Goal: Task Accomplishment & Management: Use online tool/utility

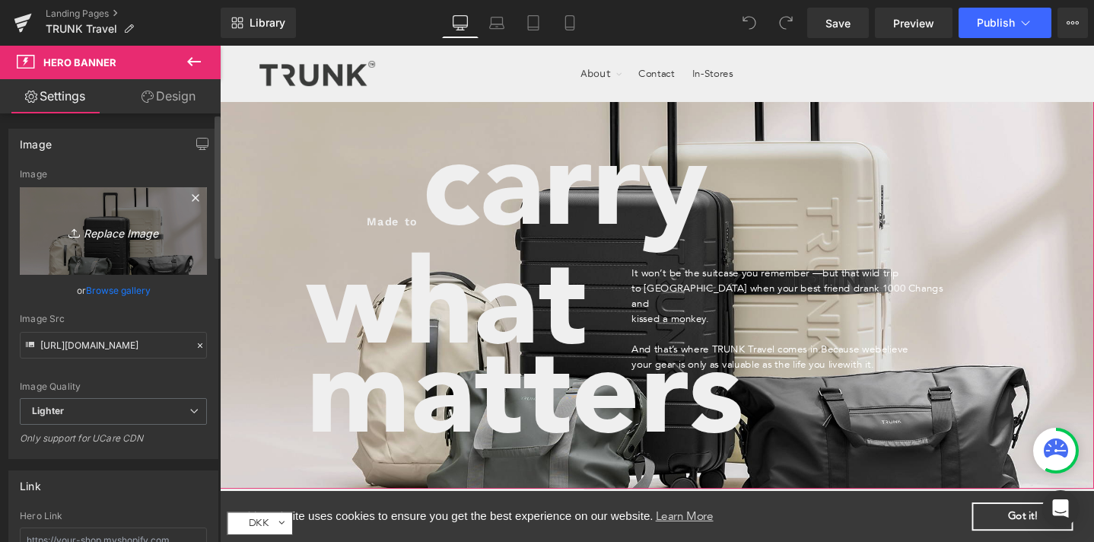
click at [125, 233] on icon "Replace Image" at bounding box center [113, 230] width 122 height 19
type input "C:\fakepath\23.jpg"
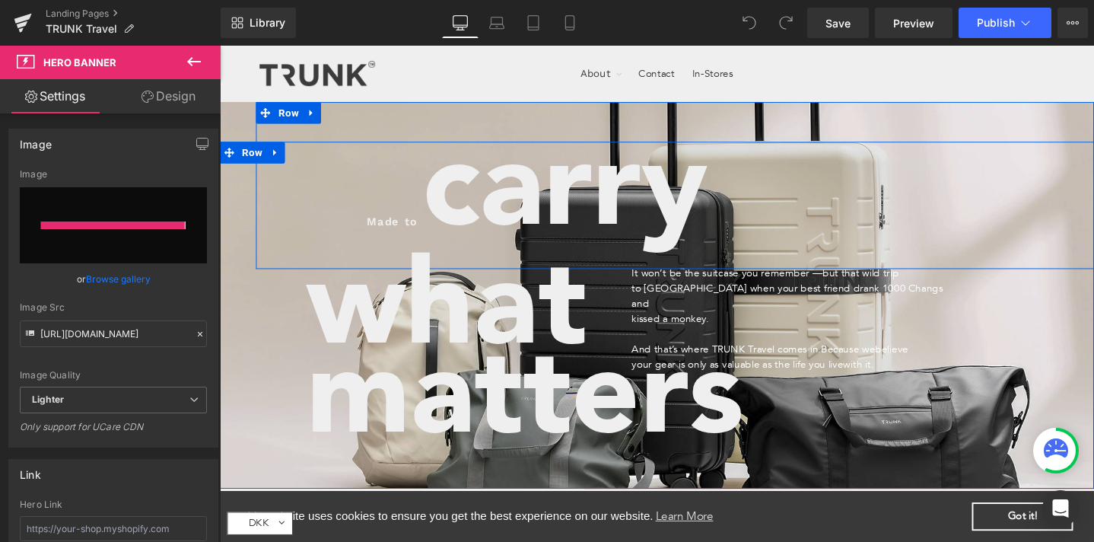
type input "[URL][DOMAIN_NAME]"
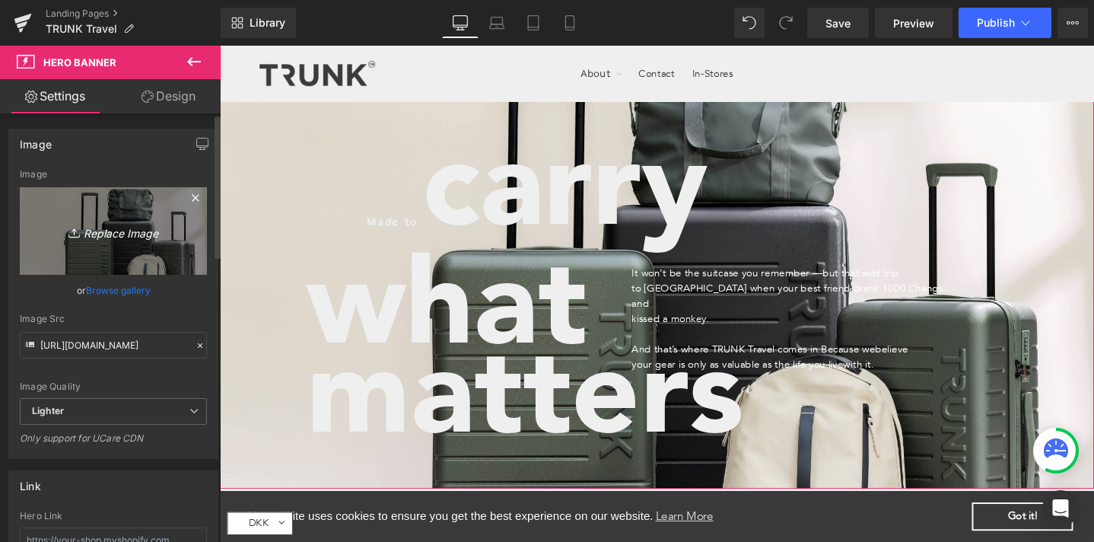
click at [80, 230] on icon "Replace Image" at bounding box center [113, 230] width 122 height 19
type input "C:\fakepath\24.jpg"
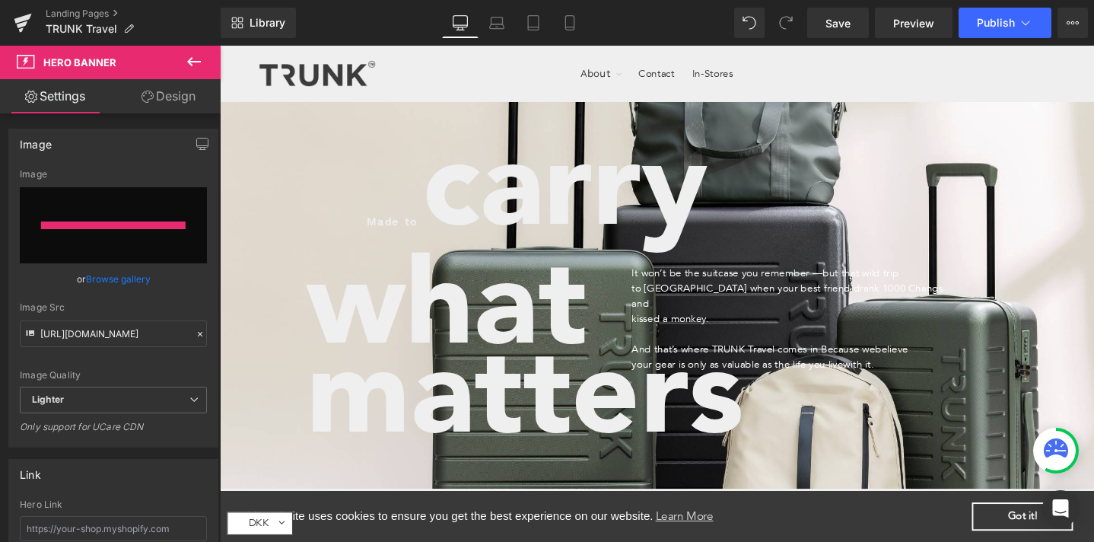
type input "[URL][DOMAIN_NAME]"
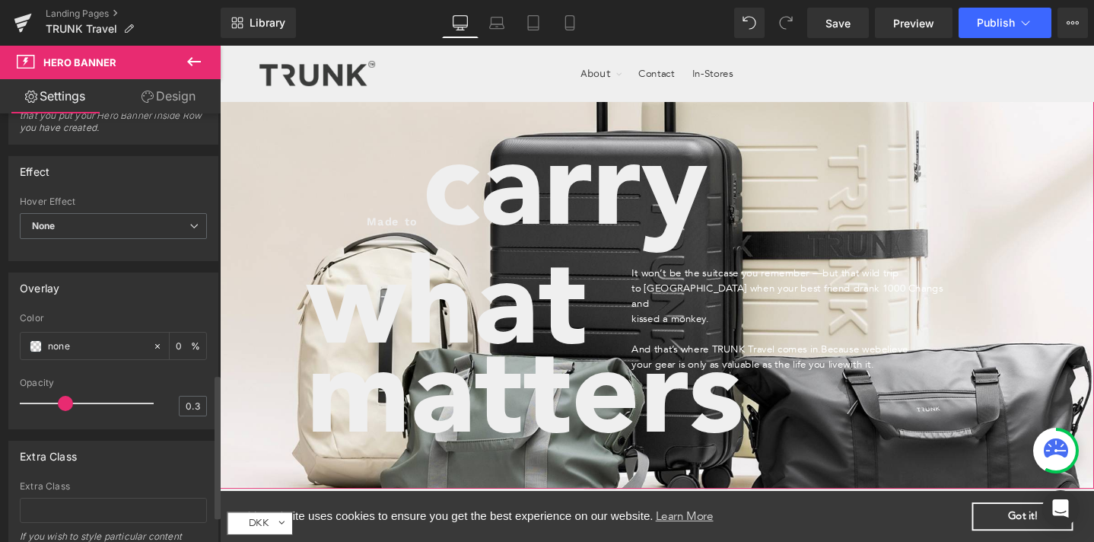
scroll to position [788, 0]
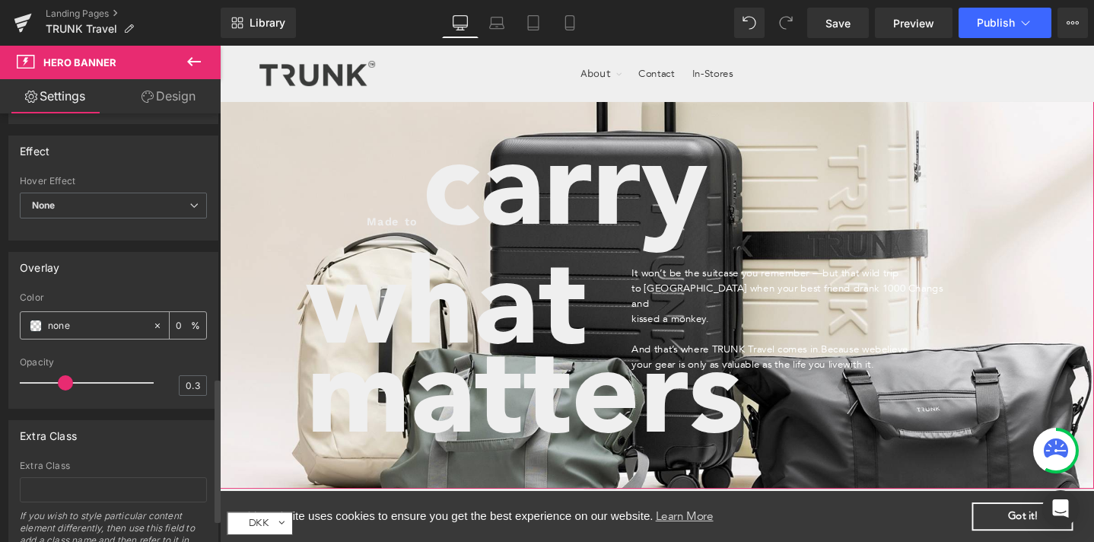
click at [56, 323] on input "none" at bounding box center [96, 325] width 97 height 17
click at [72, 325] on input "none" at bounding box center [96, 325] width 97 height 17
click at [32, 325] on span at bounding box center [36, 326] width 12 height 12
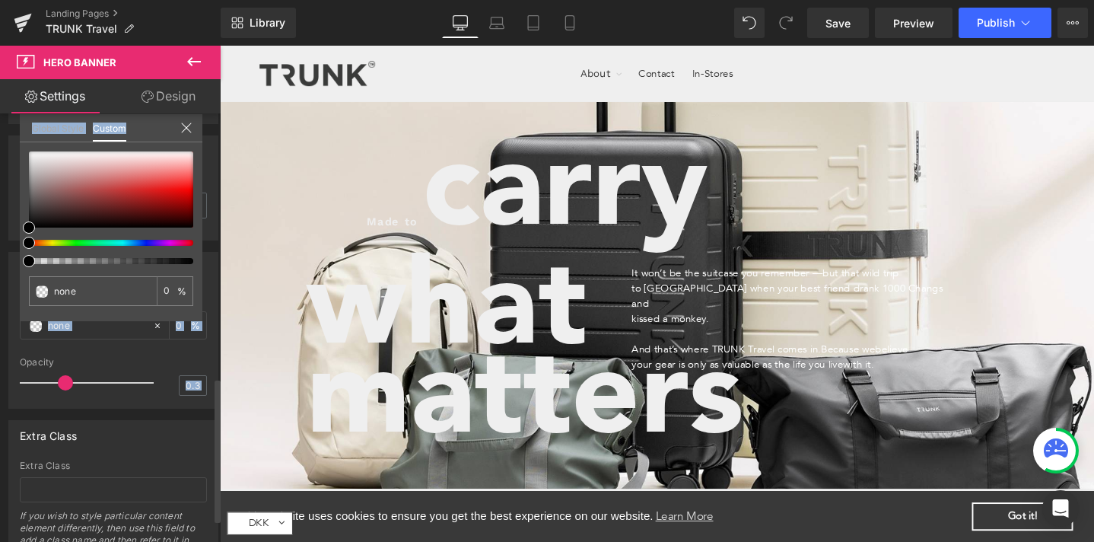
drag, startPoint x: 28, startPoint y: 218, endPoint x: 13, endPoint y: 228, distance: 18.6
click at [13, 240] on div "Overlay none Color none 0 % 0.3 Opacity 0.3 Global Style Custom Setup Global St…" at bounding box center [113, 324] width 227 height 168
type input "#000000"
type input "100"
type input "#000000"
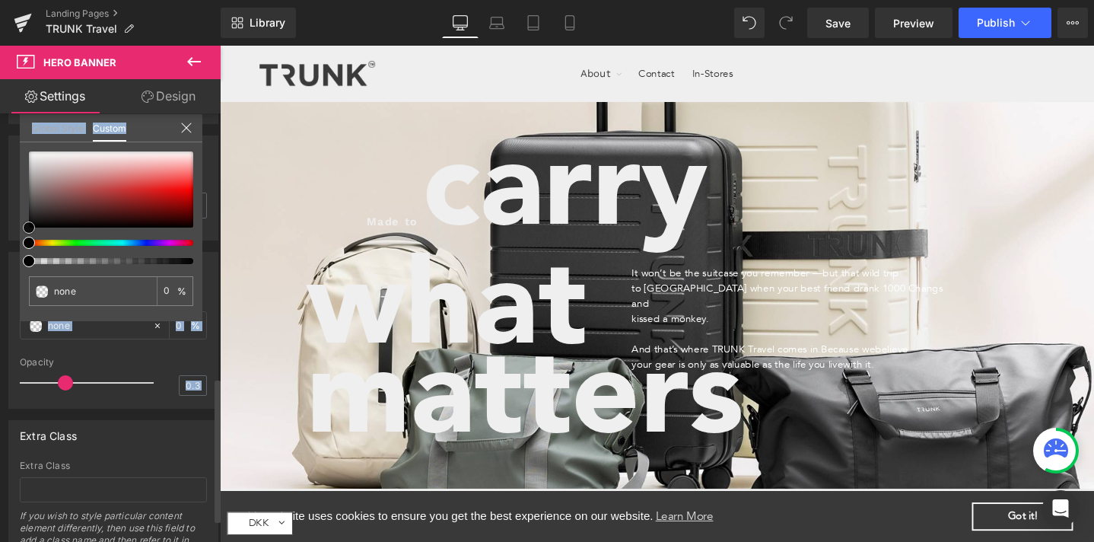
type input "100"
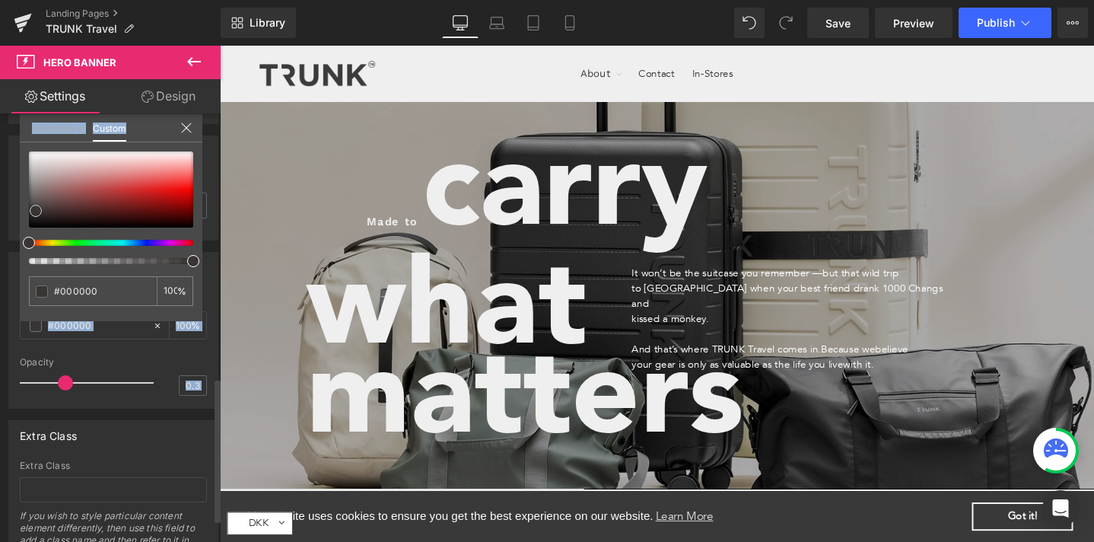
type input "#3a3535"
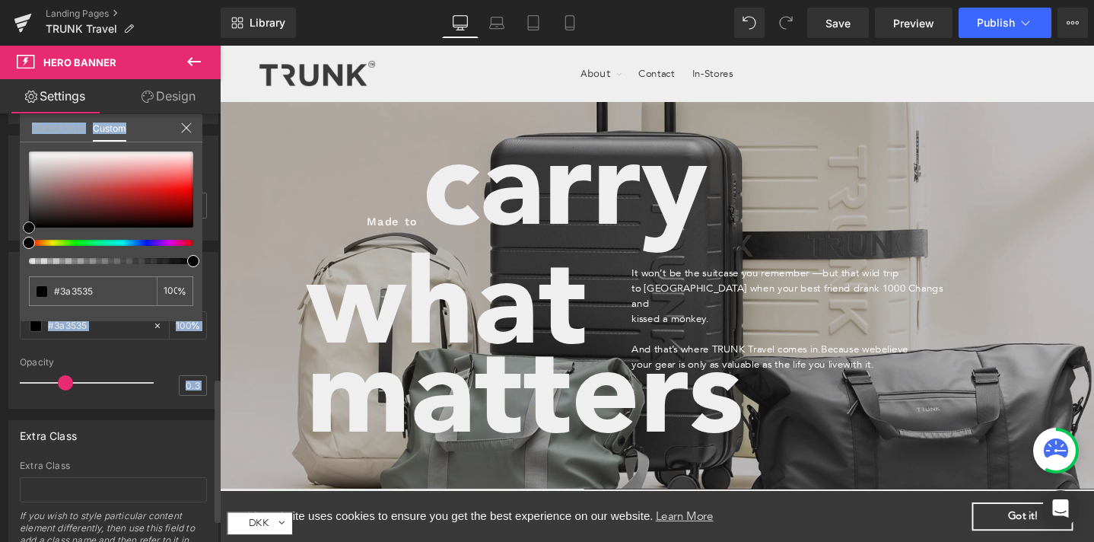
type input "#232323"
drag, startPoint x: 31, startPoint y: 227, endPoint x: 5, endPoint y: 233, distance: 26.6
click at [5, 240] on div "Overlay rgba(35, 35, 35, 1) Color #232323 100 % 0.3 Opacity 0.3 Global Style Cu…" at bounding box center [113, 324] width 227 height 168
type input "#000000"
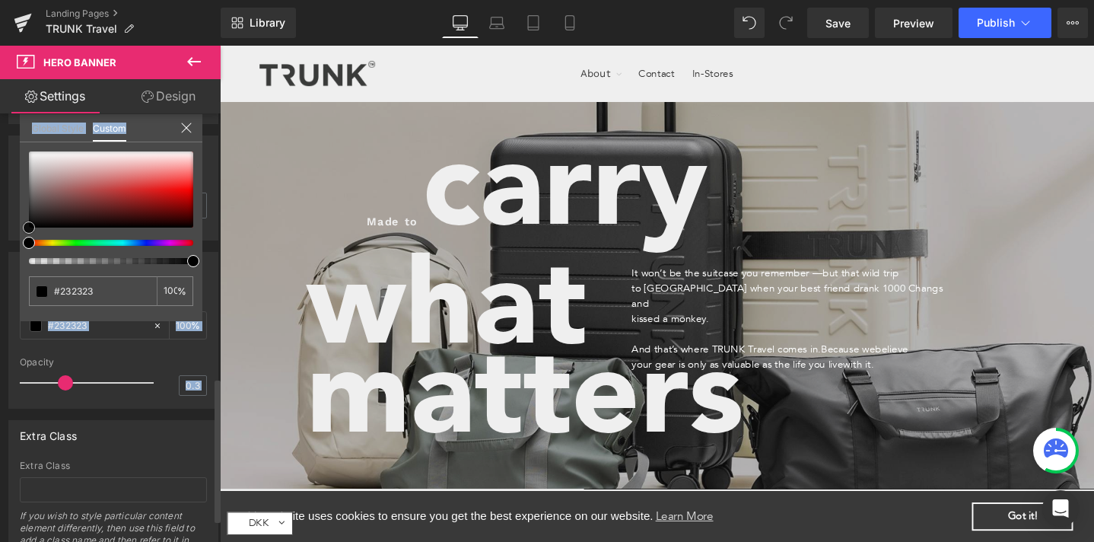
type input "#000000"
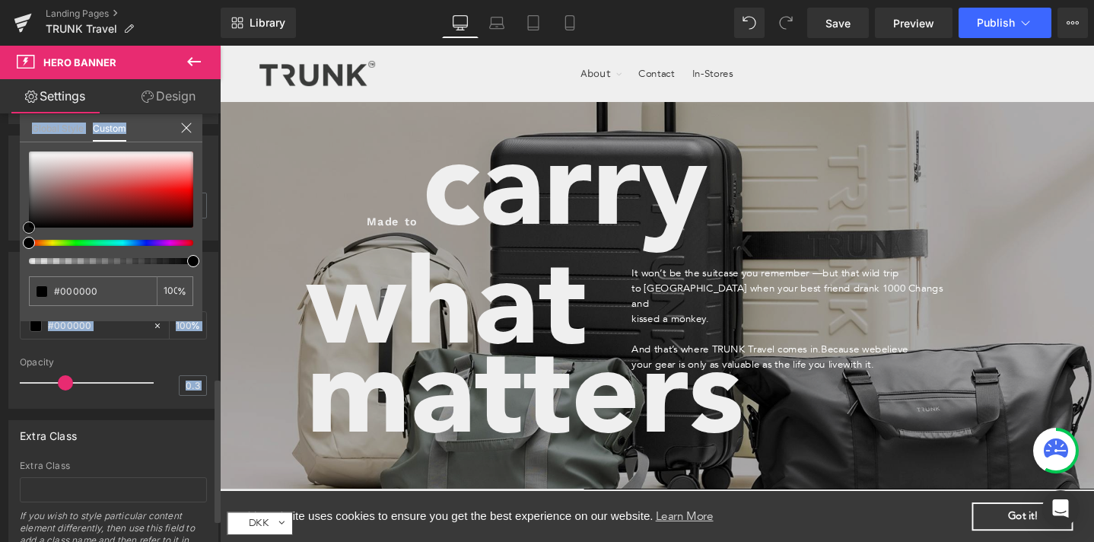
type input "#282828"
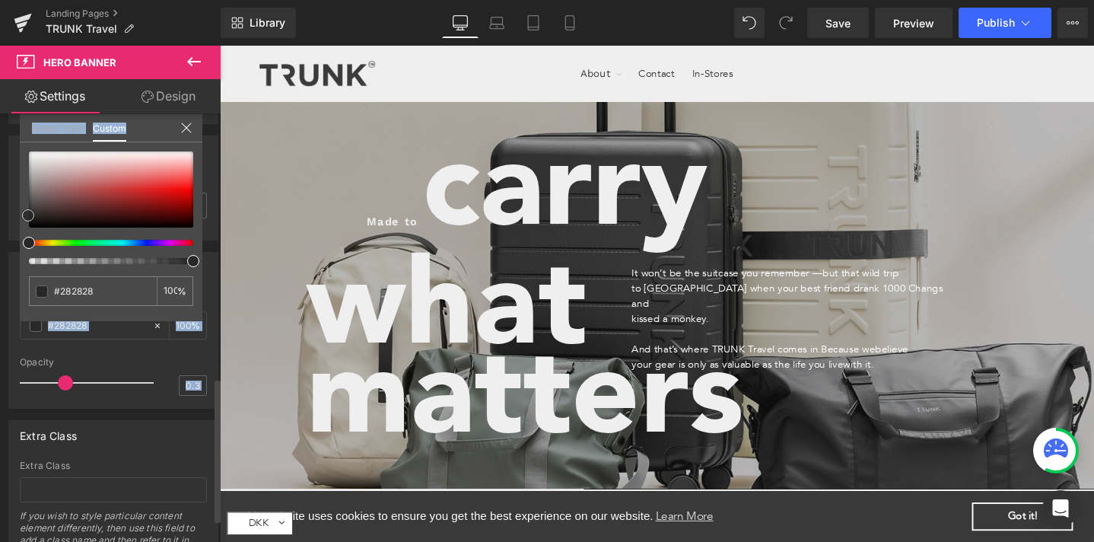
type input "#2b2b2b"
type input "#333333"
type input "#303030"
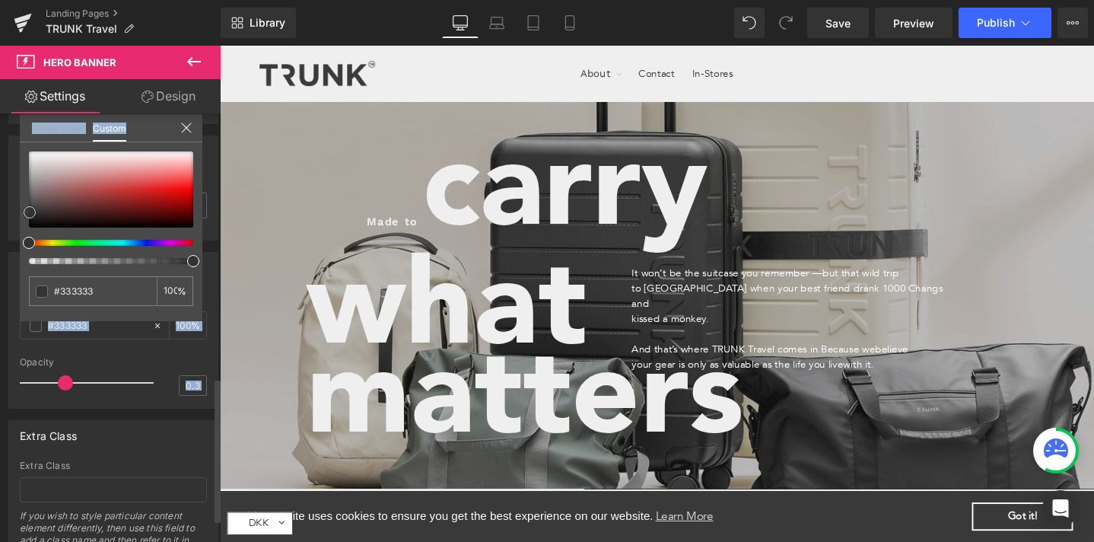
type input "#303030"
type input "#1f1d1d"
click at [32, 218] on div at bounding box center [111, 189] width 164 height 76
type input "#1c1b1b"
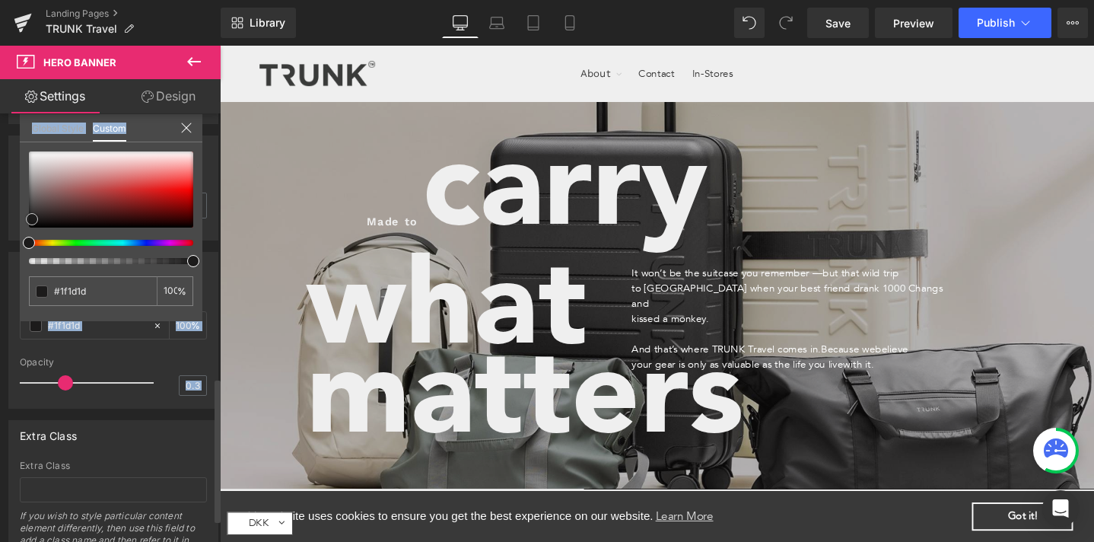
type input "#1c1b1b"
type input "#1f1d1d"
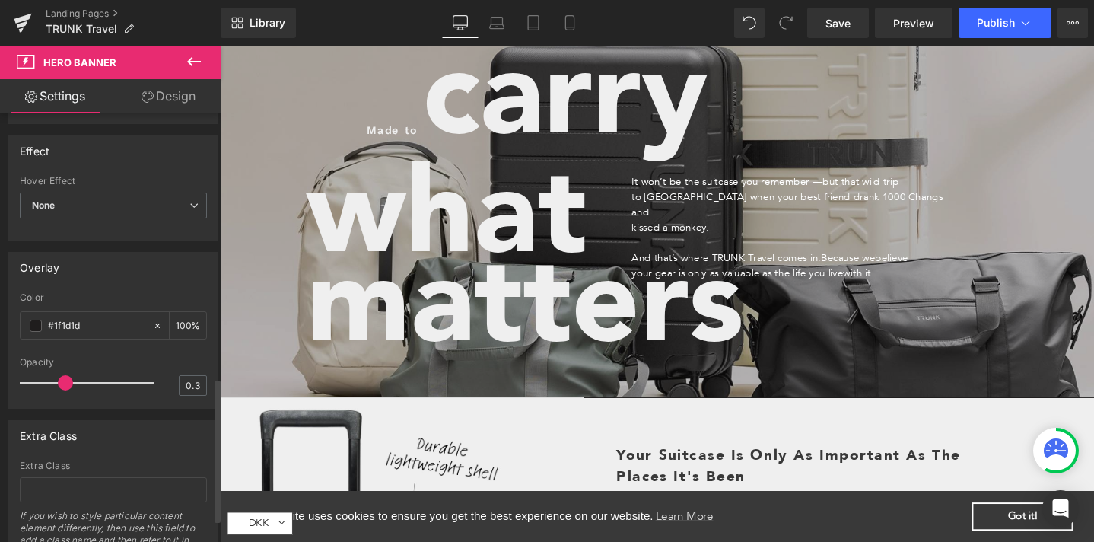
scroll to position [0, 0]
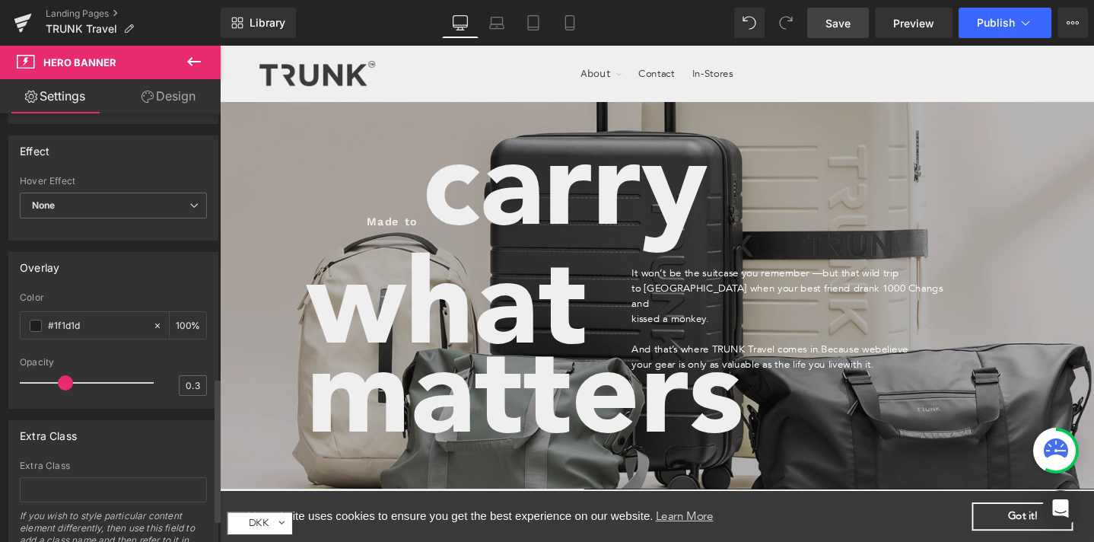
click at [840, 26] on span "Save" at bounding box center [837, 23] width 25 height 16
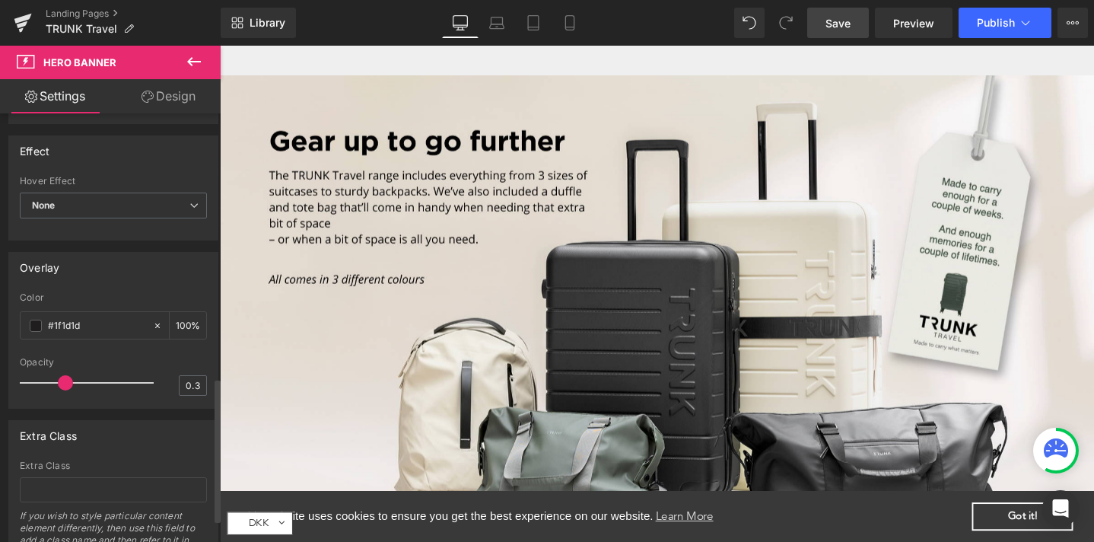
scroll to position [1301, 0]
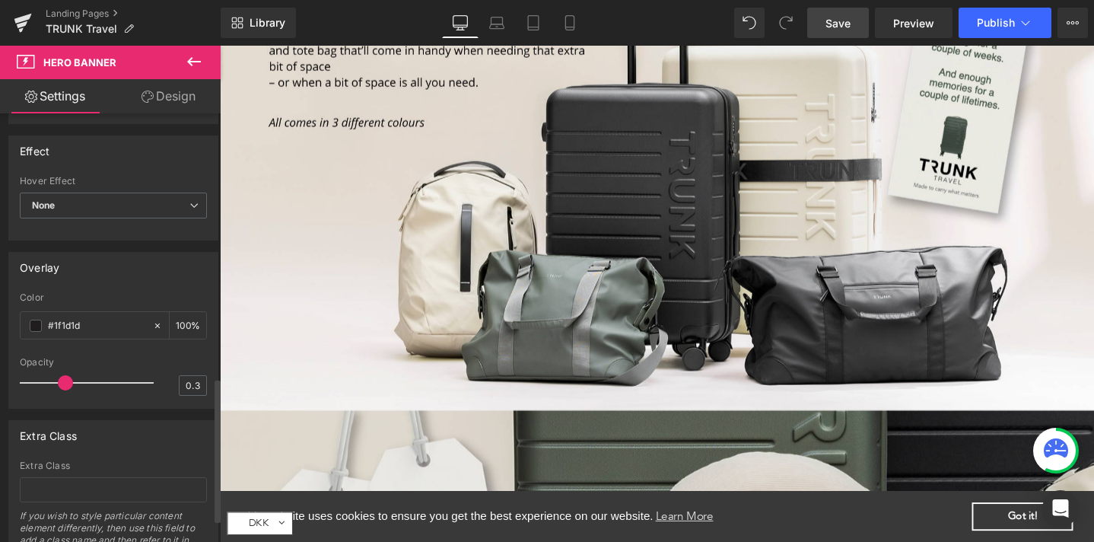
click at [188, 59] on icon at bounding box center [194, 61] width 18 height 18
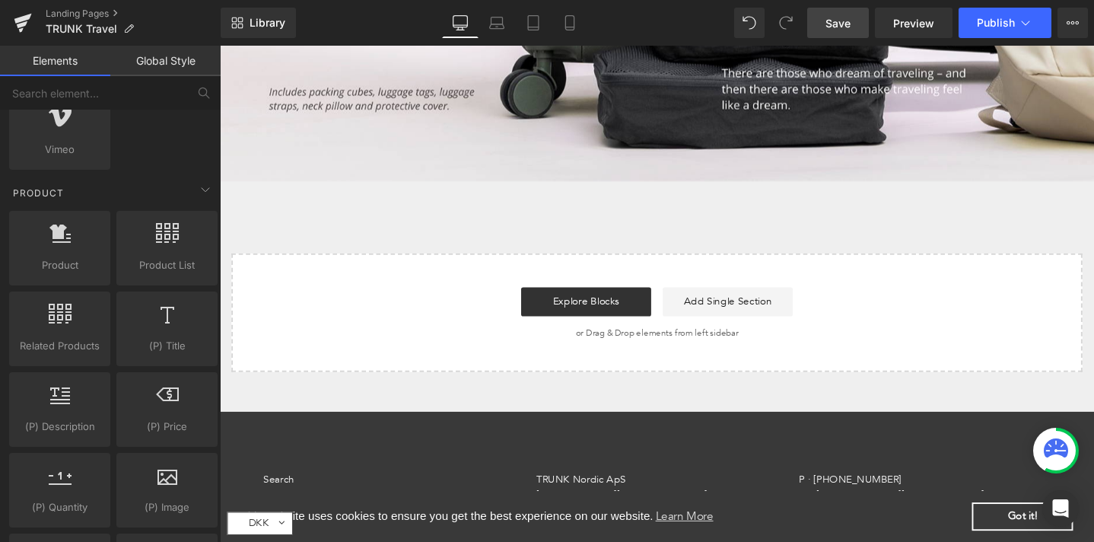
scroll to position [2069, 0]
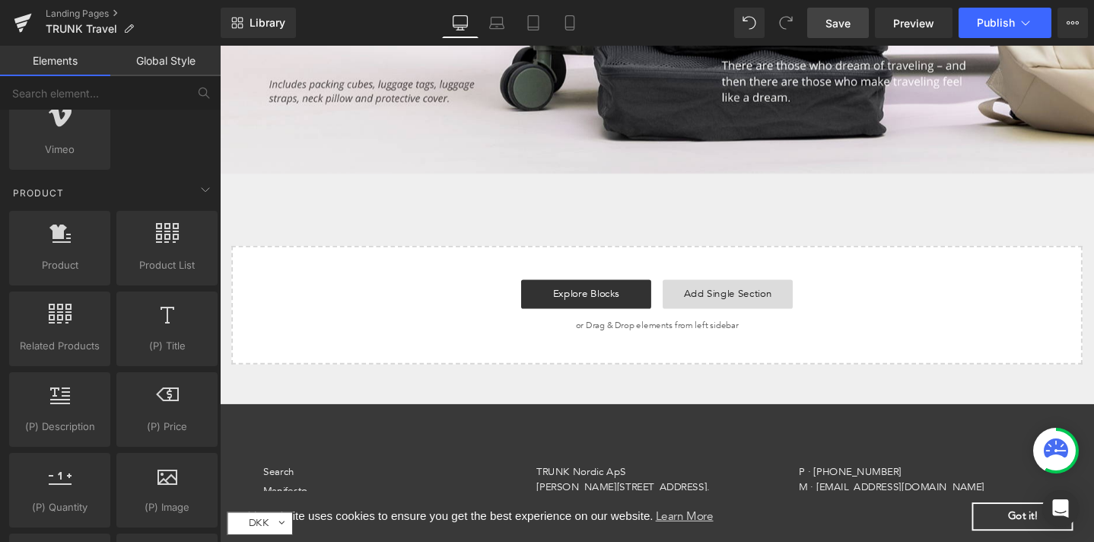
click at [774, 292] on link "Add Single Section" at bounding box center [754, 307] width 137 height 30
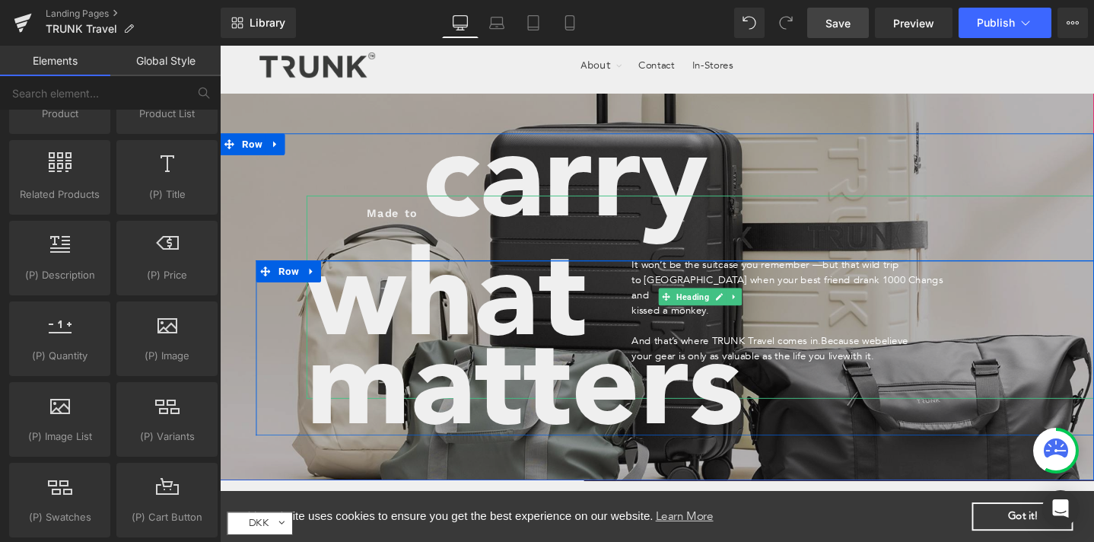
scroll to position [0, 0]
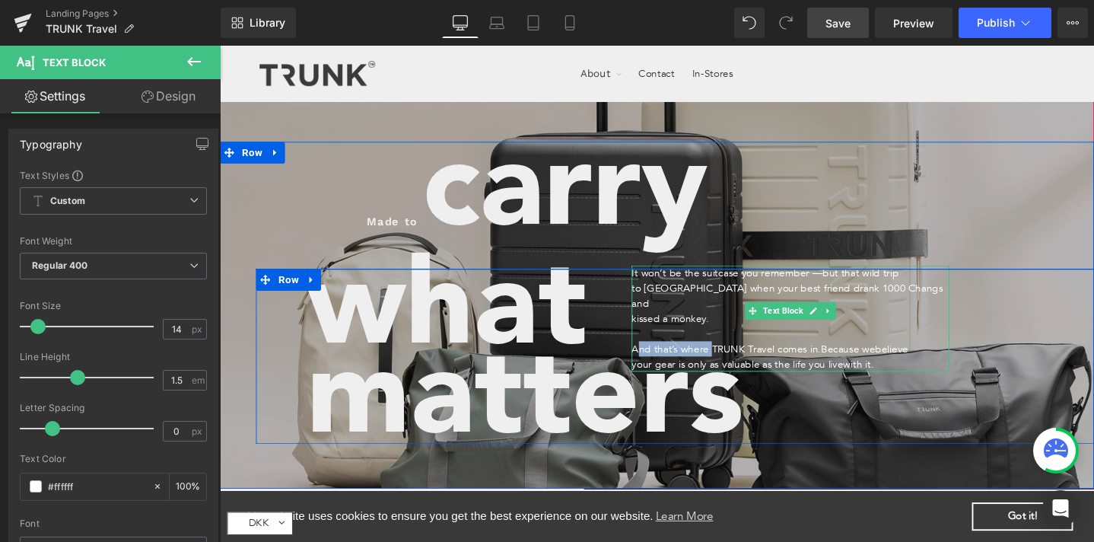
drag, startPoint x: 732, startPoint y: 345, endPoint x: 654, endPoint y: 345, distance: 78.4
click at [654, 357] on p "And that’s where TRUNK Travel comes in. Because we believe" at bounding box center [821, 365] width 335 height 16
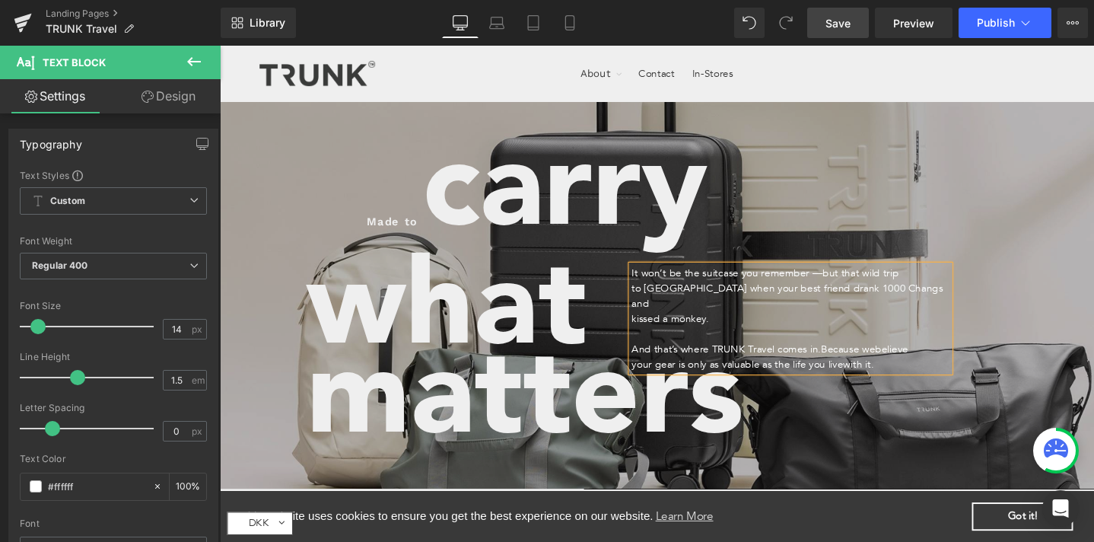
click at [711, 357] on p "And that’s where TRUNK Travel comes in. Because we believe" at bounding box center [821, 365] width 335 height 16
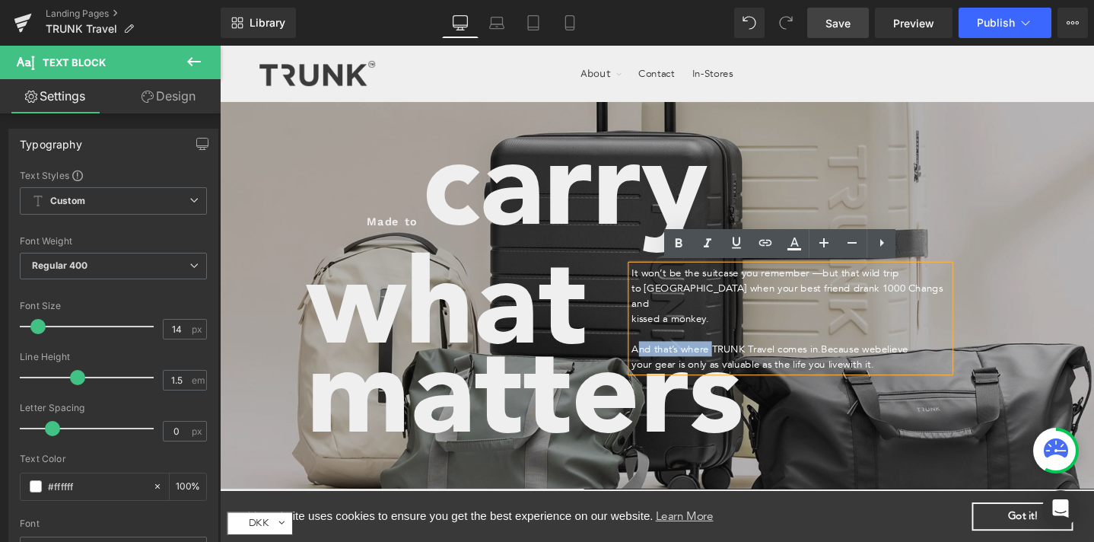
drag, startPoint x: 731, startPoint y: 347, endPoint x: 654, endPoint y: 351, distance: 77.7
click at [654, 357] on p "And that’s where TRUNK Travel comes in. Because we believe" at bounding box center [821, 365] width 335 height 16
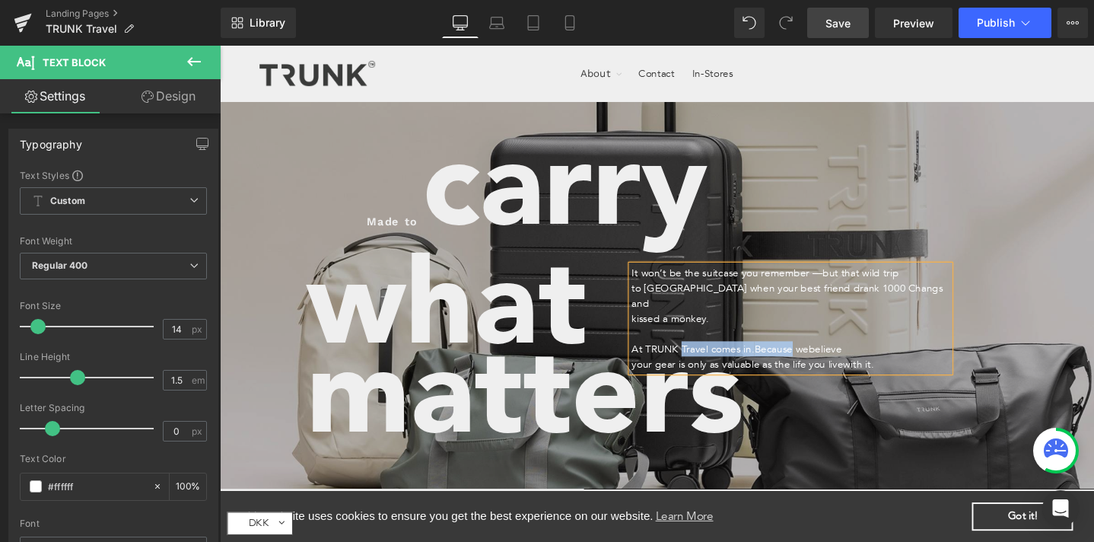
drag, startPoint x: 698, startPoint y: 349, endPoint x: 815, endPoint y: 354, distance: 117.3
click at [815, 357] on p "At TRUNK Travel comes in. Because we believe" at bounding box center [821, 365] width 335 height 16
click at [654, 374] on span "your gear is only as valuable as the life you live" at bounding box center [765, 381] width 223 height 14
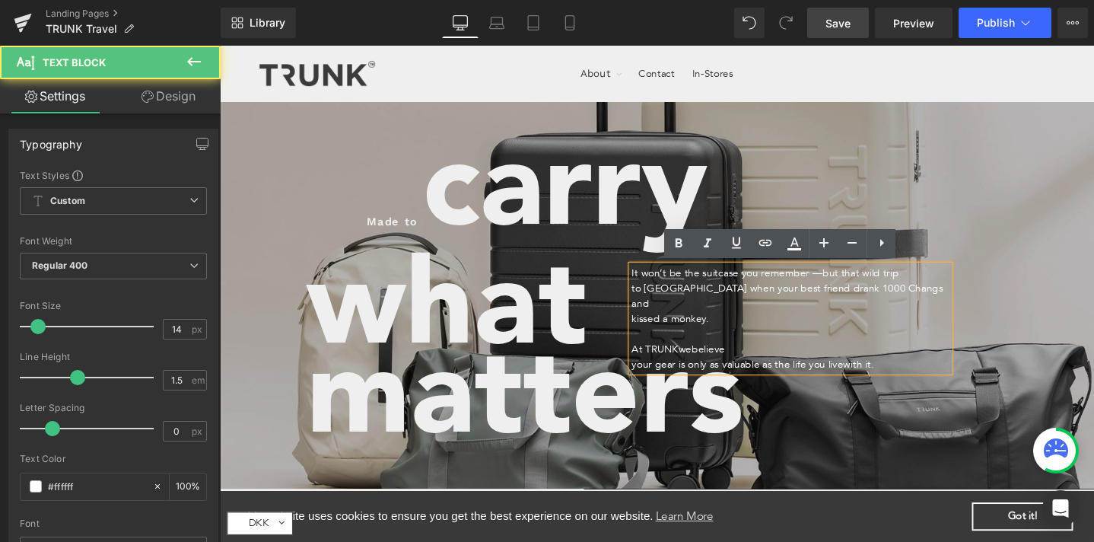
click at [768, 357] on p "At TRUNK we believe" at bounding box center [821, 365] width 335 height 16
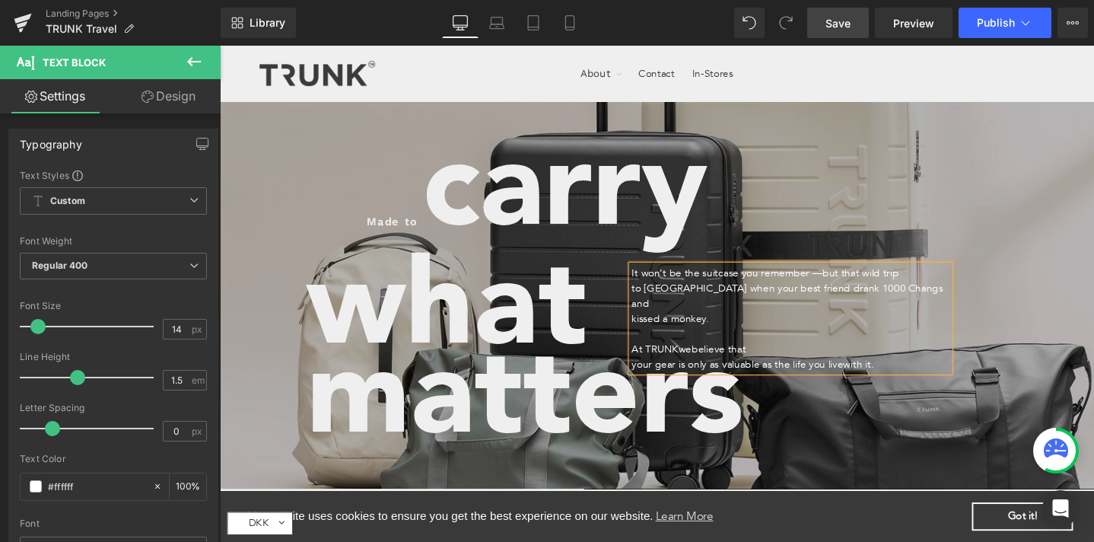
click at [654, 374] on span "your gear is only as valuable as the life you live" at bounding box center [765, 381] width 223 height 14
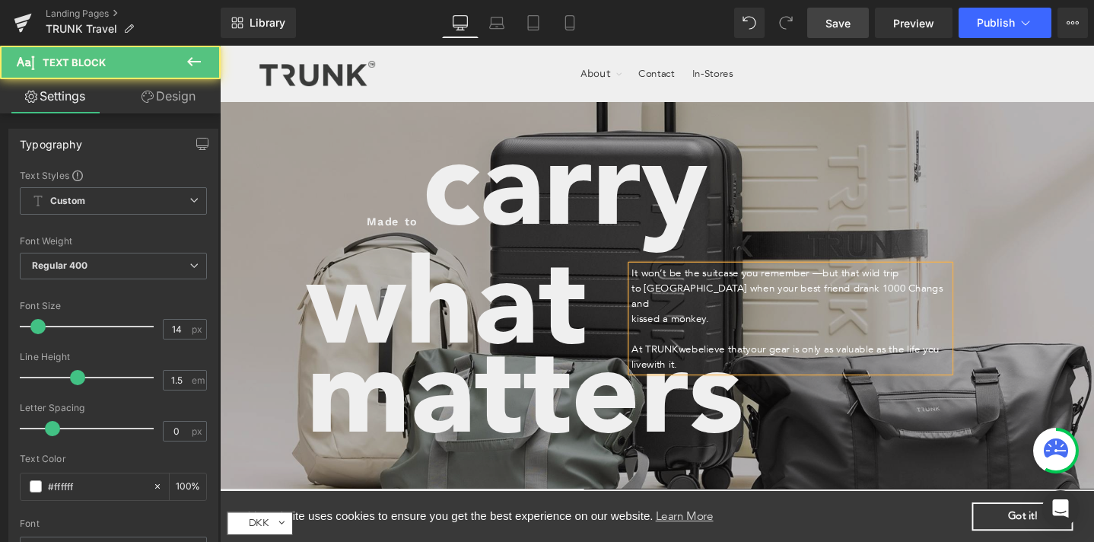
click at [925, 358] on span "your gear is only as valuable as the life you live" at bounding box center [816, 373] width 324 height 30
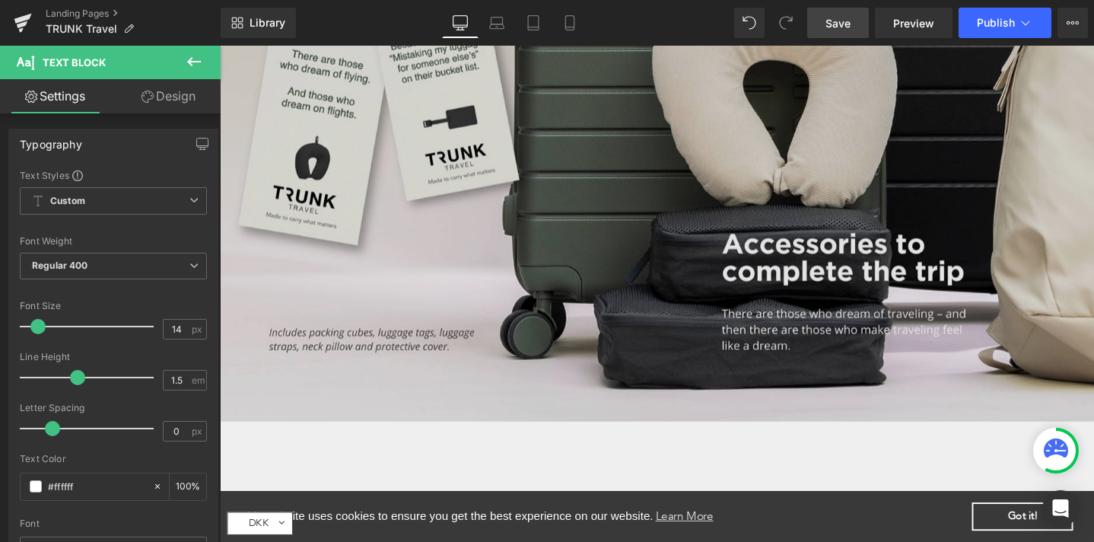
scroll to position [1988, 0]
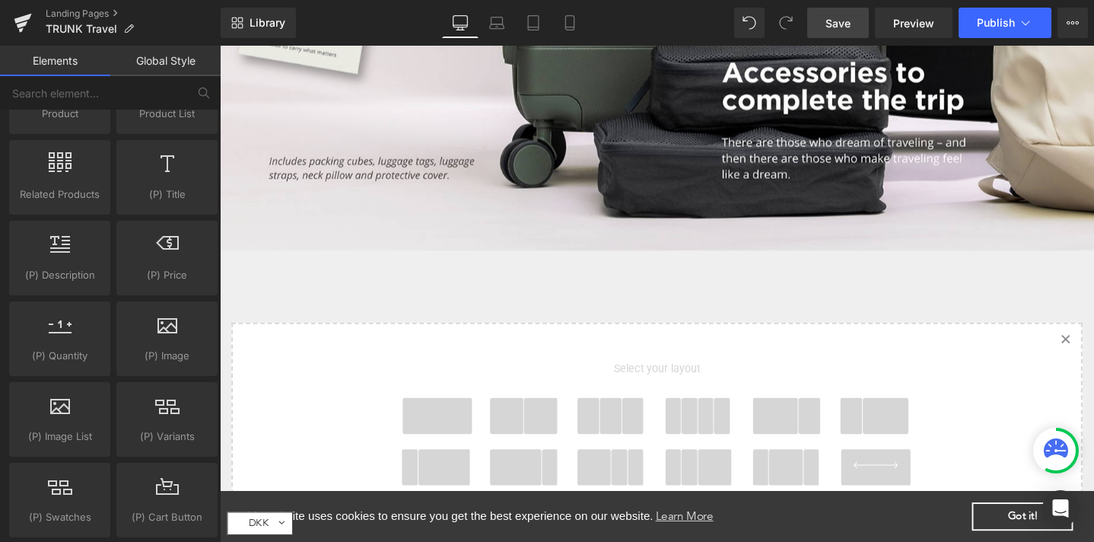
click at [431, 434] on span at bounding box center [448, 435] width 73 height 38
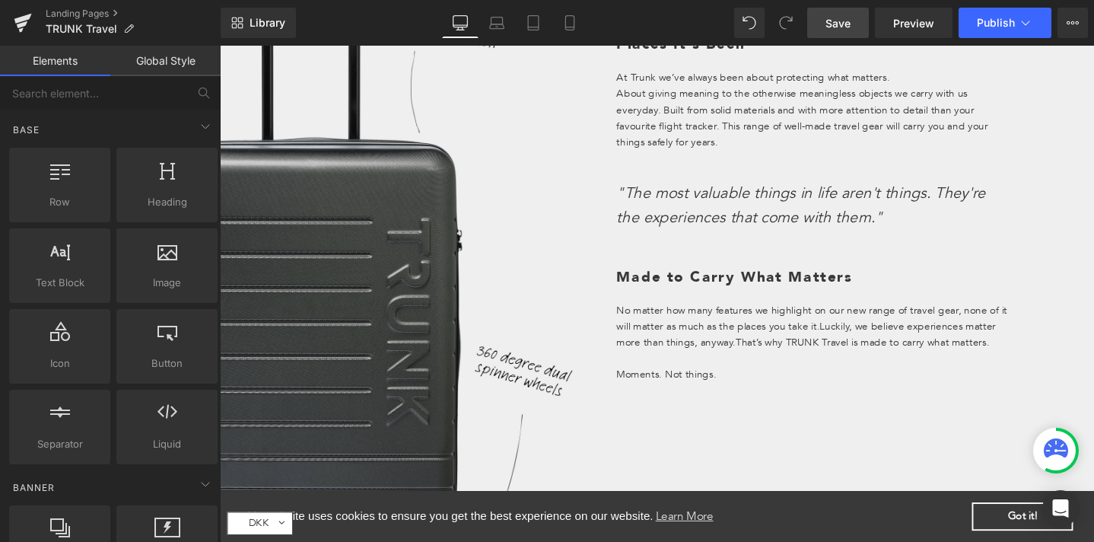
scroll to position [549, 0]
click at [720, 334] on p "No matter how many features we highlight on our new range of travel gear, none …" at bounding box center [845, 344] width 415 height 51
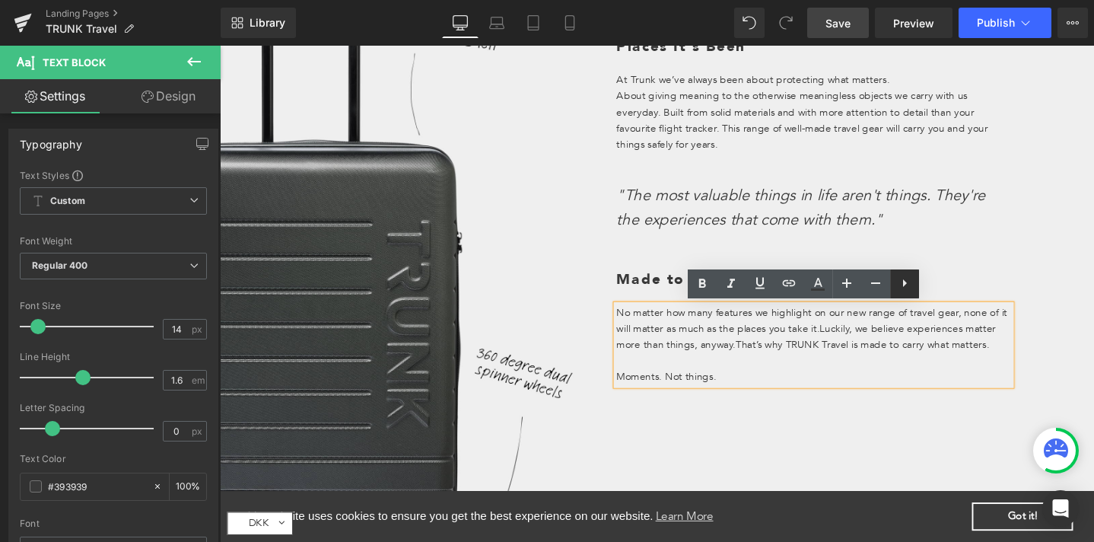
click at [901, 288] on icon at bounding box center [904, 283] width 18 height 18
click at [804, 399] on p "Moments. Not things." at bounding box center [845, 394] width 415 height 17
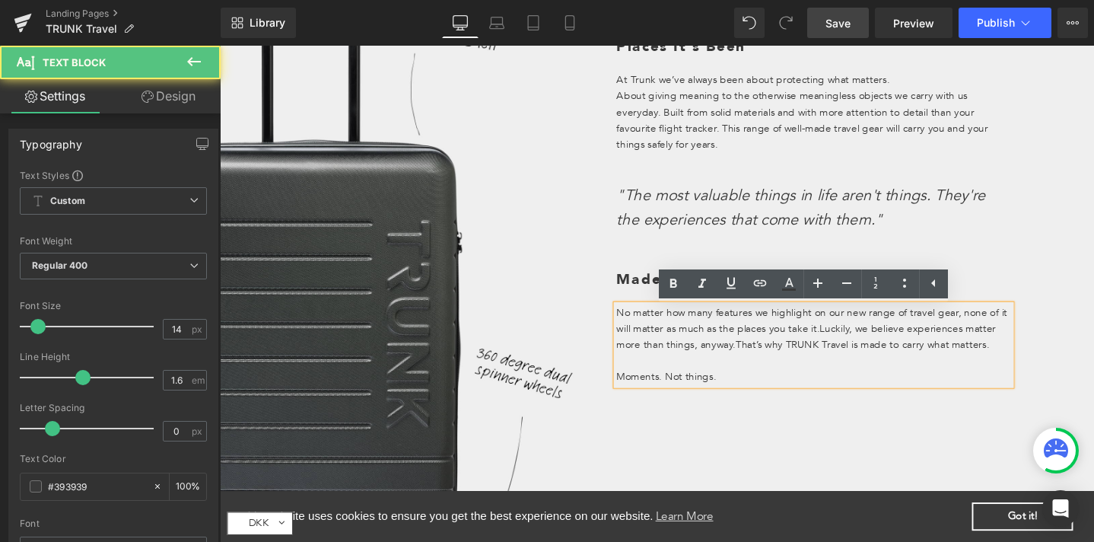
click at [657, 294] on h1 "Made to Carry What Matters" at bounding box center [845, 292] width 415 height 23
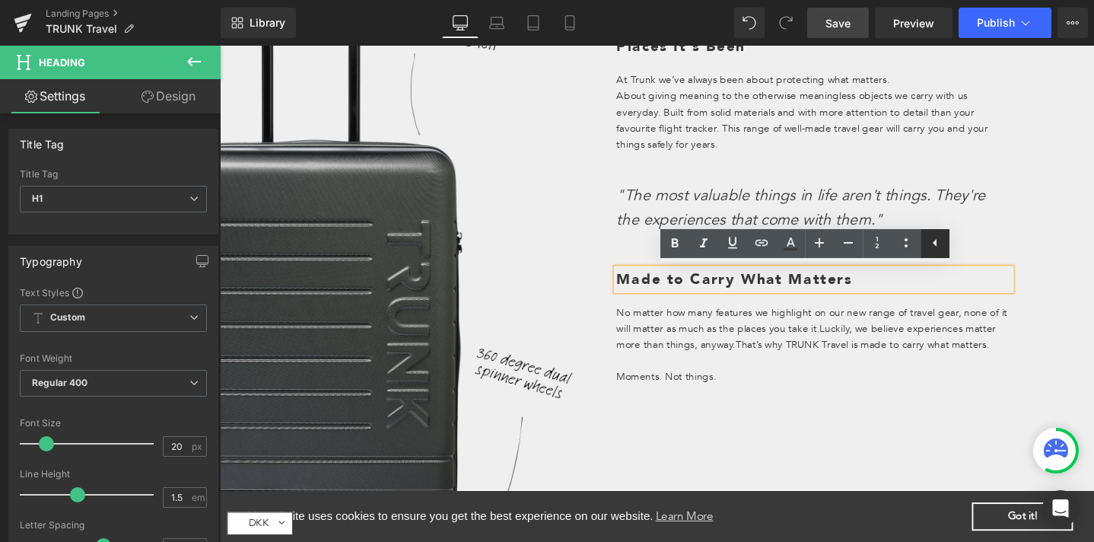
click at [937, 243] on icon at bounding box center [935, 243] width 18 height 18
click at [912, 240] on icon at bounding box center [906, 243] width 18 height 18
click at [926, 418] on div "Image Your Suitcase Is Only As Important As The Places It's Been Heading At Tru…" at bounding box center [680, 334] width 921 height 743
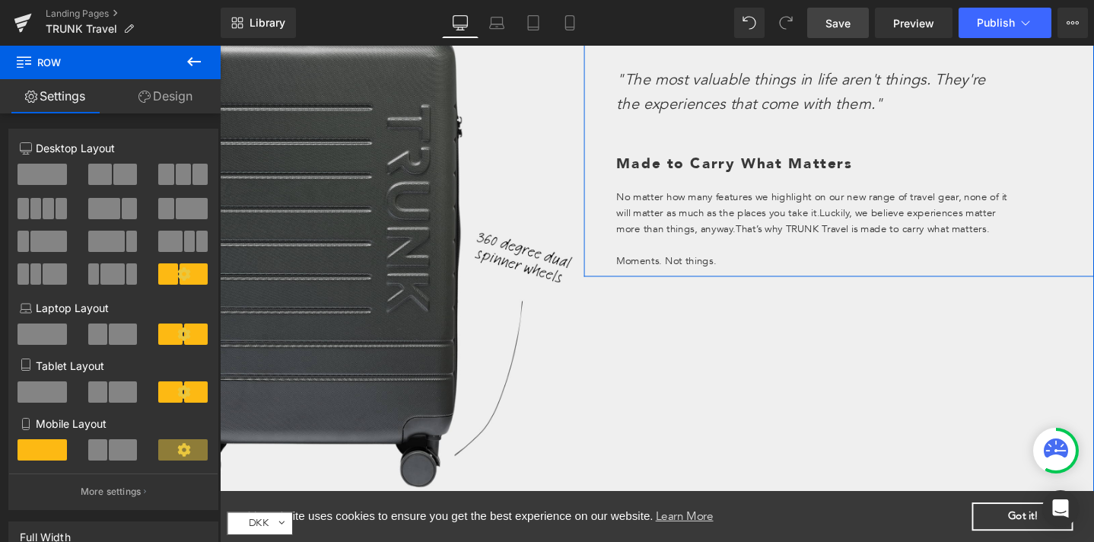
scroll to position [671, 0]
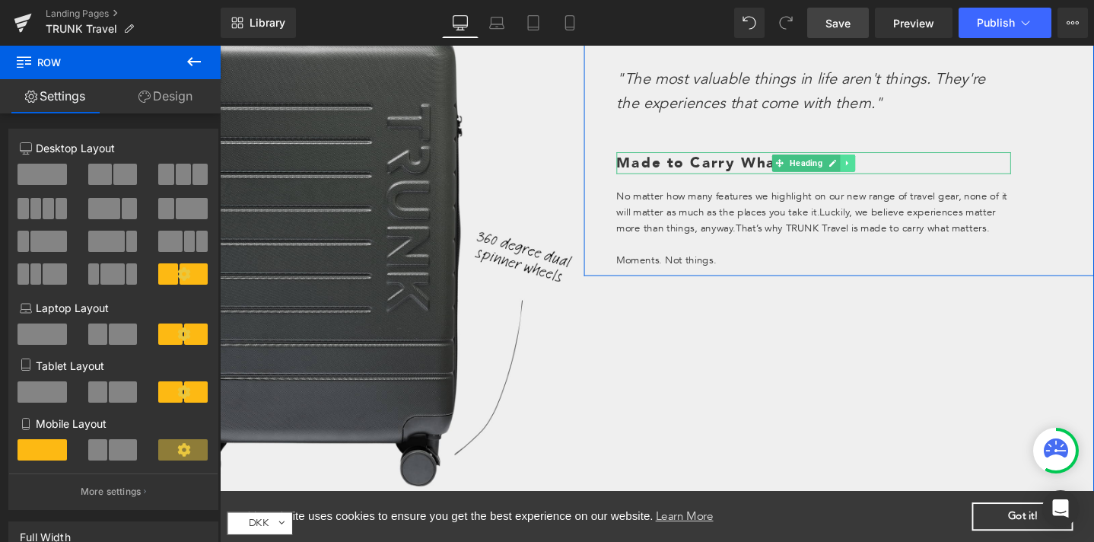
click at [877, 172] on icon at bounding box center [881, 169] width 8 height 9
click at [869, 168] on icon at bounding box center [873, 169] width 8 height 8
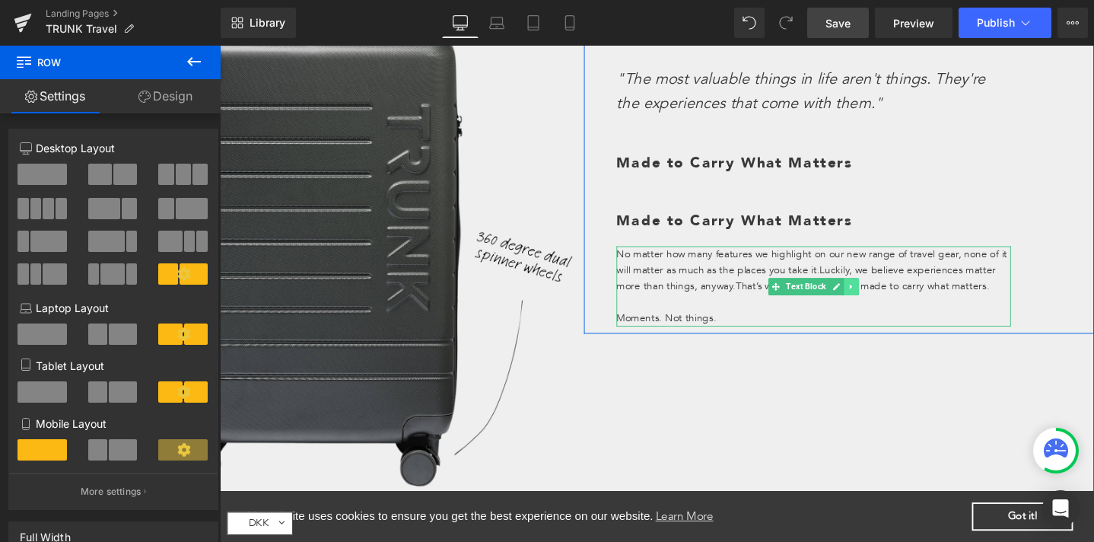
click at [883, 297] on icon at bounding box center [884, 299] width 2 height 5
click at [873, 298] on icon at bounding box center [877, 299] width 8 height 8
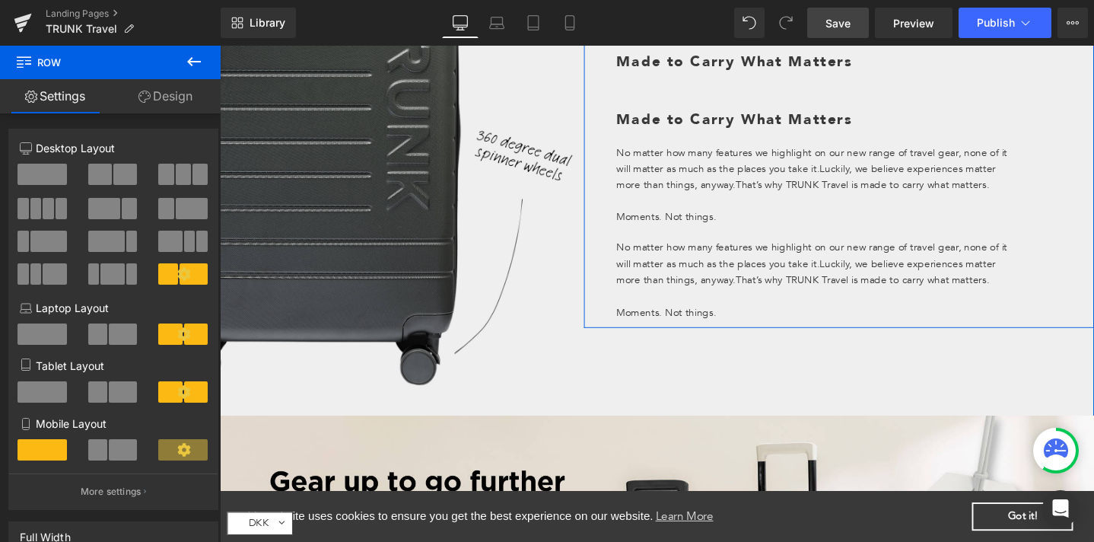
scroll to position [752, 0]
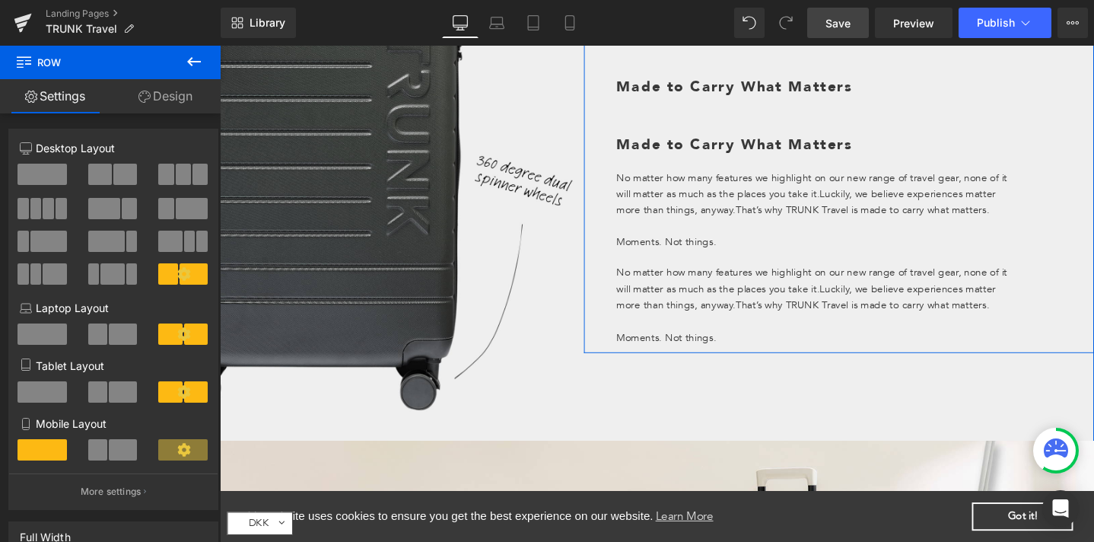
click at [654, 143] on h1 "Made to Carry What Matters" at bounding box center [845, 149] width 415 height 23
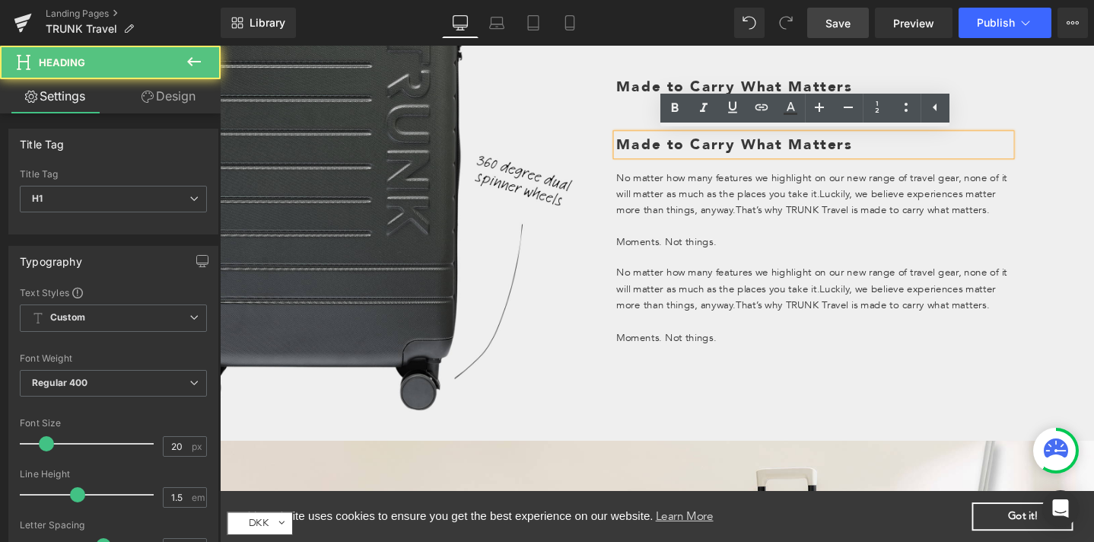
click at [906, 273] on div "Your Suitcase Is Only As Important As The Places It's Been Heading At Trunk we’…" at bounding box center [845, 72] width 438 height 578
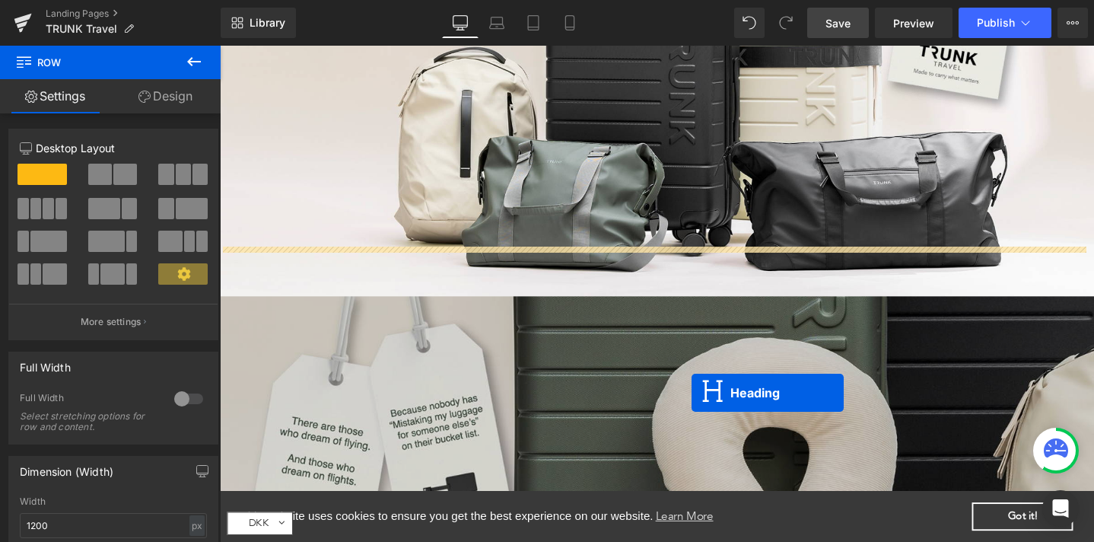
scroll to position [1467, 0]
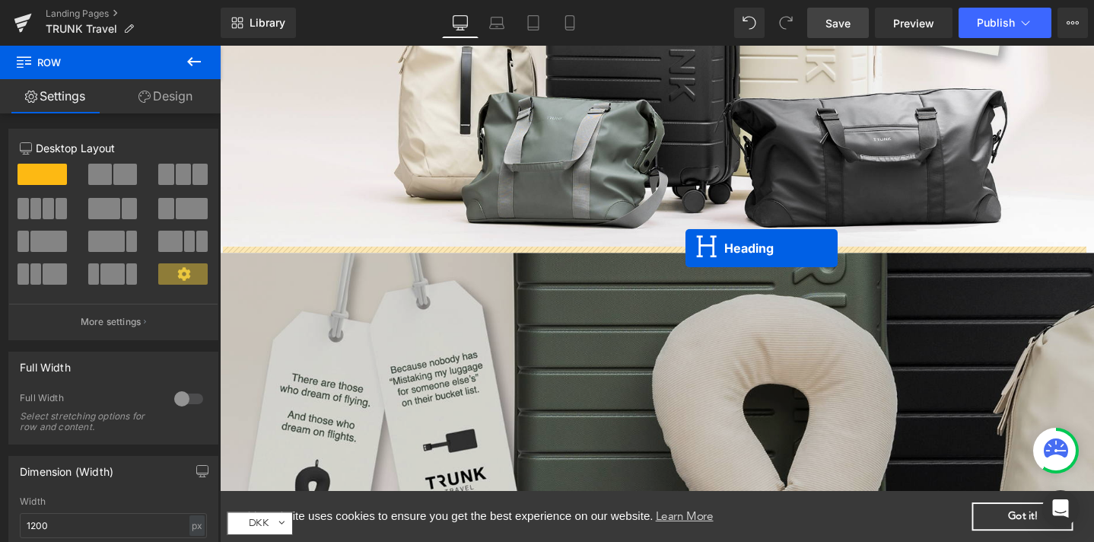
drag, startPoint x: 803, startPoint y: 151, endPoint x: 711, endPoint y: 259, distance: 142.4
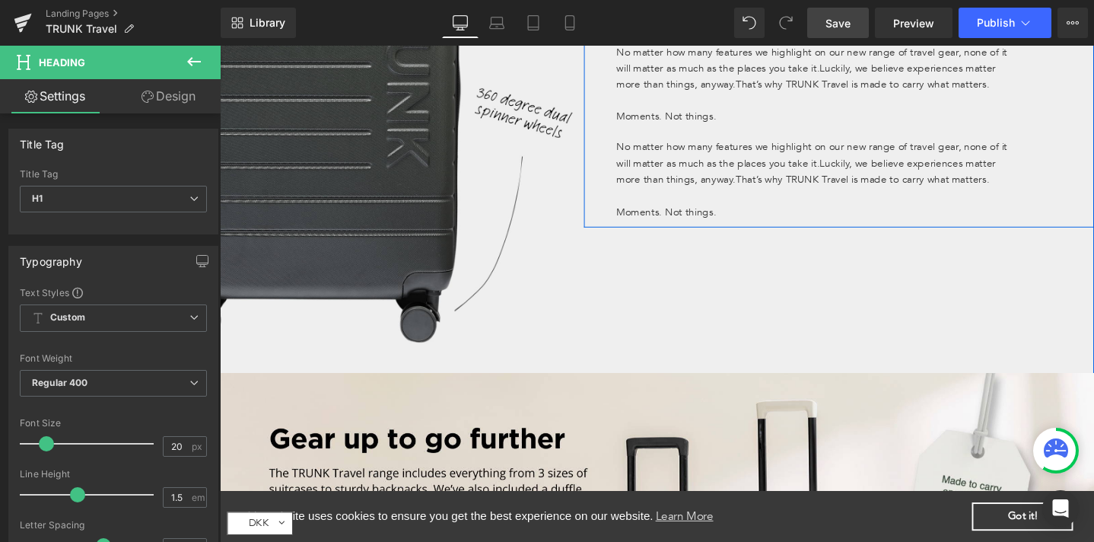
scroll to position [810, 0]
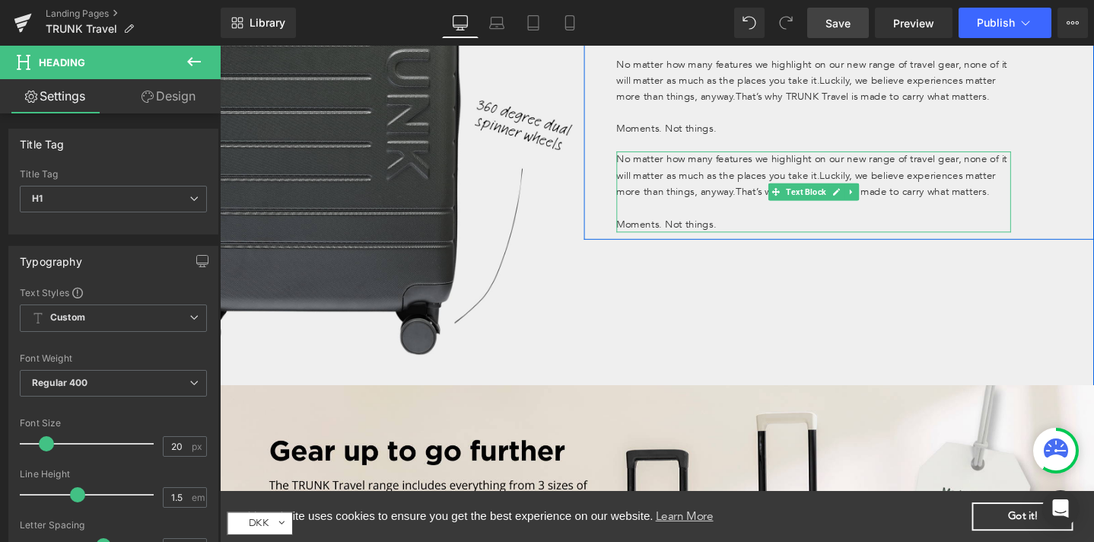
click at [711, 165] on p "No matter how many features we highlight on our new range of travel gear, none …" at bounding box center [845, 182] width 415 height 51
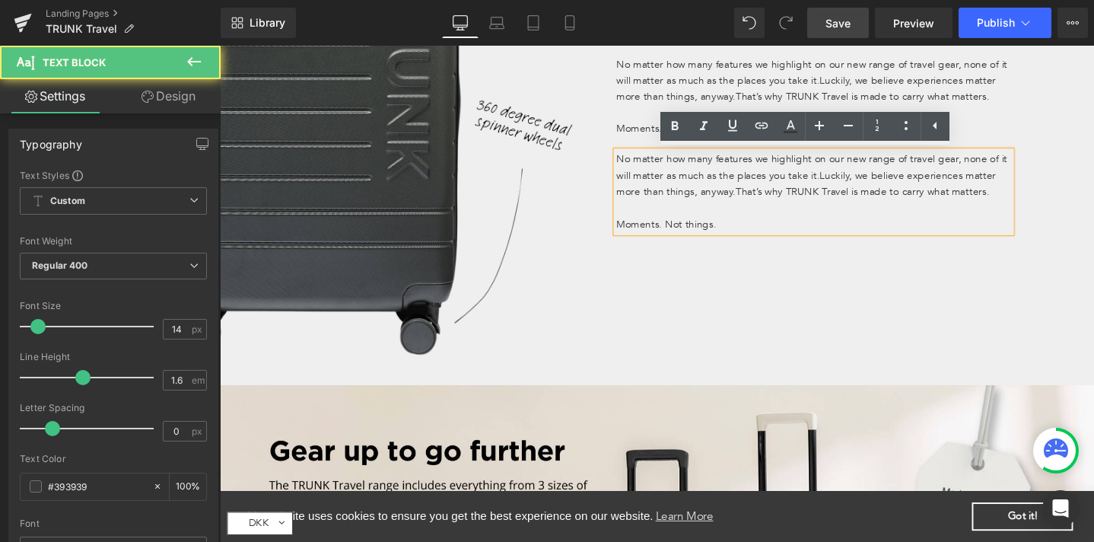
click at [820, 345] on div "Image Your Suitcase Is Only As Important As The Places It's Been Heading At Tru…" at bounding box center [680, 73] width 921 height 743
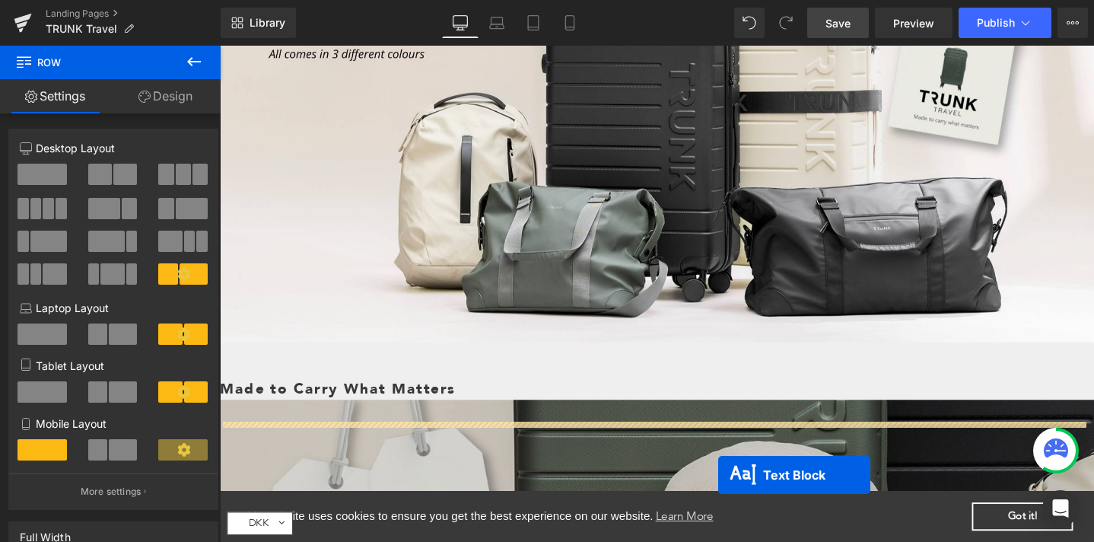
scroll to position [1449, 0]
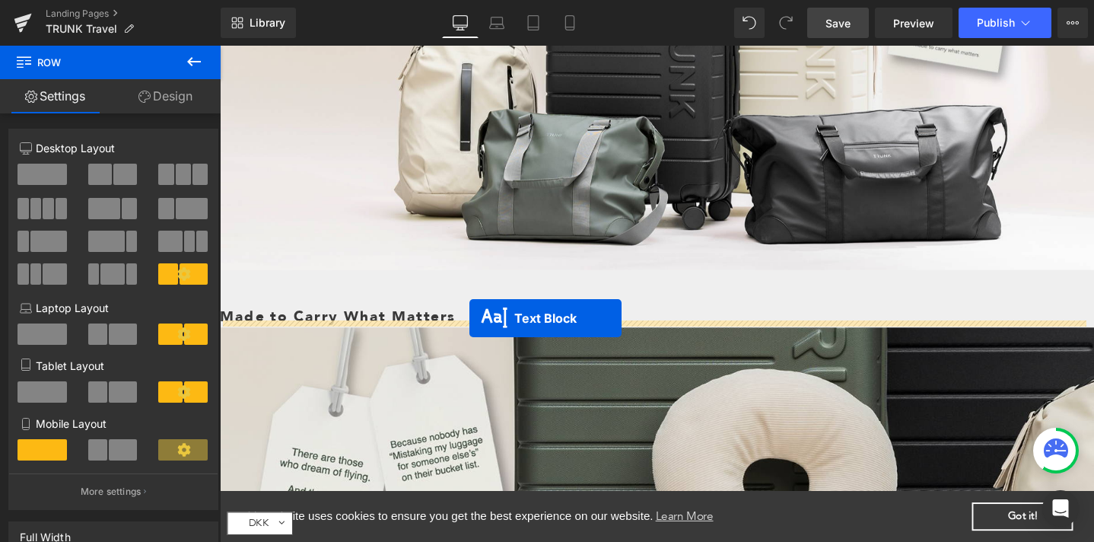
drag, startPoint x: 799, startPoint y: 197, endPoint x: 482, endPoint y: 332, distance: 344.2
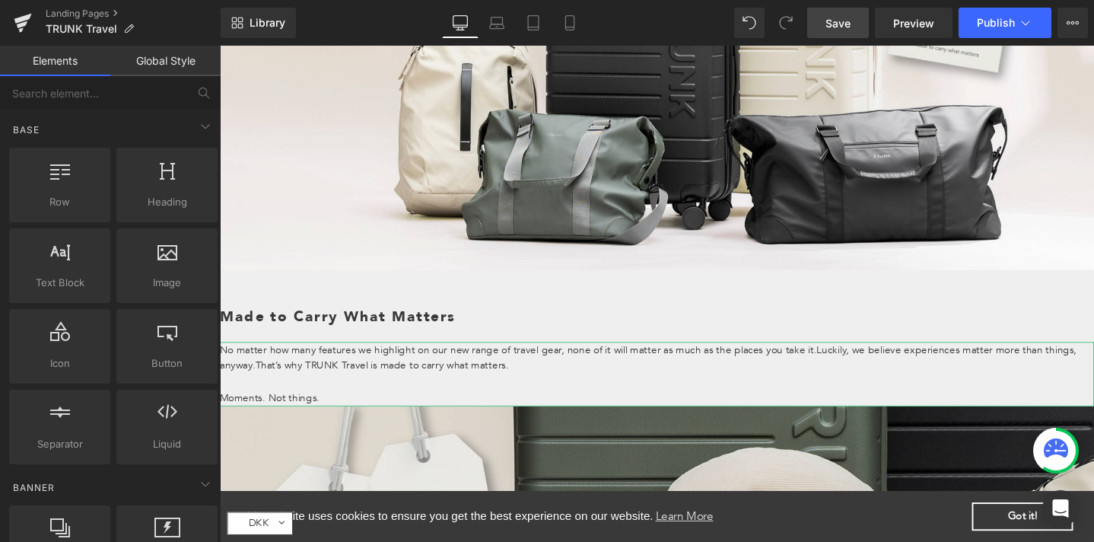
click at [544, 337] on div "Made to Heading carry Heading Row what Heading matters Heading It won’t be the …" at bounding box center [680, 68] width 921 height 2740
click at [220, 46] on div at bounding box center [220, 46] width 0 height 0
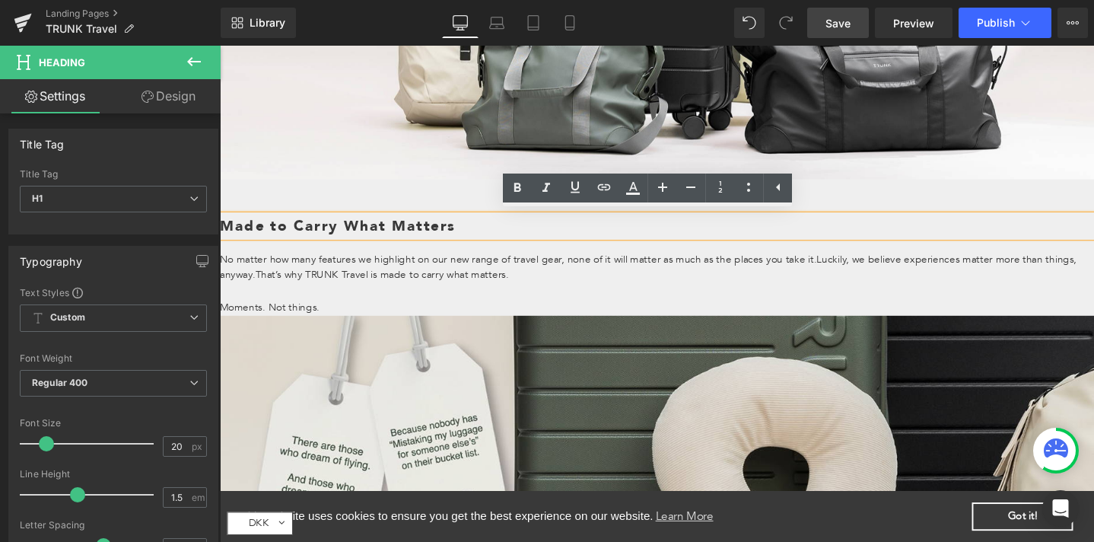
scroll to position [1562, 0]
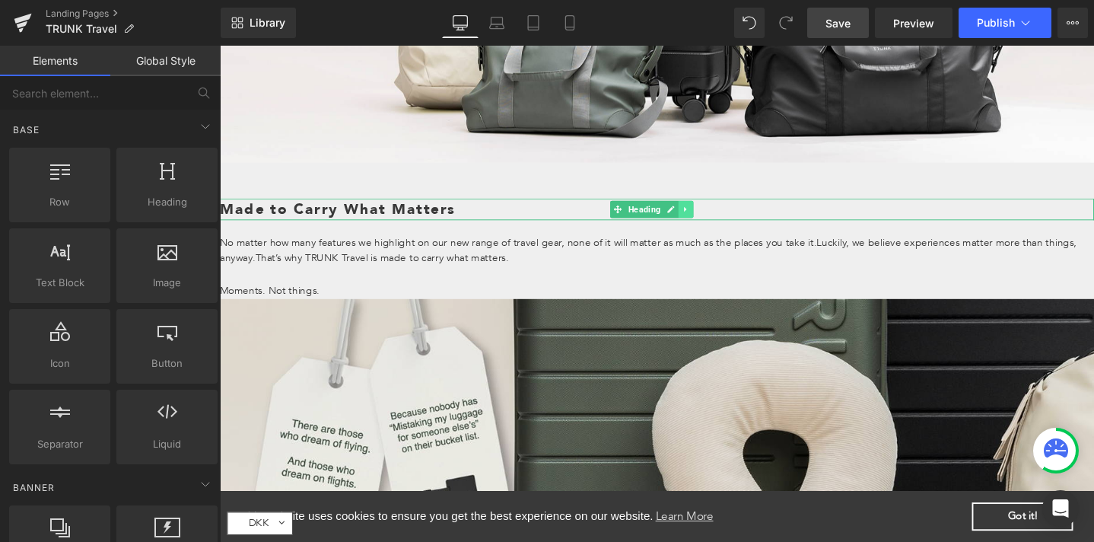
click at [708, 214] on icon at bounding box center [710, 218] width 8 height 9
click at [699, 214] on icon at bounding box center [702, 218] width 8 height 8
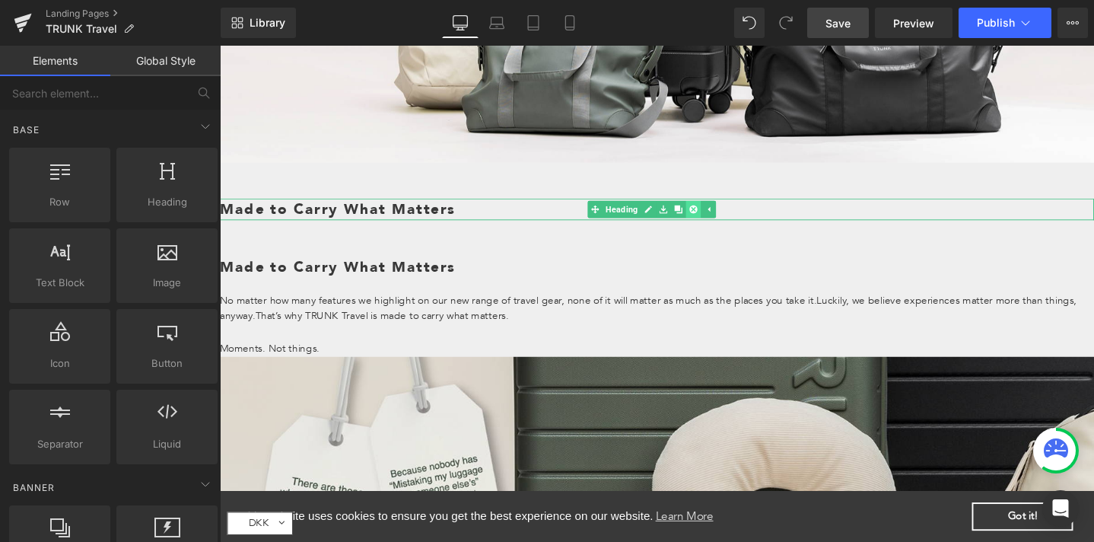
click at [716, 214] on icon at bounding box center [718, 218] width 8 height 9
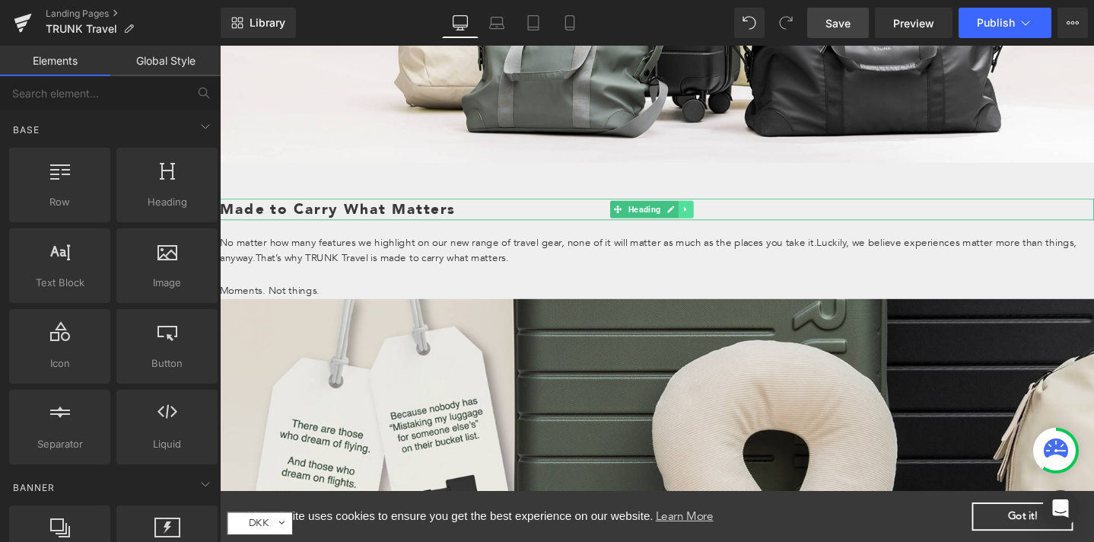
click at [711, 214] on icon at bounding box center [710, 218] width 8 height 9
click at [714, 214] on icon at bounding box center [718, 218] width 8 height 9
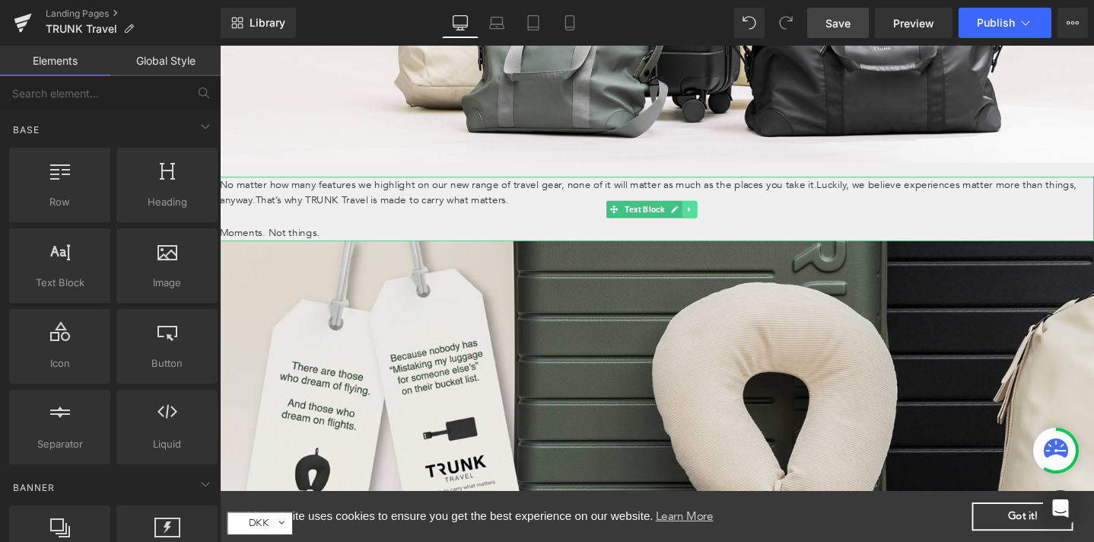
click at [717, 215] on icon at bounding box center [714, 218] width 8 height 9
click at [708, 214] on icon at bounding box center [706, 218] width 8 height 8
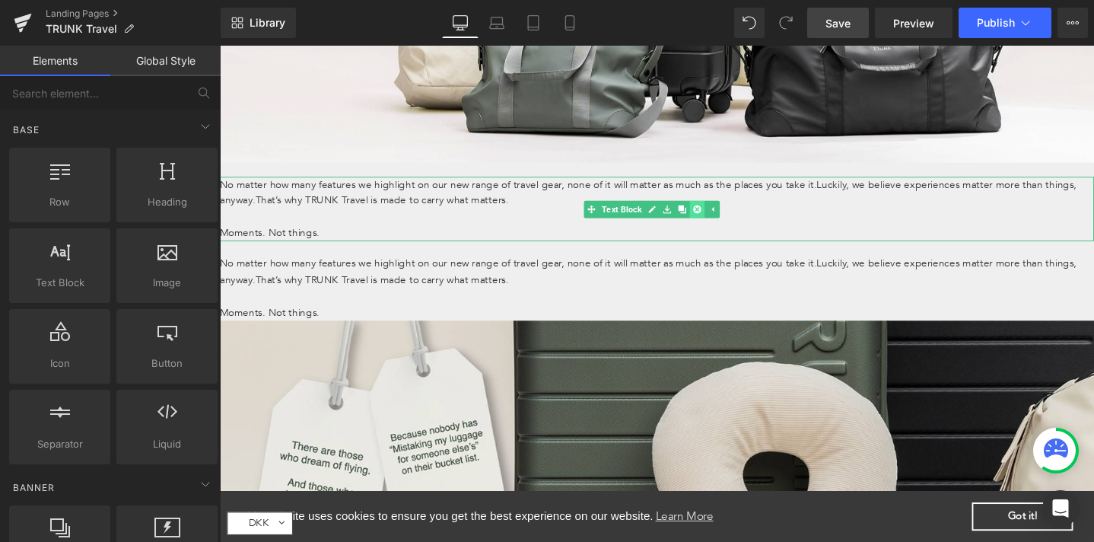
click at [720, 214] on icon at bounding box center [722, 218] width 8 height 8
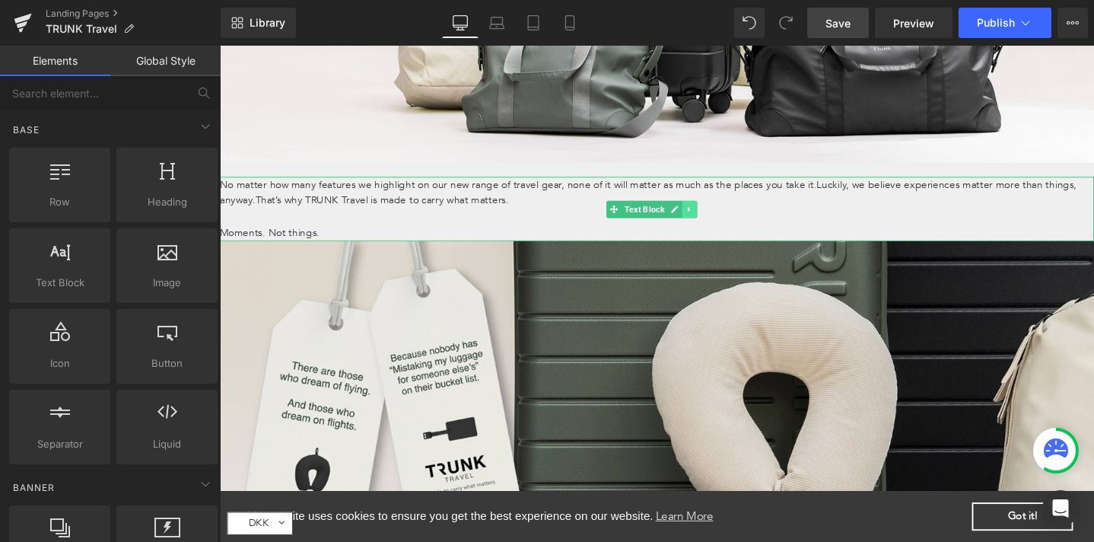
click at [711, 215] on icon at bounding box center [714, 218] width 8 height 9
click at [716, 211] on link at bounding box center [722, 218] width 16 height 18
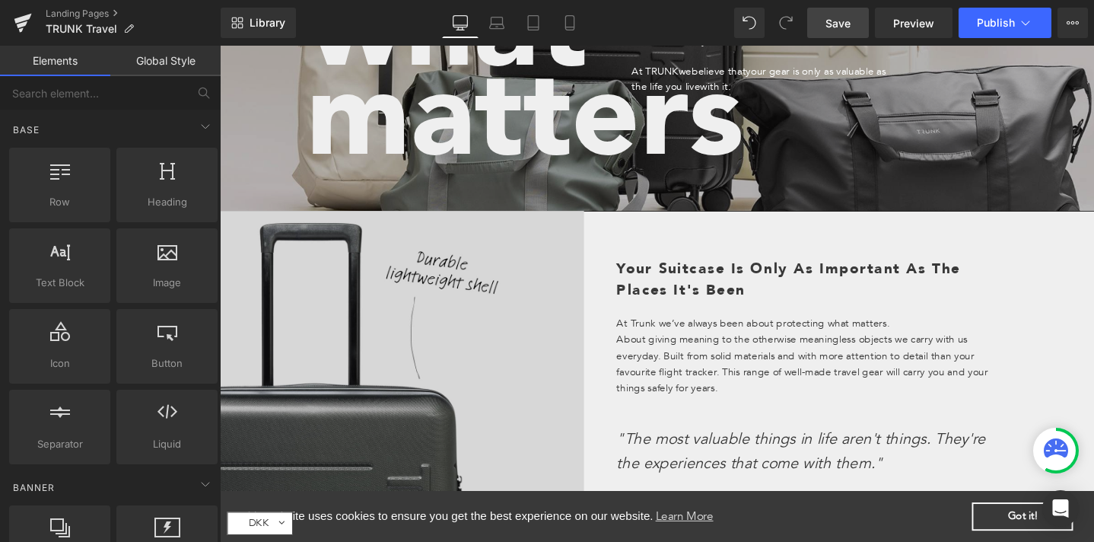
scroll to position [274, 0]
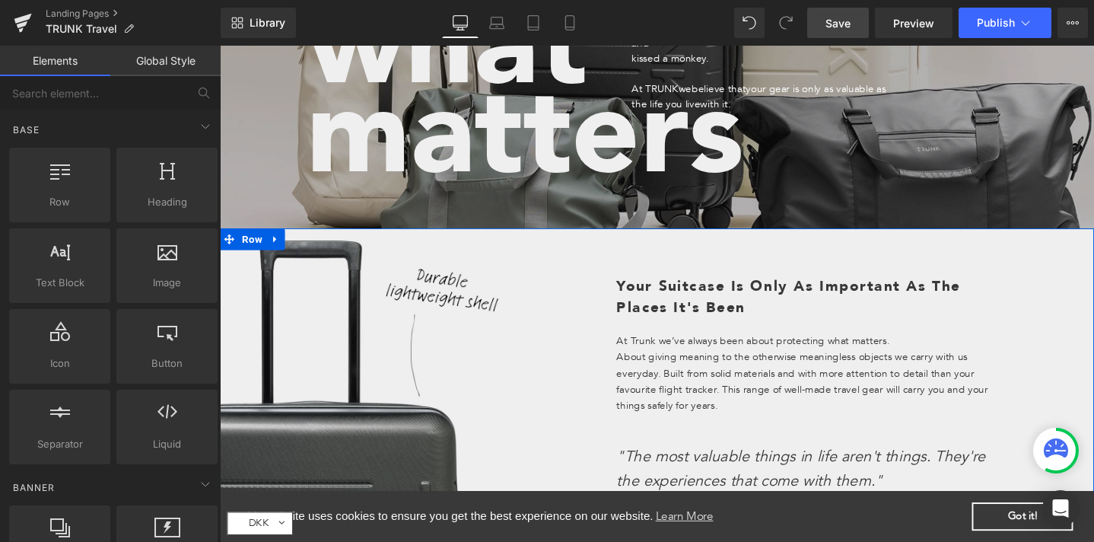
click at [273, 245] on icon at bounding box center [278, 249] width 11 height 11
click at [294, 249] on icon at bounding box center [298, 249] width 11 height 11
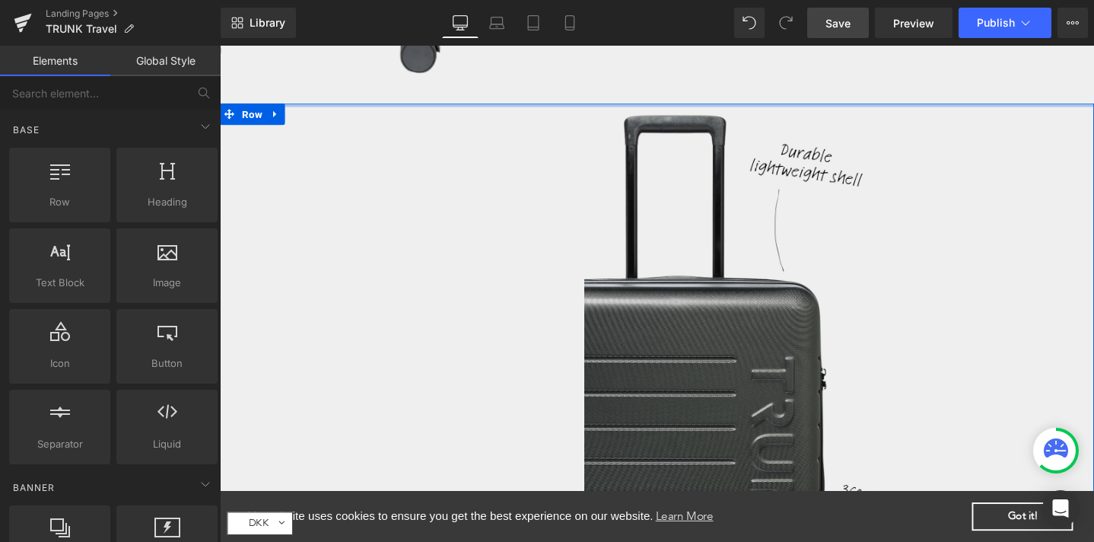
scroll to position [1048, 0]
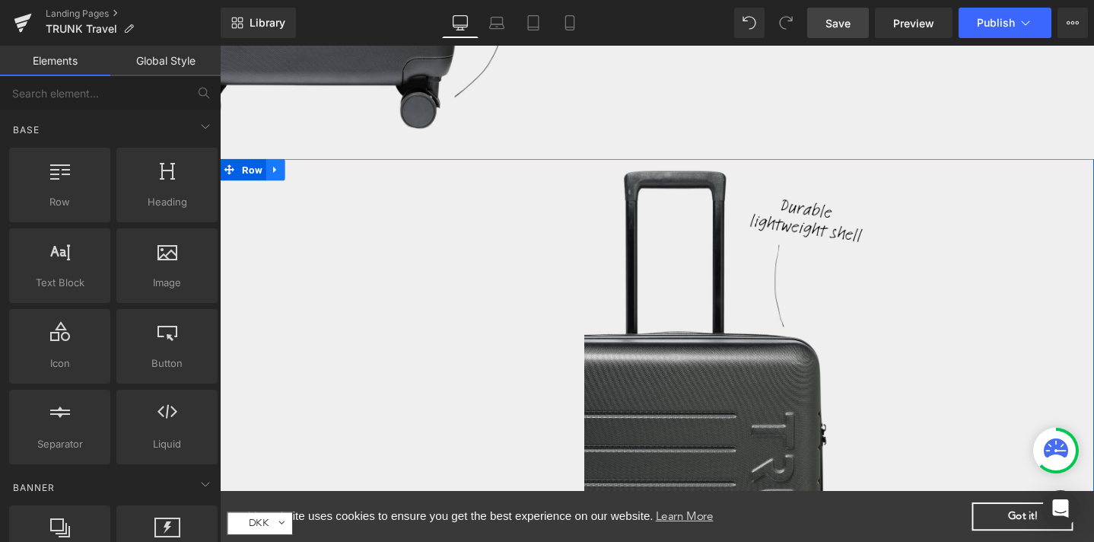
click at [275, 177] on icon at bounding box center [278, 176] width 11 height 11
click at [309, 183] on link at bounding box center [318, 176] width 20 height 23
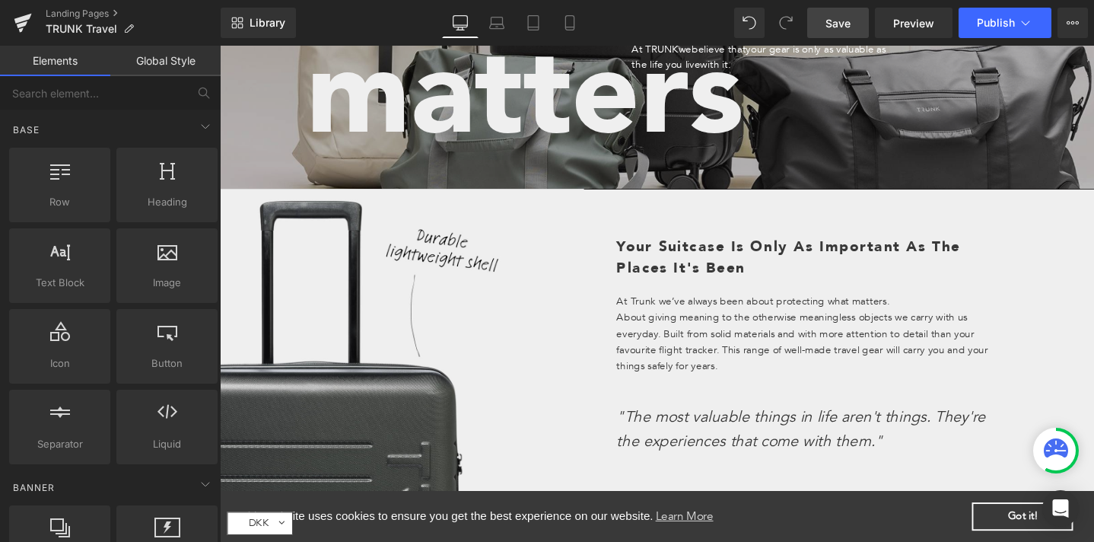
scroll to position [240, 0]
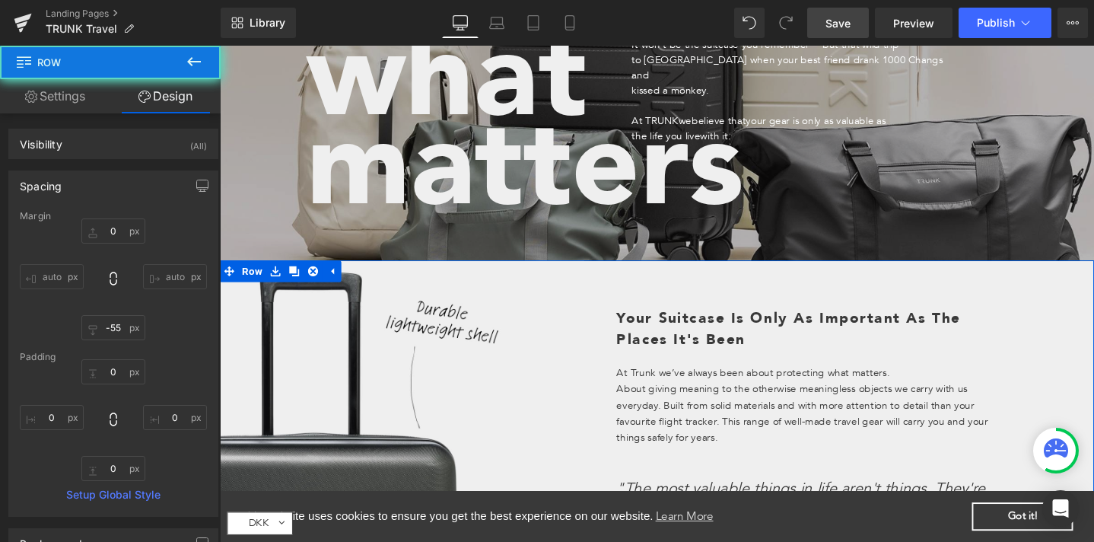
click at [604, 285] on div "Your Suitcase Is Only As Important As The Places It's Been Heading At Trunk we’…" at bounding box center [871, 495] width 537 height 447
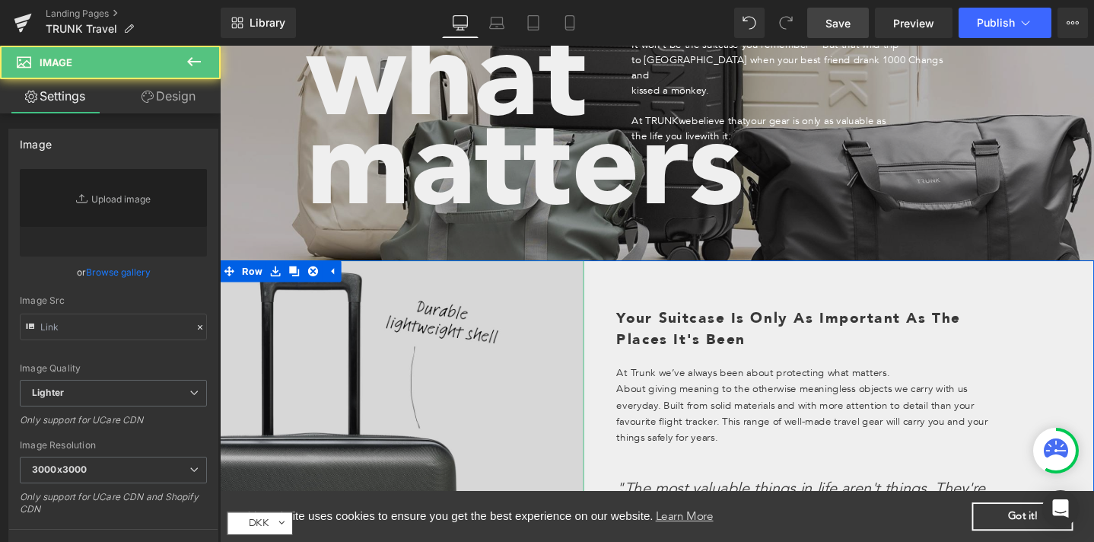
type input "[URL][DOMAIN_NAME]"
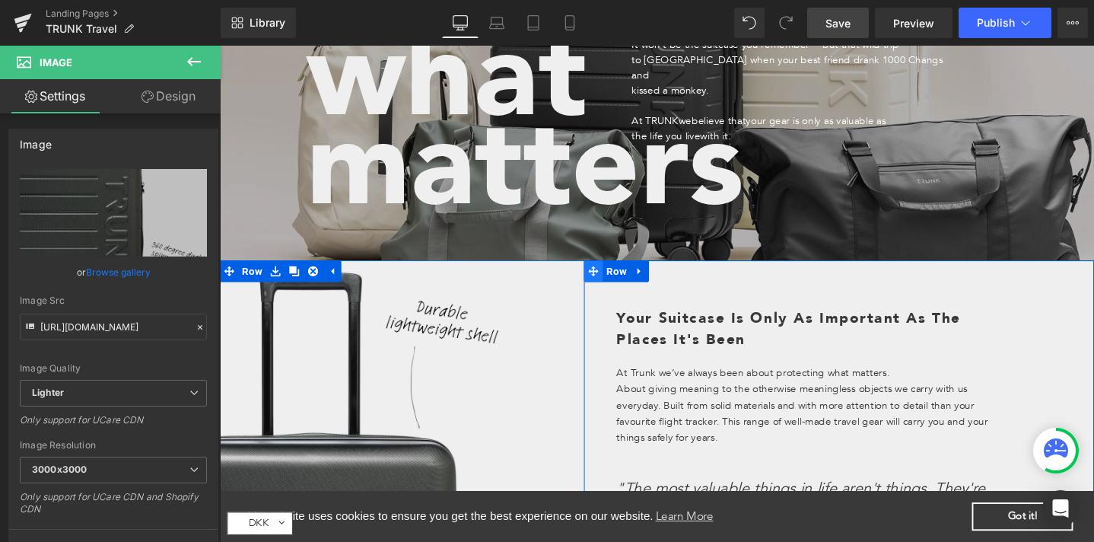
click at [615, 283] on span at bounding box center [613, 283] width 20 height 23
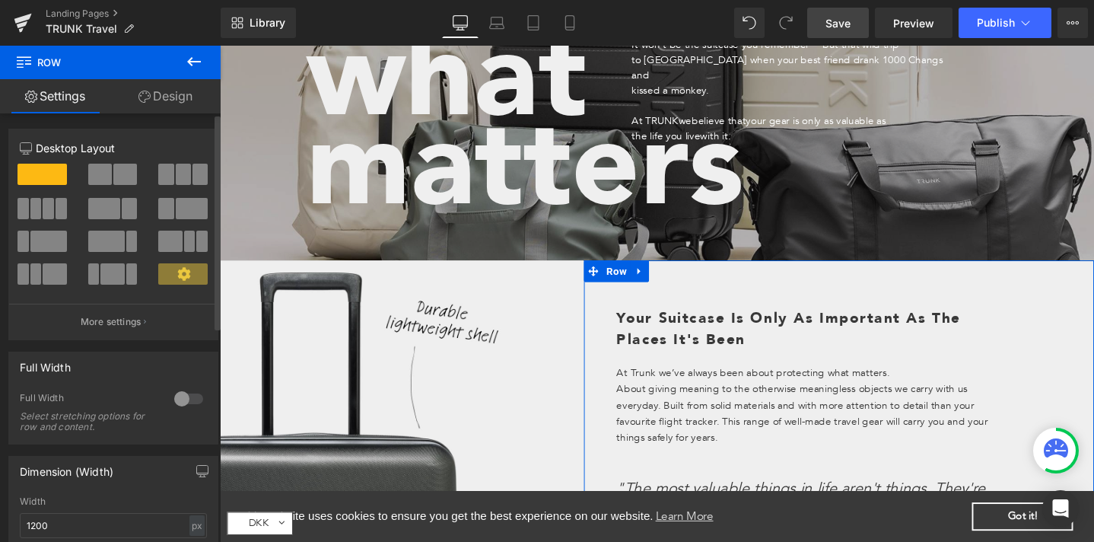
click at [120, 139] on div "Column Size Customizer 12 Desktop Layout Laptop Layout Tablet Layout Mobile Lay…" at bounding box center [113, 234] width 210 height 211
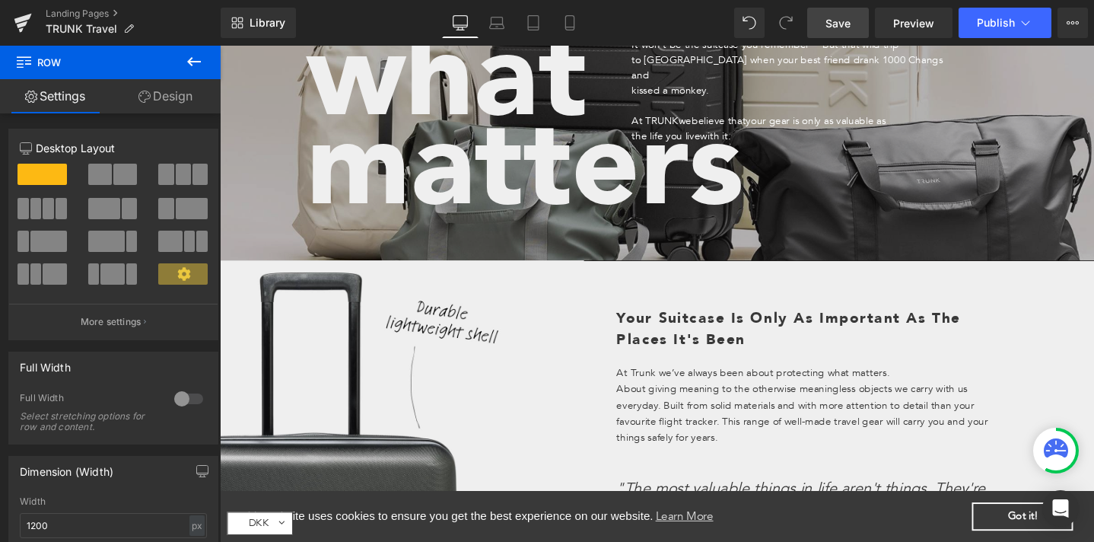
click at [192, 63] on icon at bounding box center [194, 61] width 18 height 18
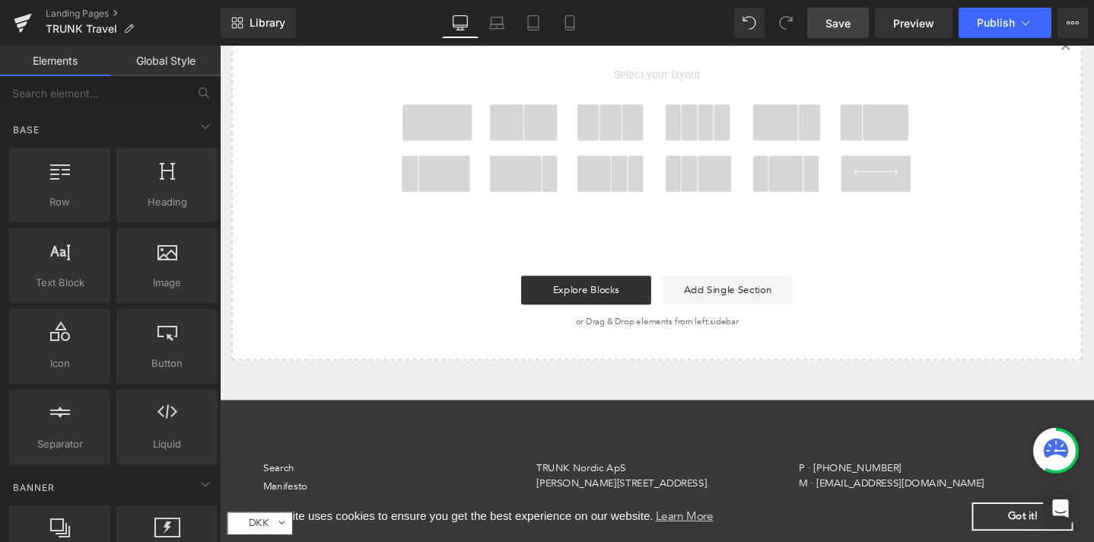
scroll to position [2404, 0]
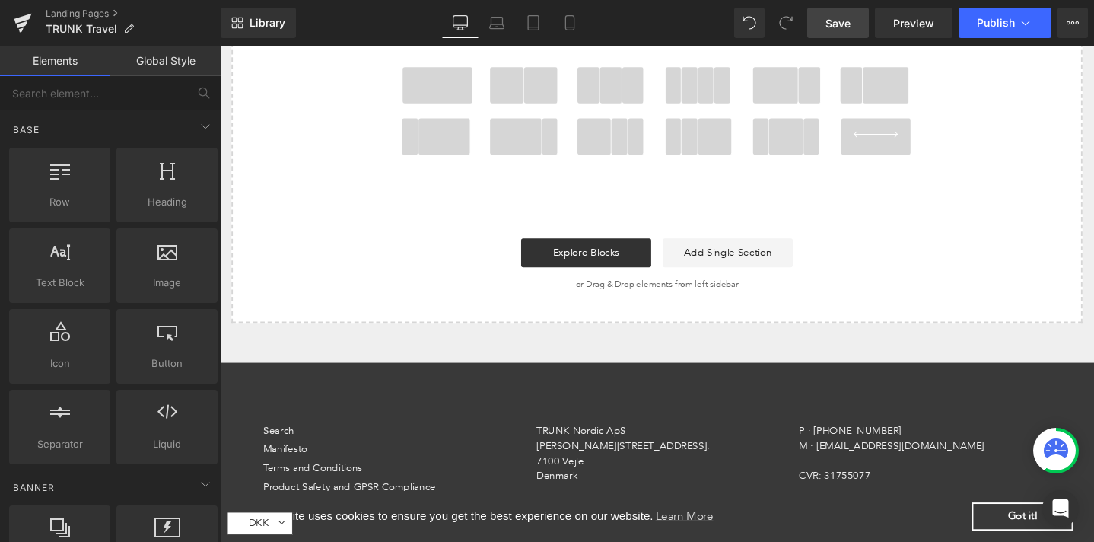
click at [524, 72] on span at bounding box center [522, 87] width 36 height 38
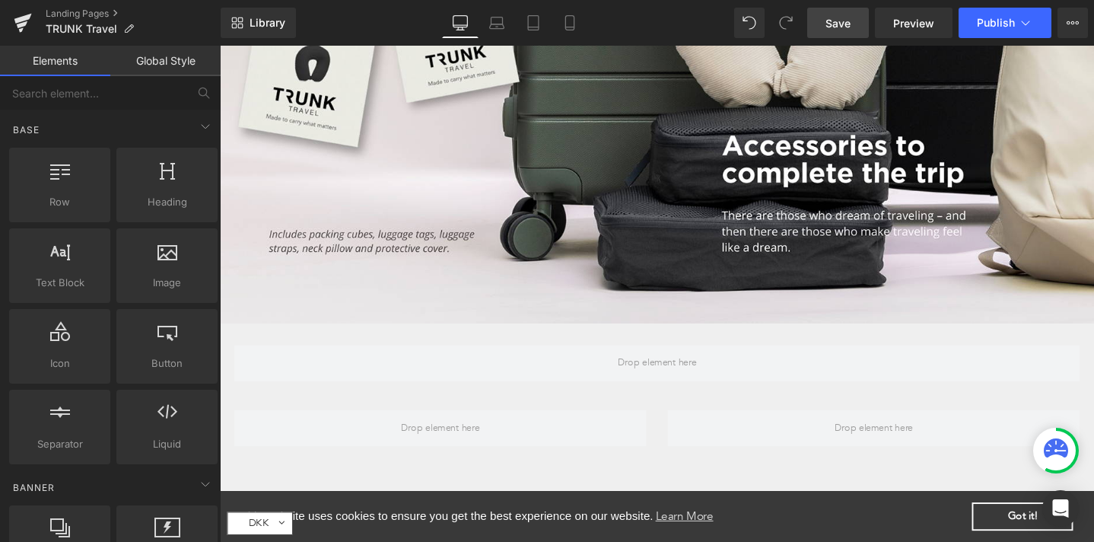
scroll to position [1907, 0]
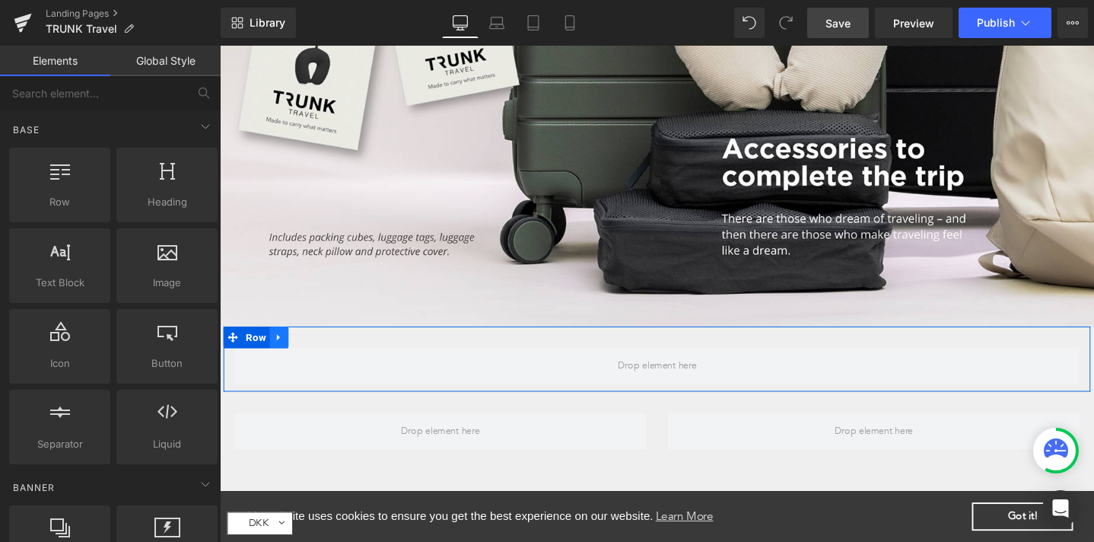
click at [281, 347] on icon at bounding box center [282, 352] width 11 height 11
click at [321, 348] on icon at bounding box center [321, 353] width 11 height 11
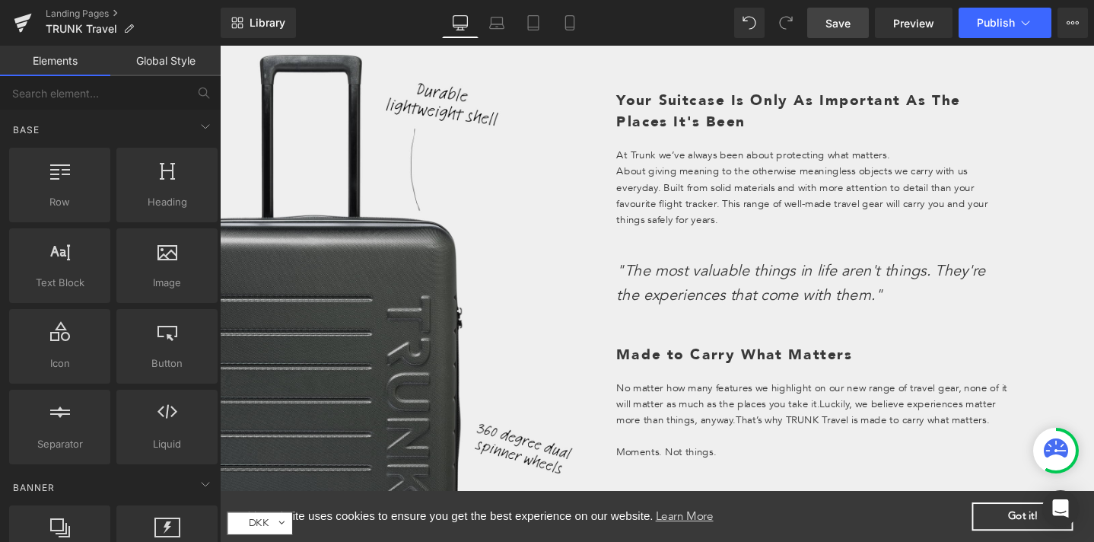
scroll to position [463, 0]
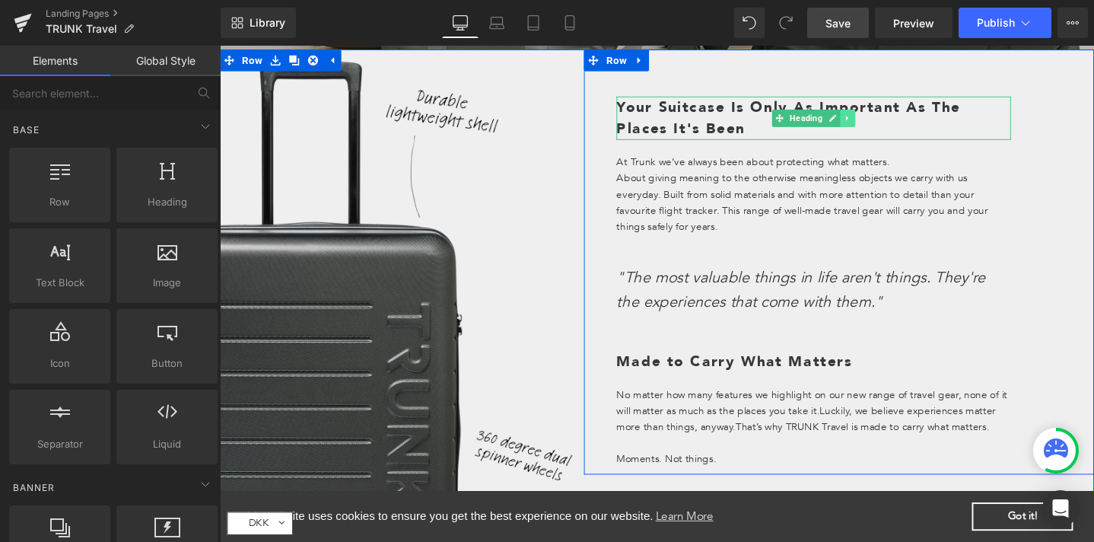
click at [877, 117] on icon at bounding box center [881, 121] width 8 height 9
click at [869, 121] on icon at bounding box center [873, 121] width 8 height 8
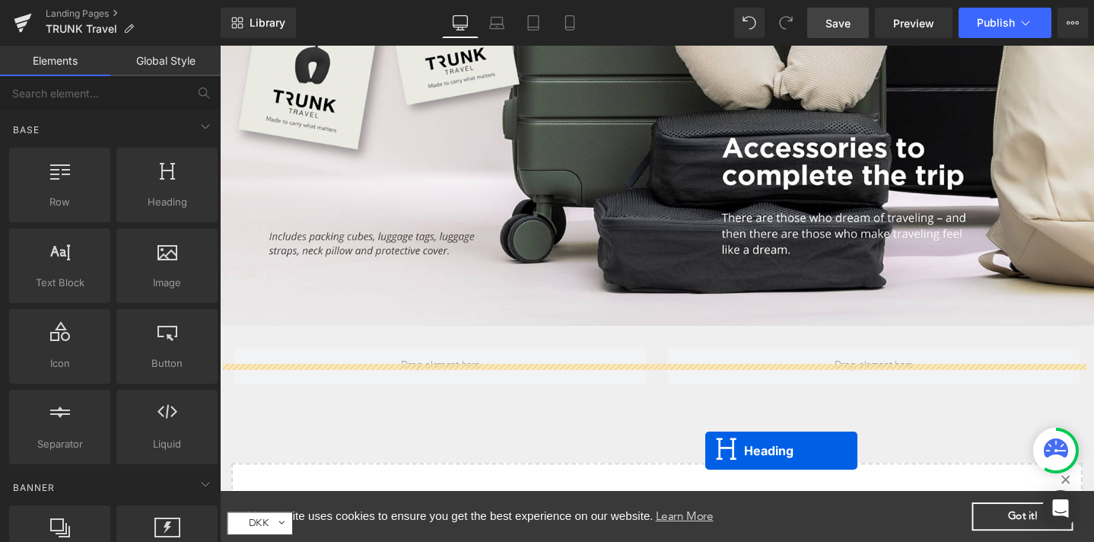
scroll to position [1923, 0]
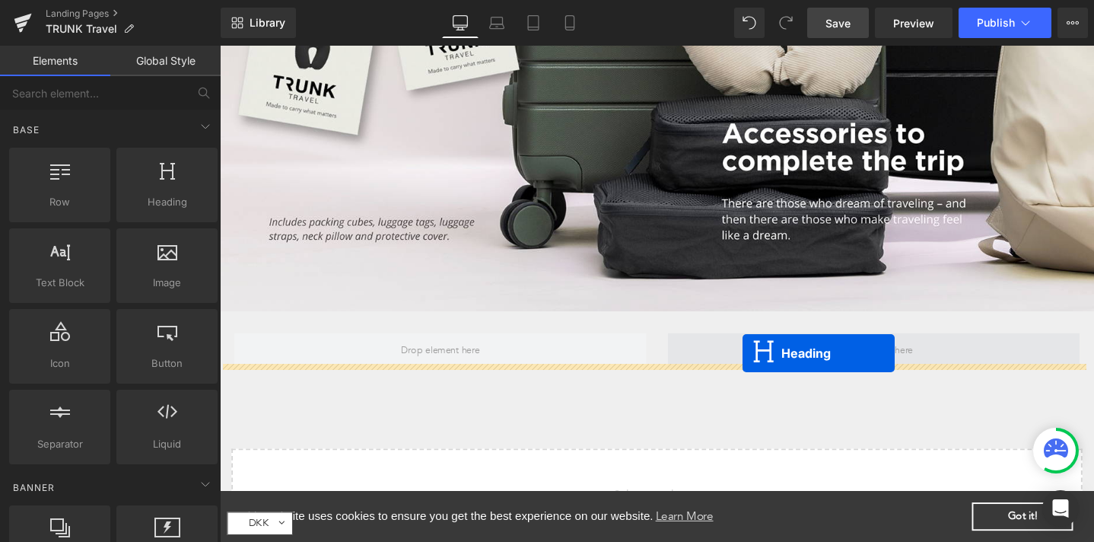
drag, startPoint x: 804, startPoint y: 199, endPoint x: 770, endPoint y: 369, distance: 173.1
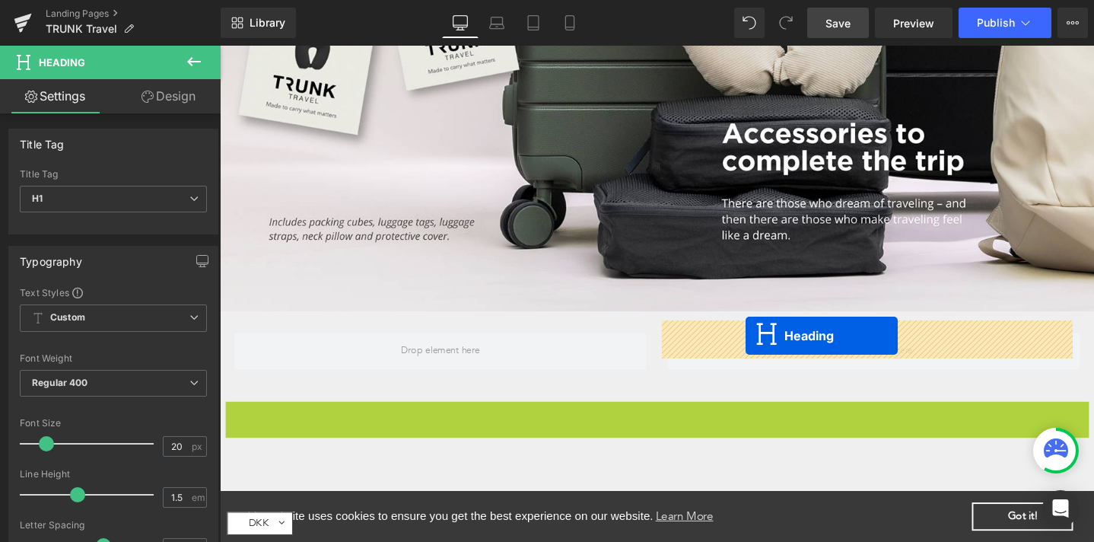
drag, startPoint x: 636, startPoint y: 423, endPoint x: 772, endPoint y: 351, distance: 154.2
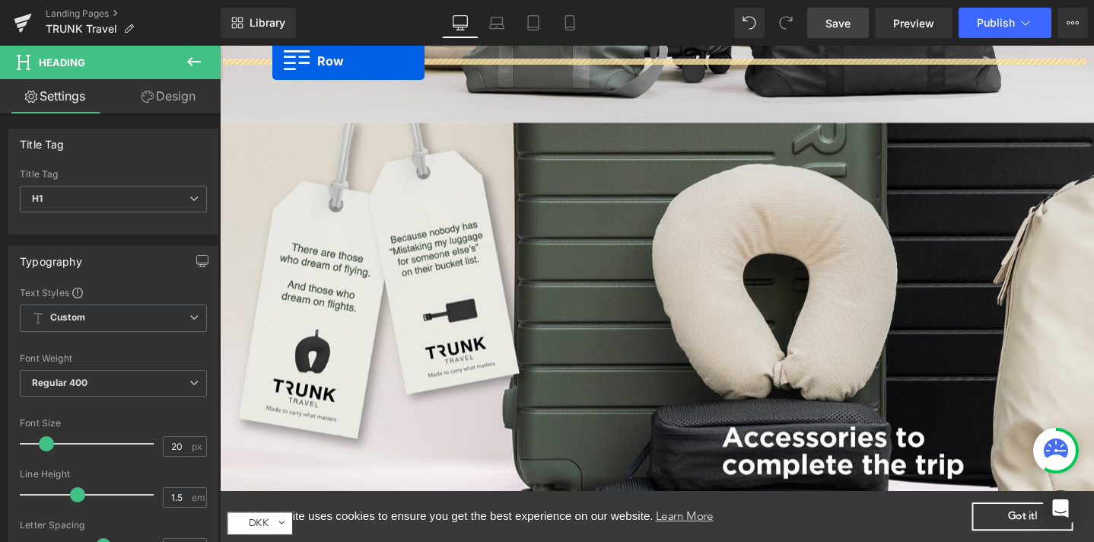
scroll to position [1589, 0]
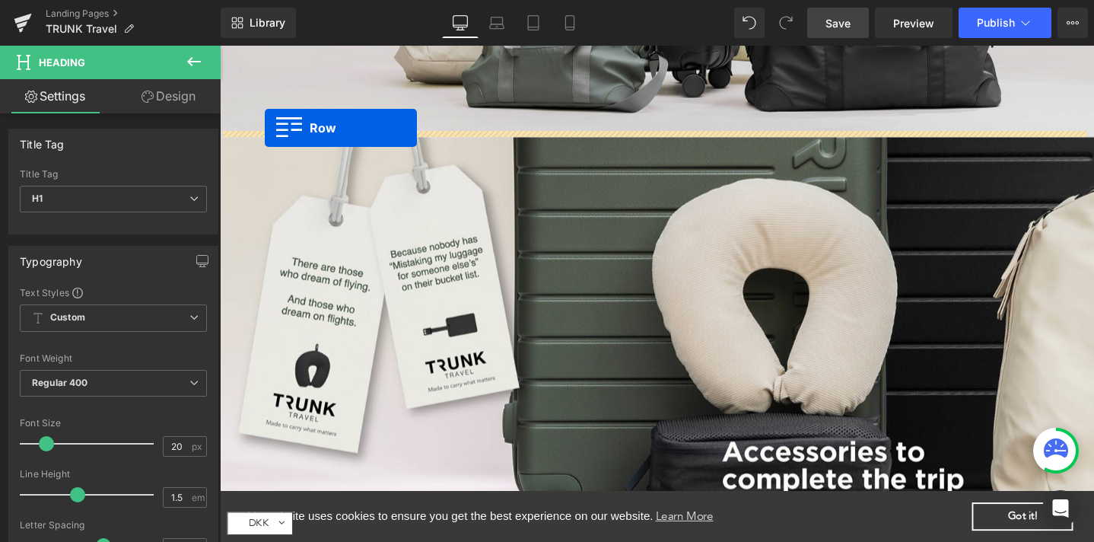
drag, startPoint x: 230, startPoint y: 320, endPoint x: 267, endPoint y: 132, distance: 191.6
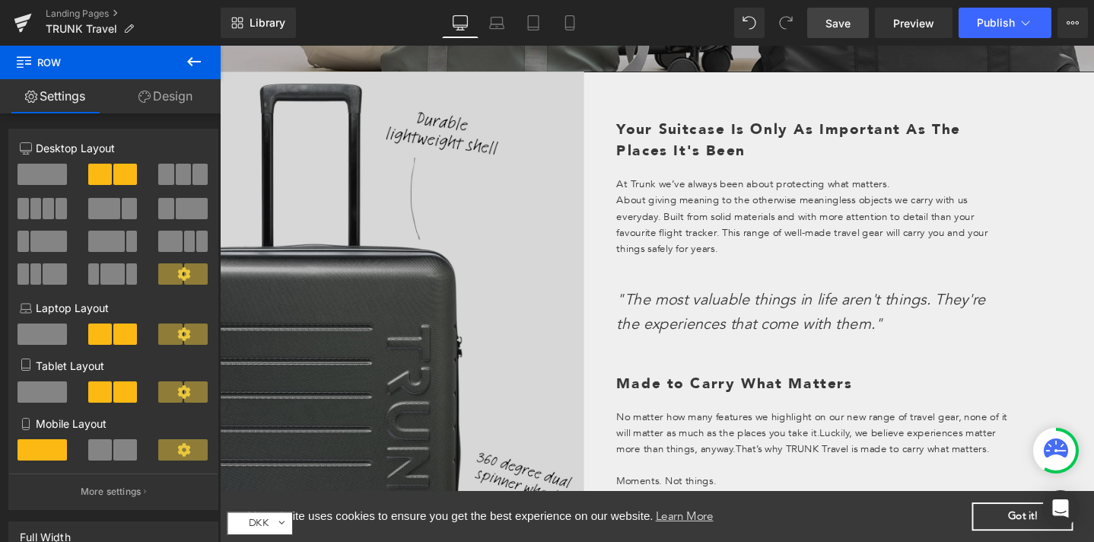
scroll to position [396, 0]
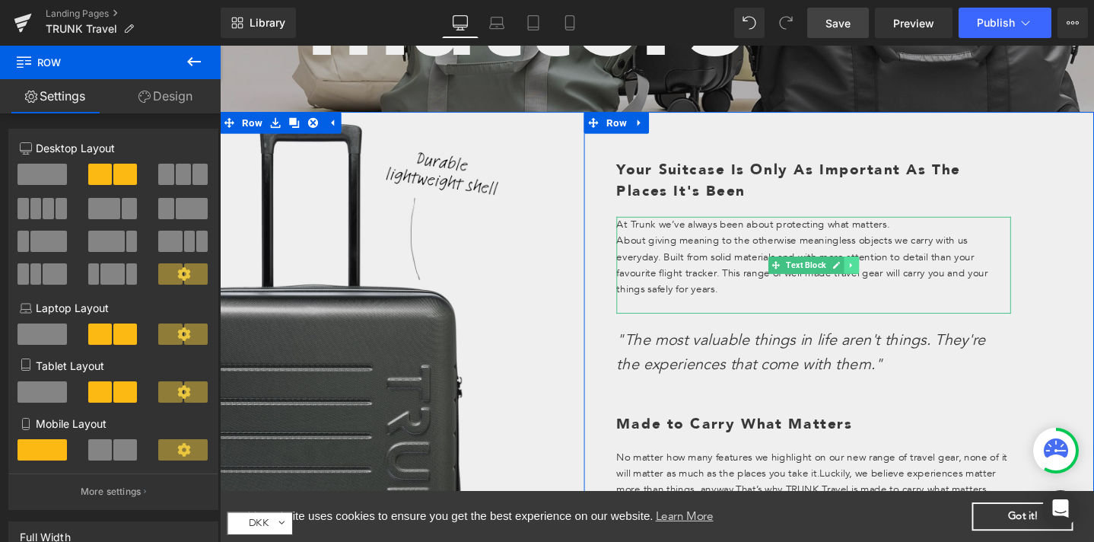
click at [877, 269] on link at bounding box center [885, 277] width 16 height 18
click at [870, 280] on link at bounding box center [878, 277] width 16 height 18
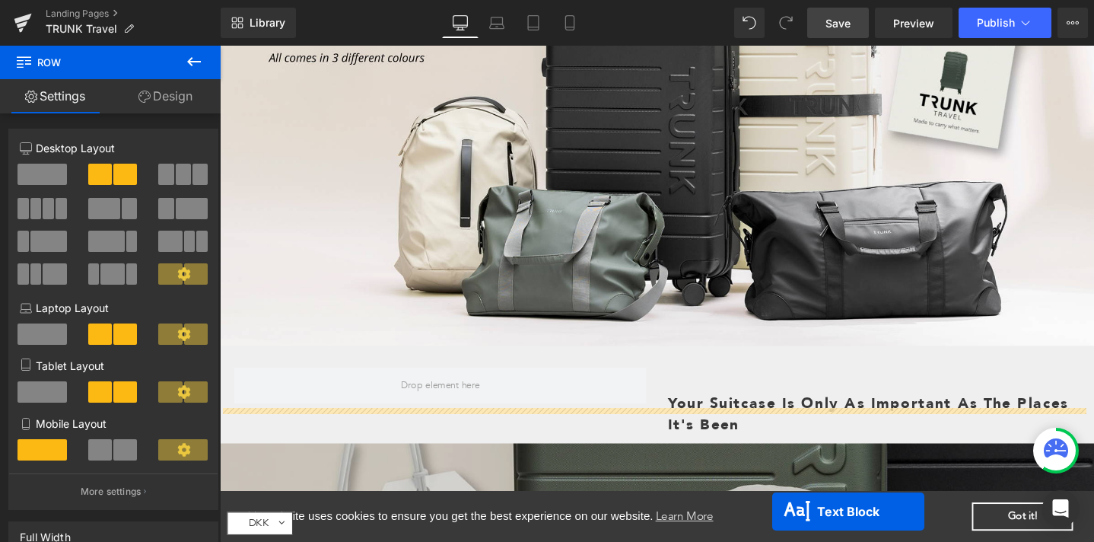
scroll to position [1461, 0]
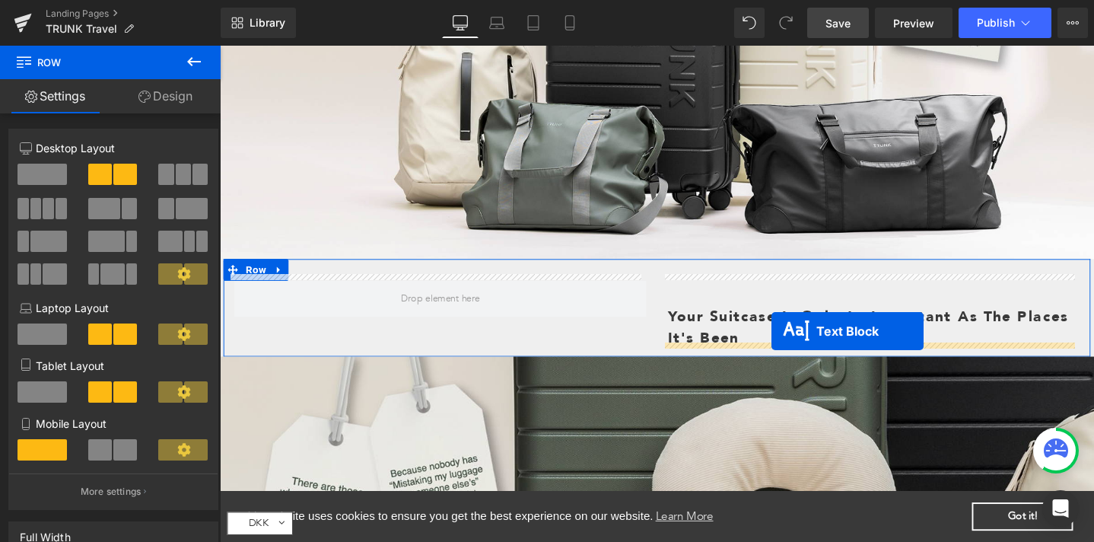
drag, startPoint x: 802, startPoint y: 225, endPoint x: 800, endPoint y: 348, distance: 122.5
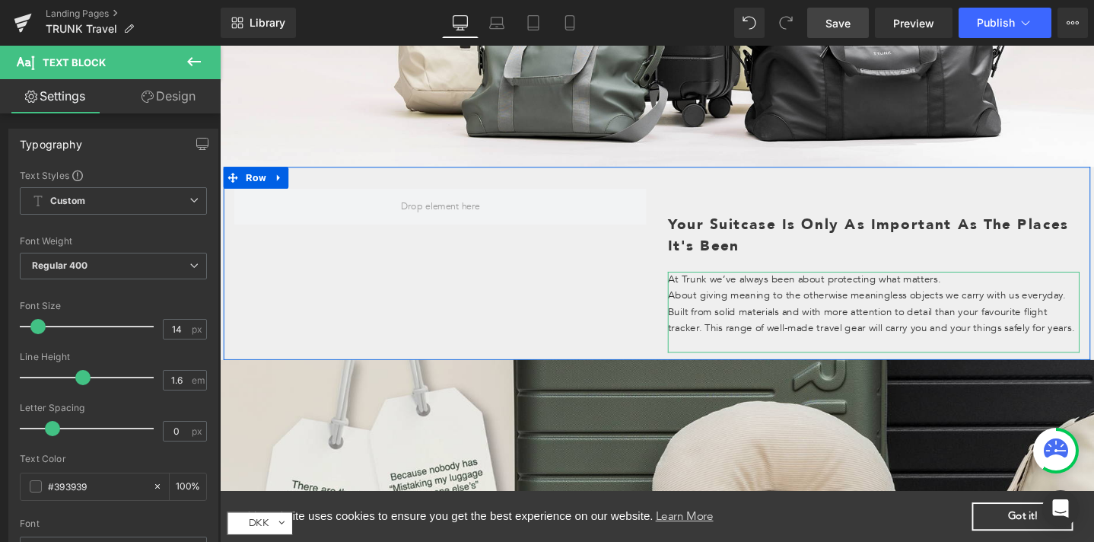
scroll to position [1558, 0]
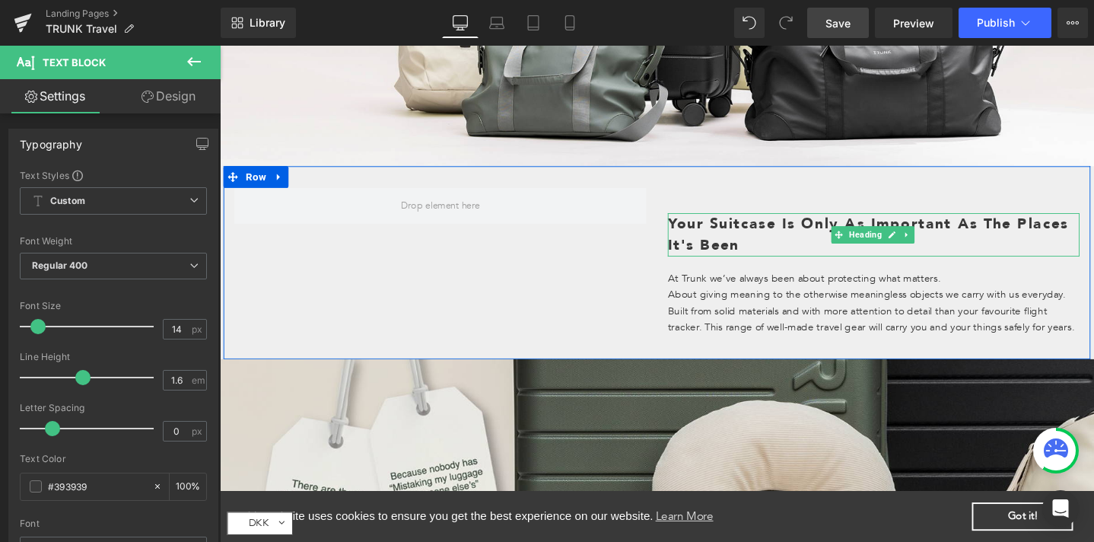
click at [741, 246] on h1 "Your Suitcase Is Only As Important As The Places It's Been" at bounding box center [909, 245] width 434 height 46
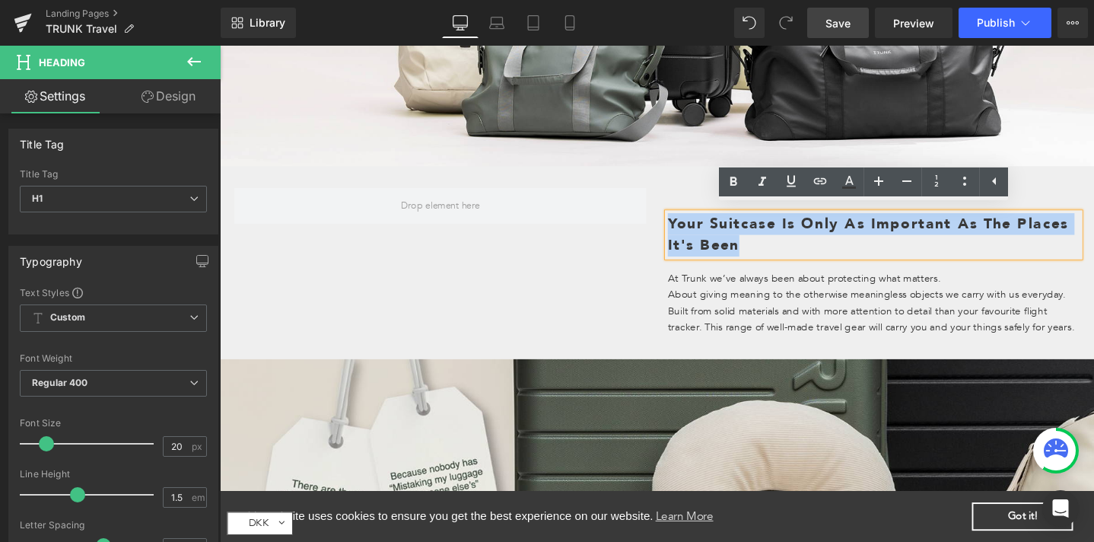
paste div
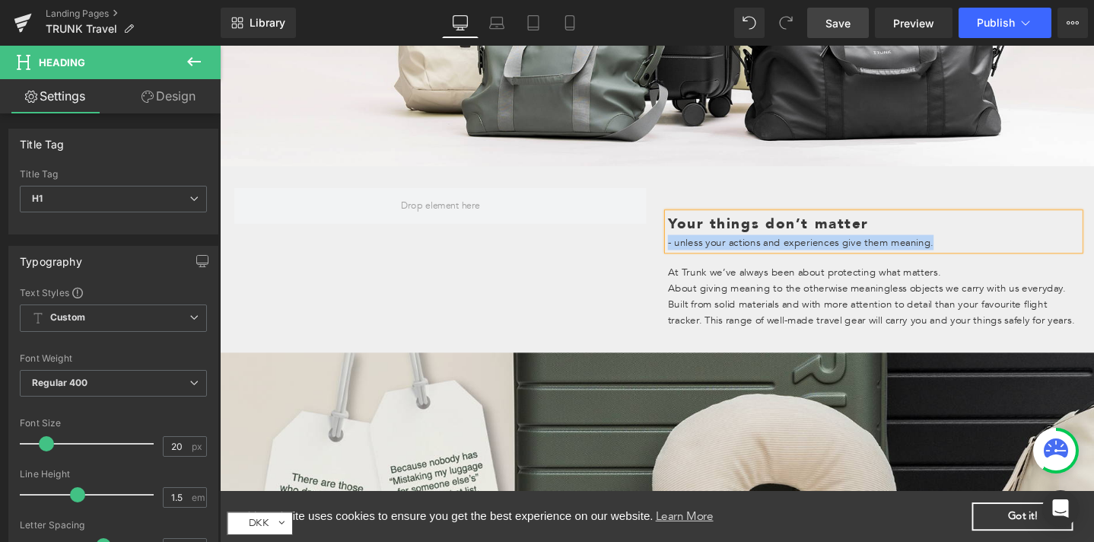
drag, startPoint x: 969, startPoint y: 246, endPoint x: 676, endPoint y: 250, distance: 293.7
click at [680, 250] on div "Your things don’t matter - unless your actions and experiences give them meanin…" at bounding box center [908, 279] width 456 height 166
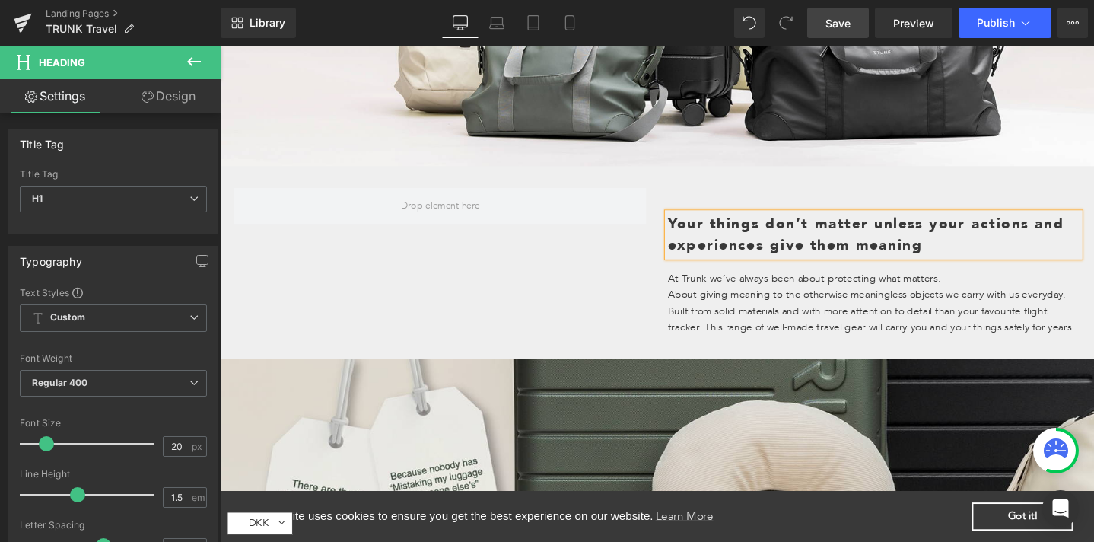
click at [771, 308] on p "About giving meaning to the otherwise meaningless objects we carry with us ever…" at bounding box center [909, 325] width 434 height 51
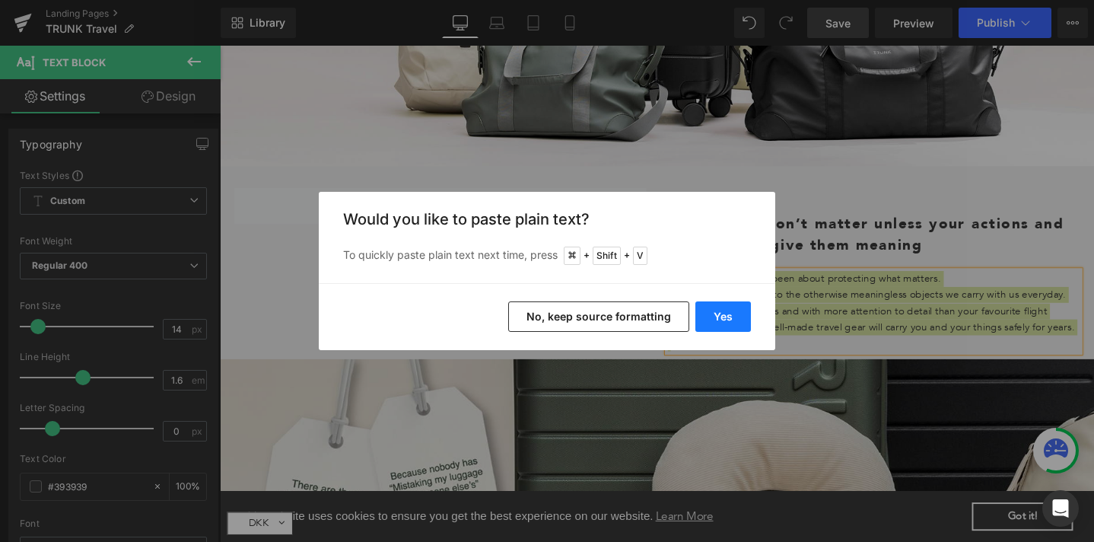
click at [720, 317] on button "Yes" at bounding box center [723, 316] width 56 height 30
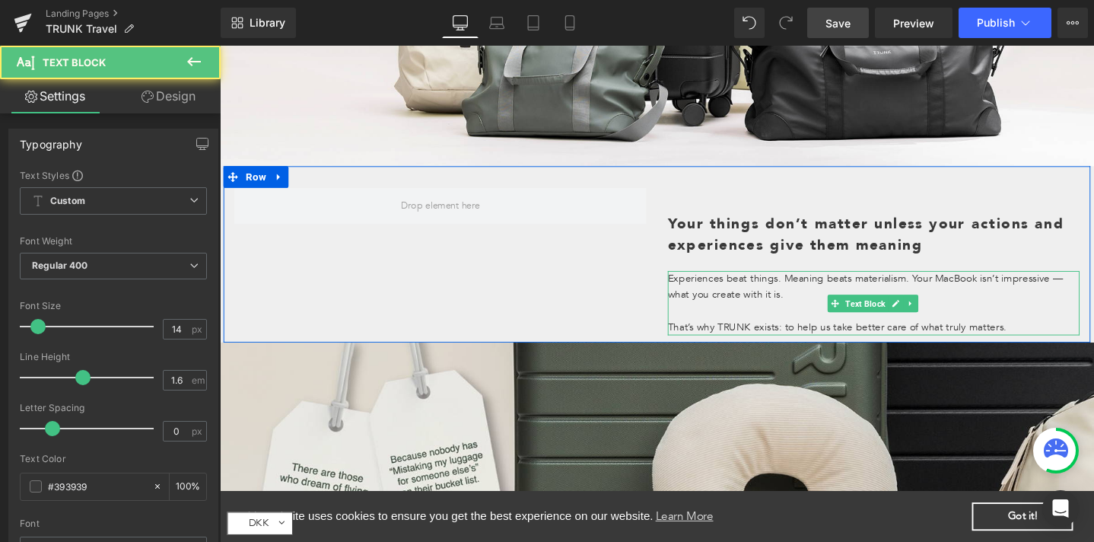
click at [1043, 335] on p "That’s why TRUNK exists: to help us take better care of what truly matters." at bounding box center [909, 342] width 434 height 17
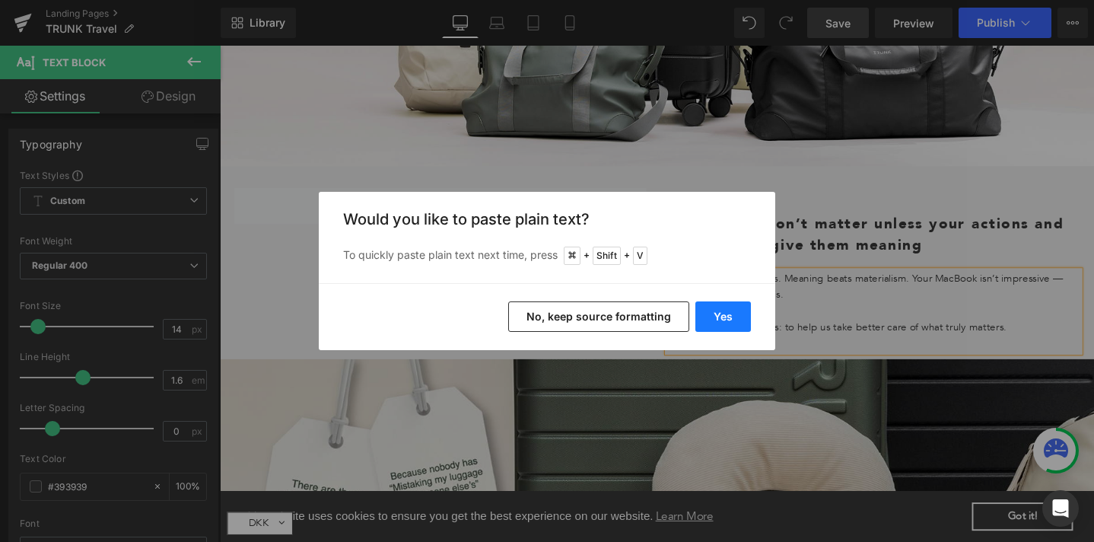
click at [731, 320] on button "Yes" at bounding box center [723, 316] width 56 height 30
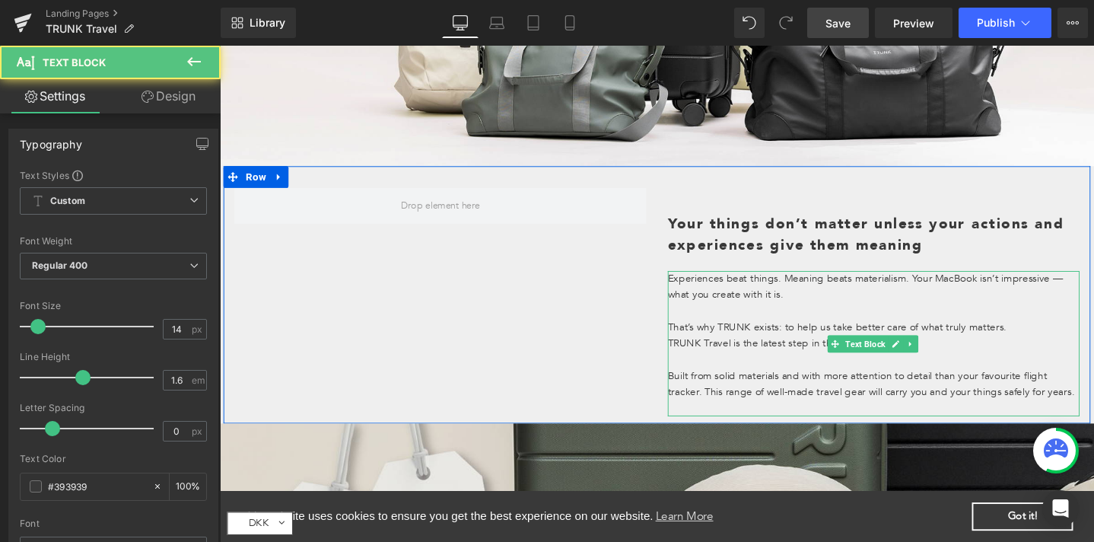
click at [1081, 334] on p "That’s why TRUNK exists: to help us take better care of what truly matters." at bounding box center [909, 342] width 434 height 17
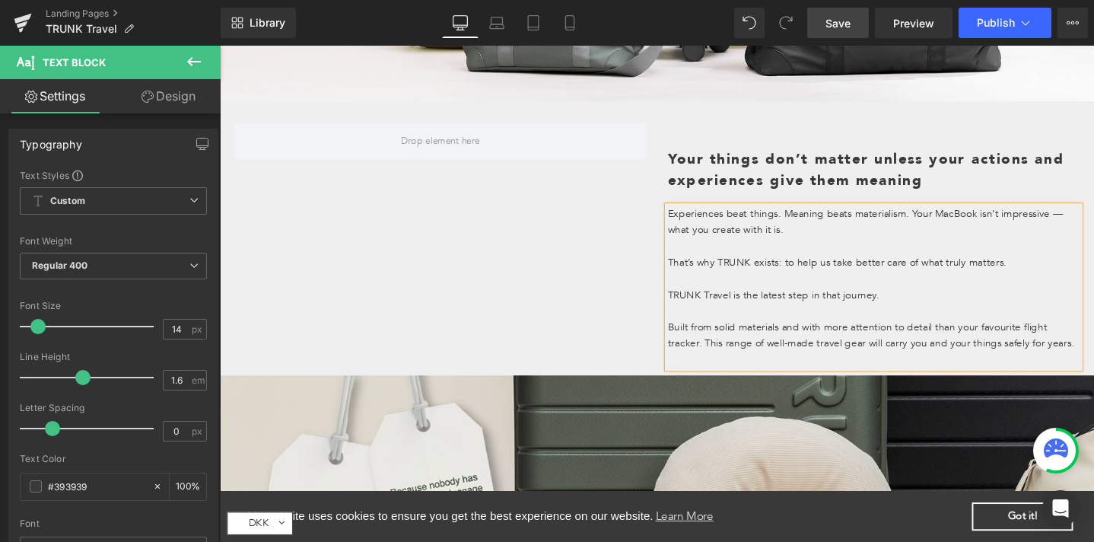
scroll to position [1633, 0]
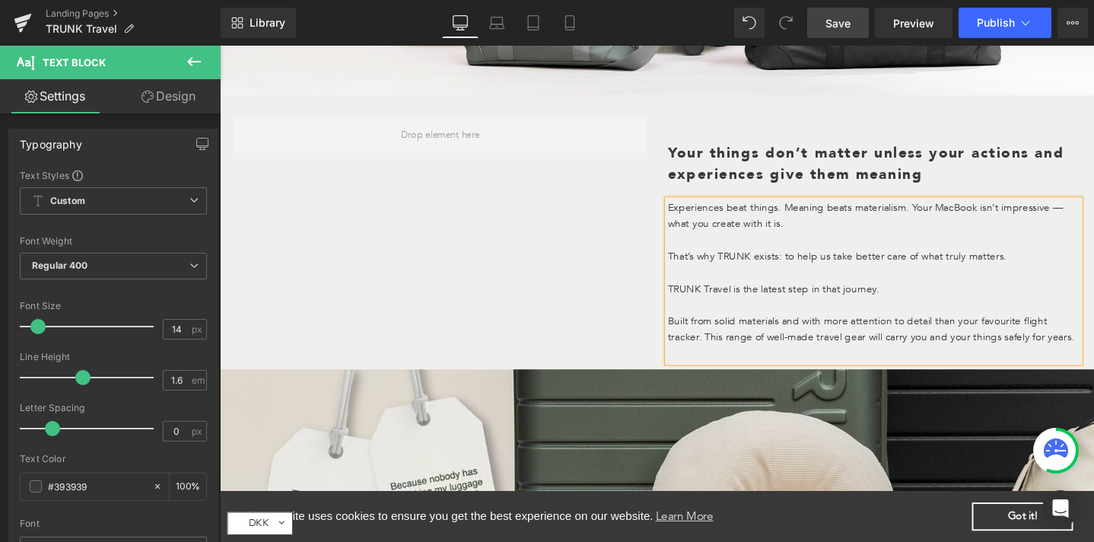
click at [747, 148] on h1 "Your things don’t matter unless your actions and experiences give them meaning" at bounding box center [909, 171] width 434 height 46
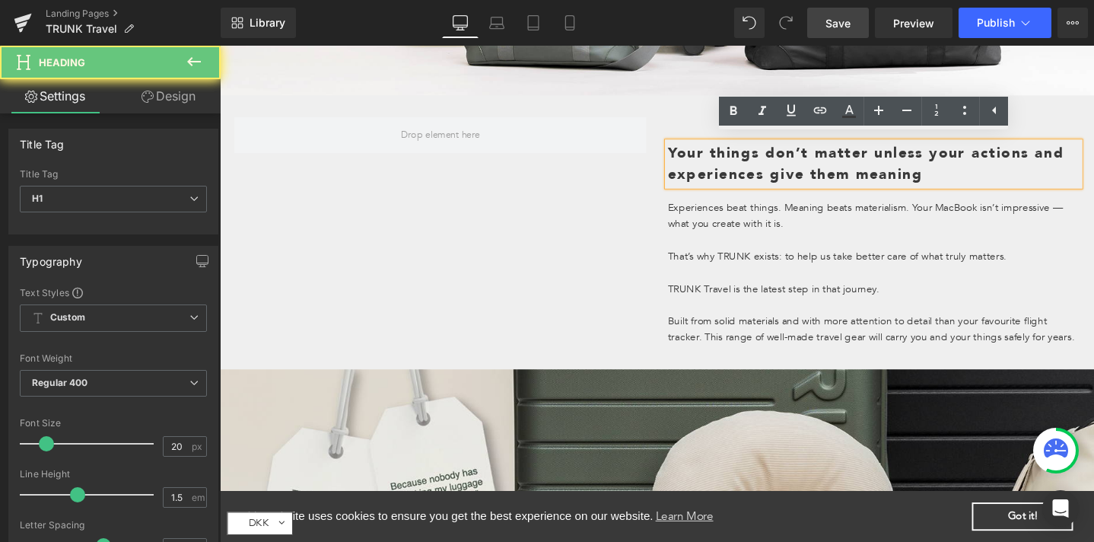
click at [736, 151] on h1 "Your things don’t matter unless your actions and experiences give them meaning" at bounding box center [909, 171] width 434 height 46
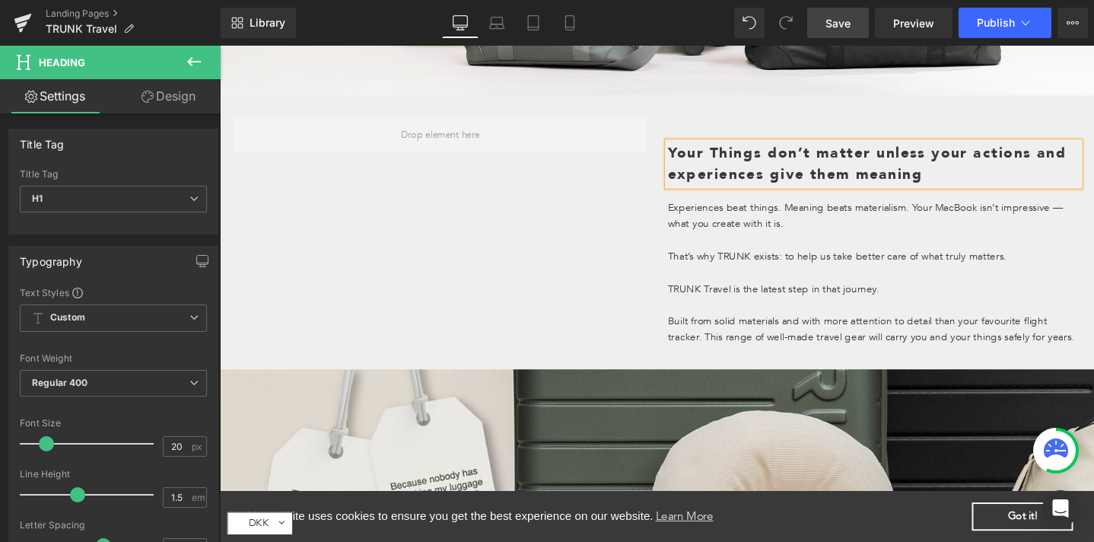
click at [805, 151] on h1 "Your Things don’t matter unless your actions and experiences give them meaning" at bounding box center [909, 171] width 434 height 46
click at [859, 152] on h1 "Your Things Don’t matter unless your actions and experiences give them meaning" at bounding box center [909, 171] width 434 height 46
click at [915, 154] on h1 "Your Things Don’t Matter unless your actions and experiences give them meaning" at bounding box center [909, 171] width 434 height 46
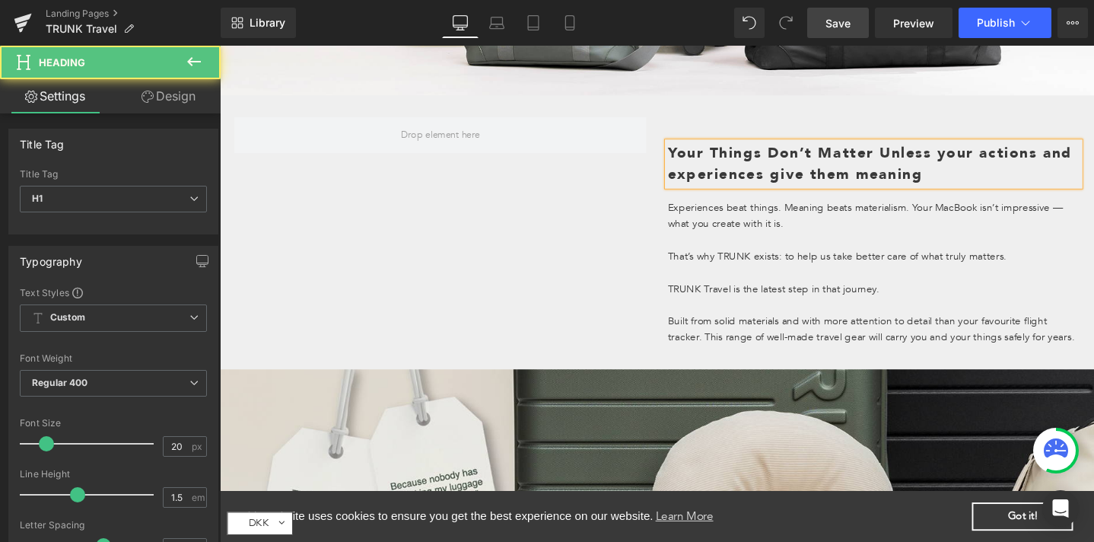
click at [988, 148] on h1 "Your Things Don’t Matter Unless your actions and experiences give them meaning" at bounding box center [909, 171] width 434 height 46
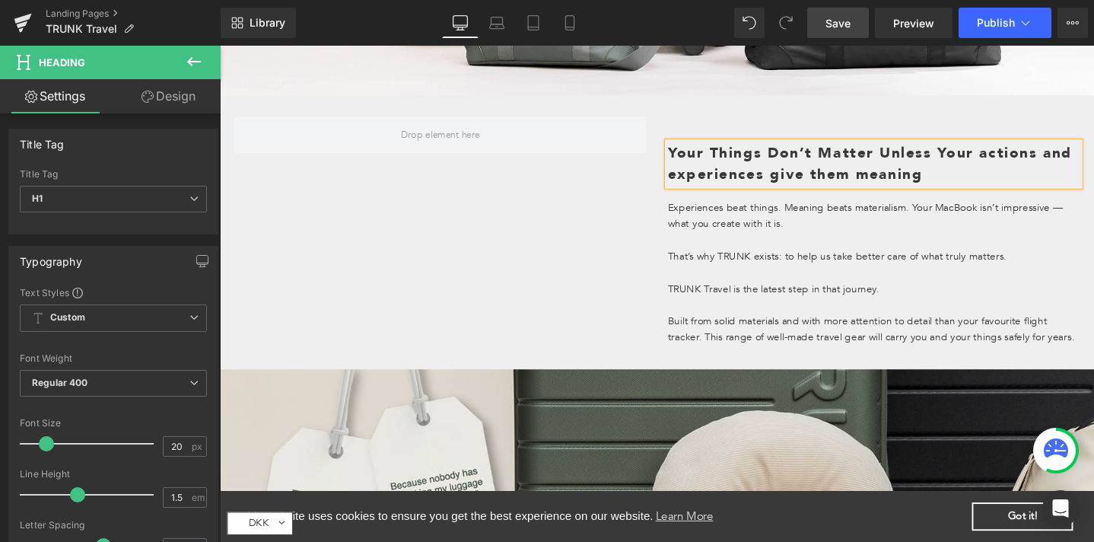
click at [1029, 151] on h1 "Your Things Don’t Matter Unless Your actions and experiences give them meaning" at bounding box center [909, 171] width 434 height 46
click at [731, 176] on h1 "Your Things Don’t Matter Unless Your Actions and experiences give them meaning" at bounding box center [909, 171] width 434 height 46
click at [841, 171] on h1 "Your Things Don’t Matter Unless Your Actions and Experiences give them meaning" at bounding box center [909, 171] width 434 height 46
click at [884, 175] on h1 "Your Things Don’t Matter Unless Your Actions and Experiences Give them meaning" at bounding box center [909, 171] width 434 height 46
click at [943, 173] on h1 "Your Things Don’t Matter Unless Your Actions and Experiences Give Them meaning" at bounding box center [909, 171] width 434 height 46
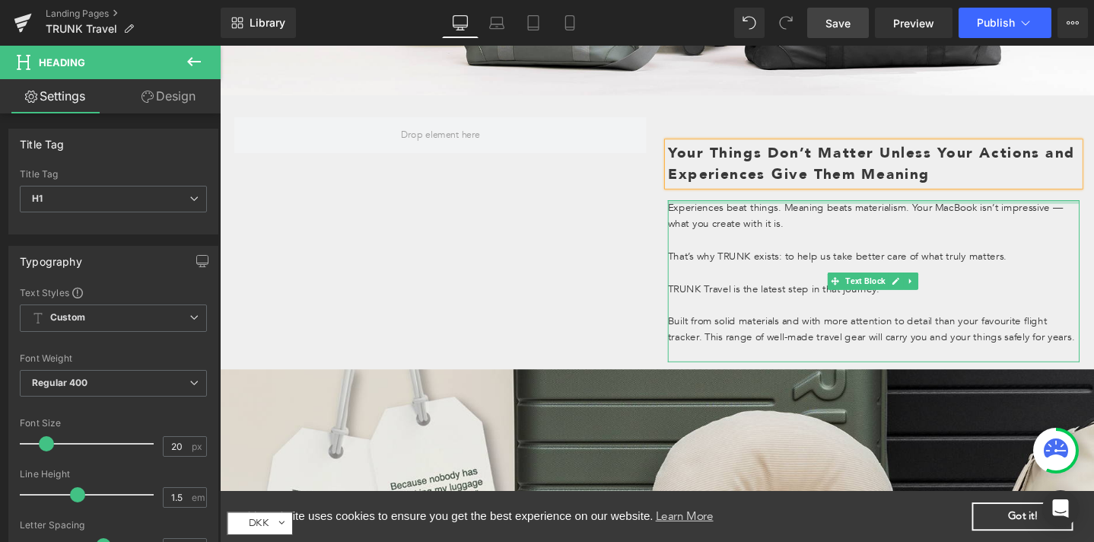
click at [1062, 208] on div at bounding box center [909, 210] width 434 height 4
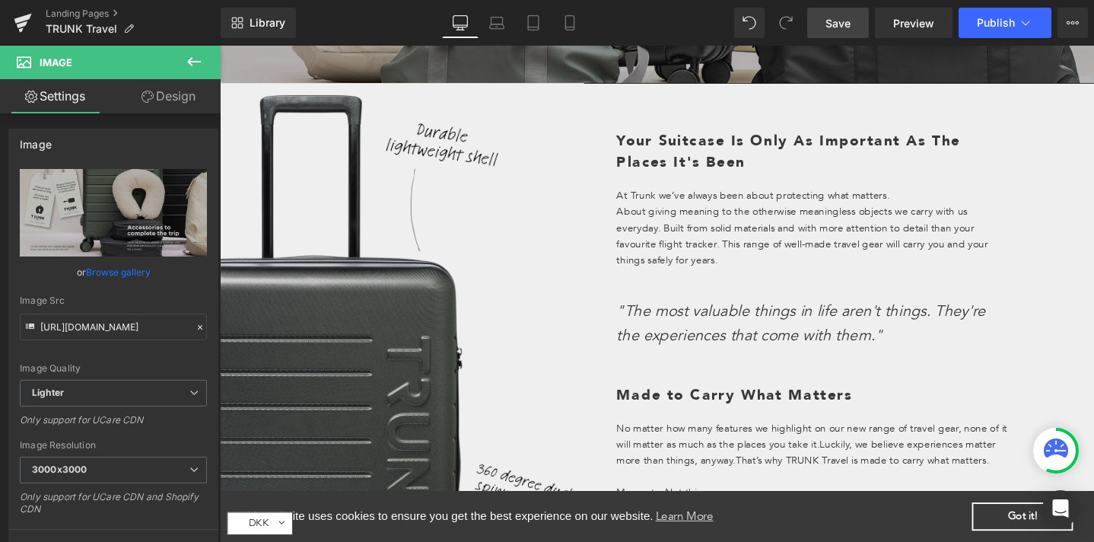
scroll to position [390, 0]
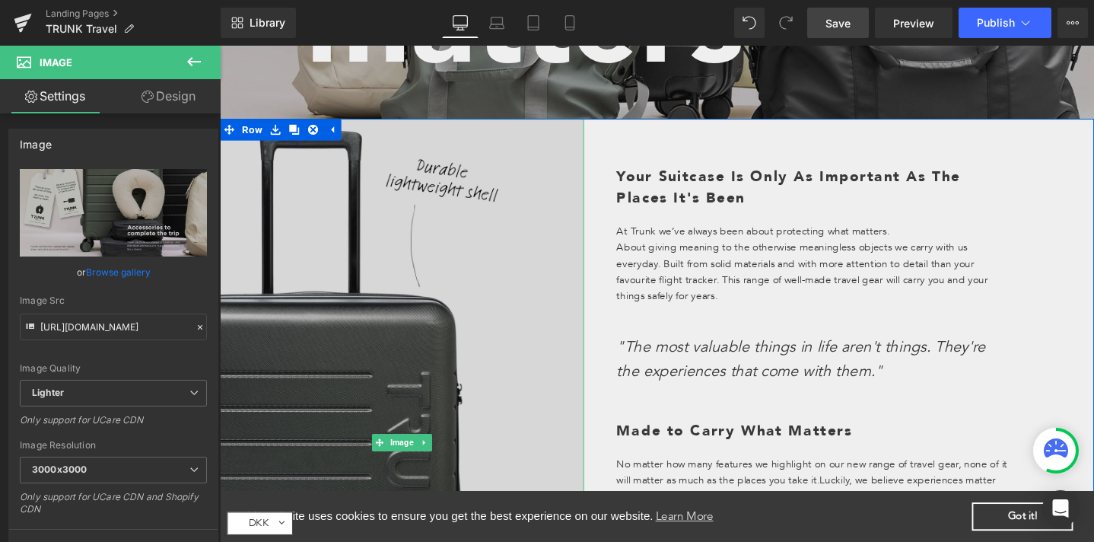
click at [575, 134] on img at bounding box center [411, 463] width 383 height 682
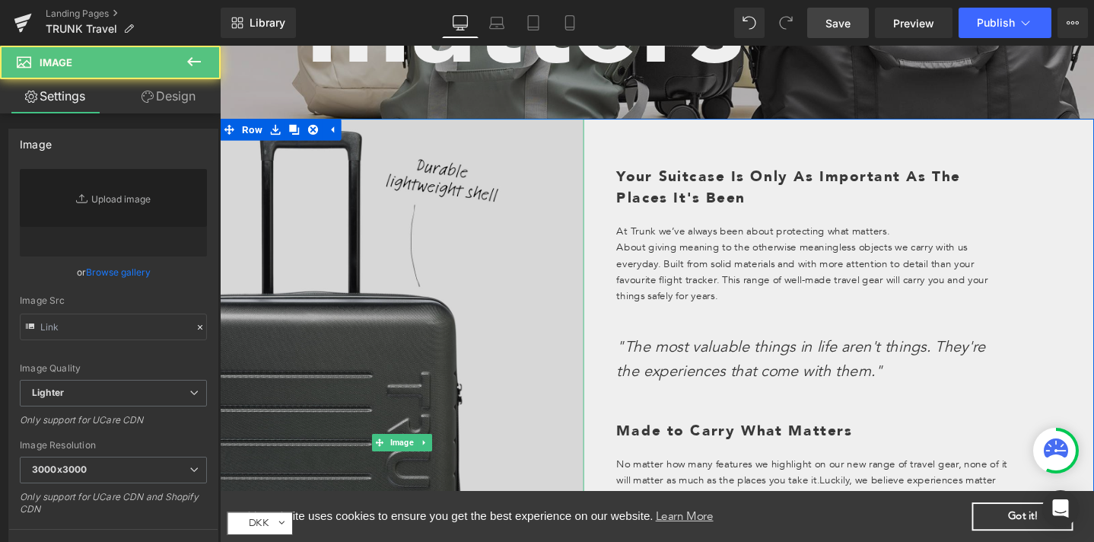
type input "[URL][DOMAIN_NAME]"
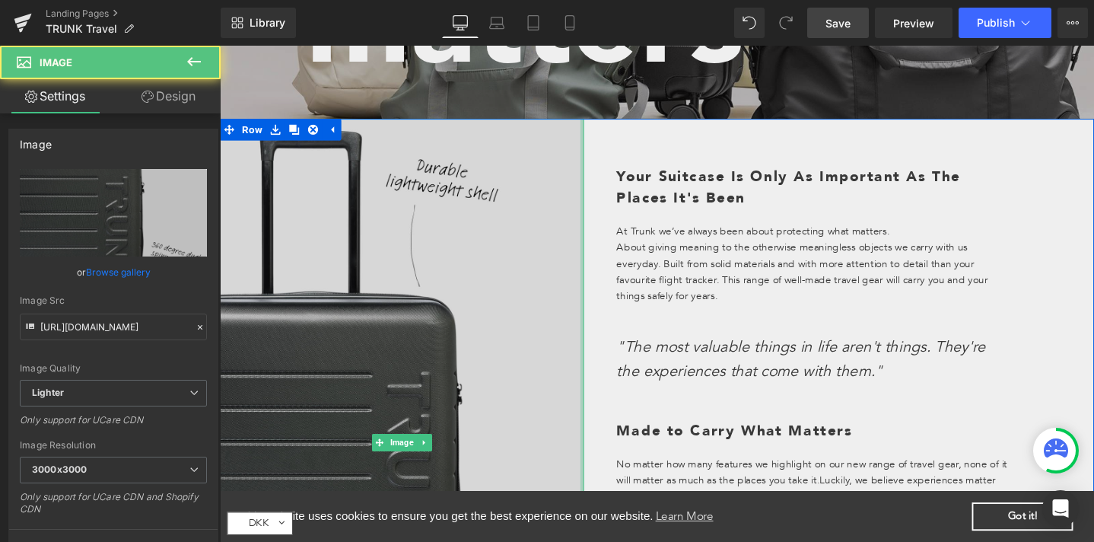
click at [600, 128] on div at bounding box center [602, 463] width 4 height 682
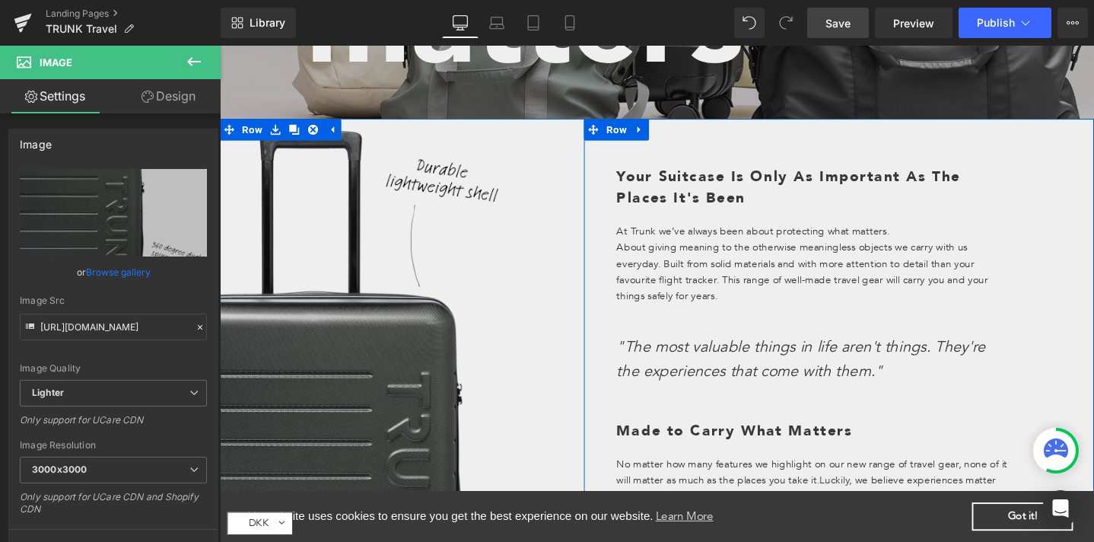
click at [616, 182] on div "Your Suitcase Is Only As Important As The Places It's Been Heading At Trunk we’…" at bounding box center [871, 345] width 537 height 447
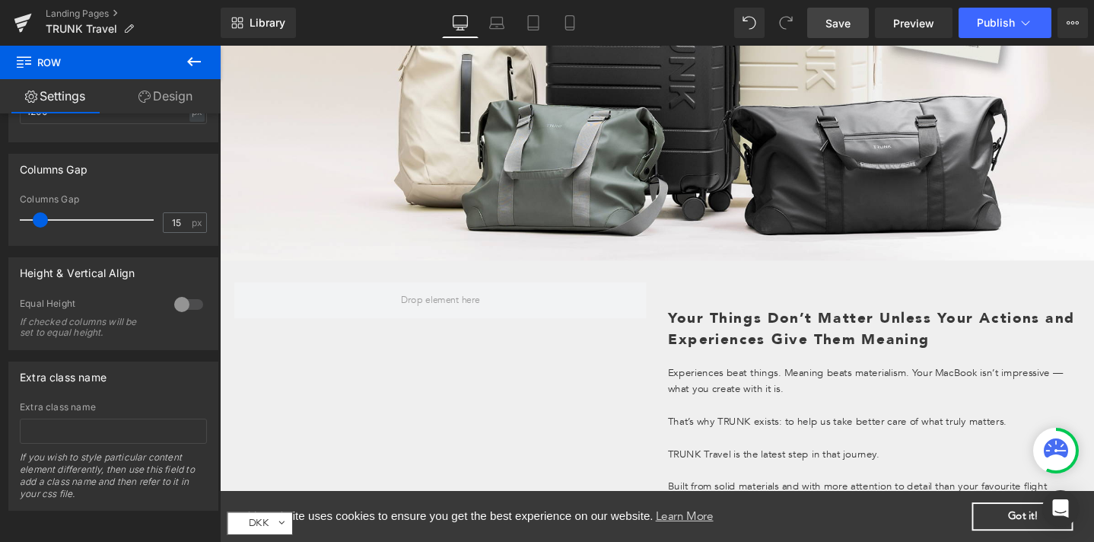
scroll to position [1458, 0]
click at [663, 277] on div "Your Things Don’t Matter Unless Your Actions and Experiences Give Them Meaning …" at bounding box center [680, 416] width 913 height 288
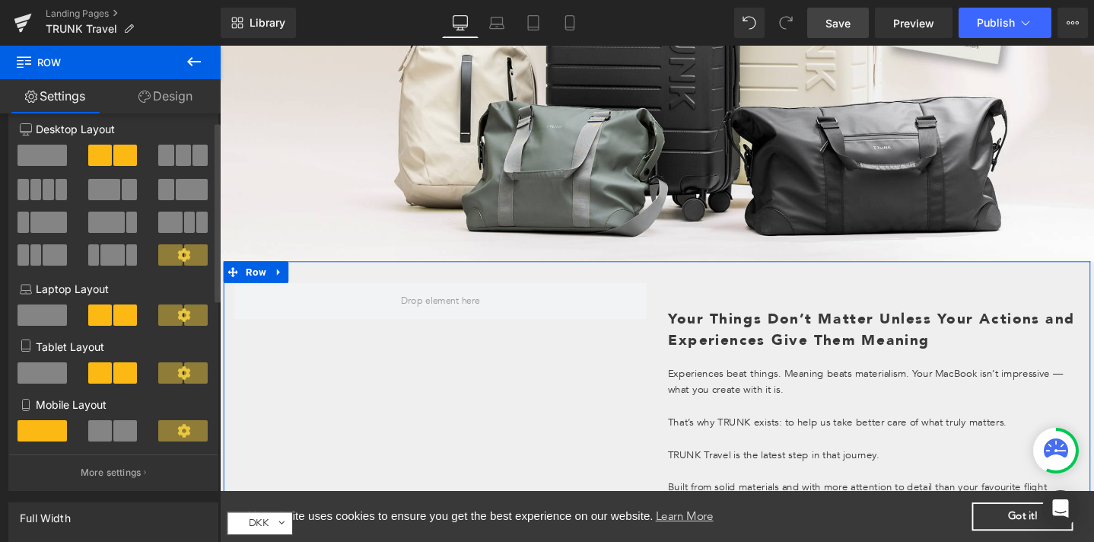
scroll to position [18, 0]
click at [179, 255] on icon at bounding box center [184, 256] width 14 height 14
click at [165, 256] on span at bounding box center [170, 255] width 24 height 21
click at [190, 257] on span at bounding box center [196, 255] width 24 height 21
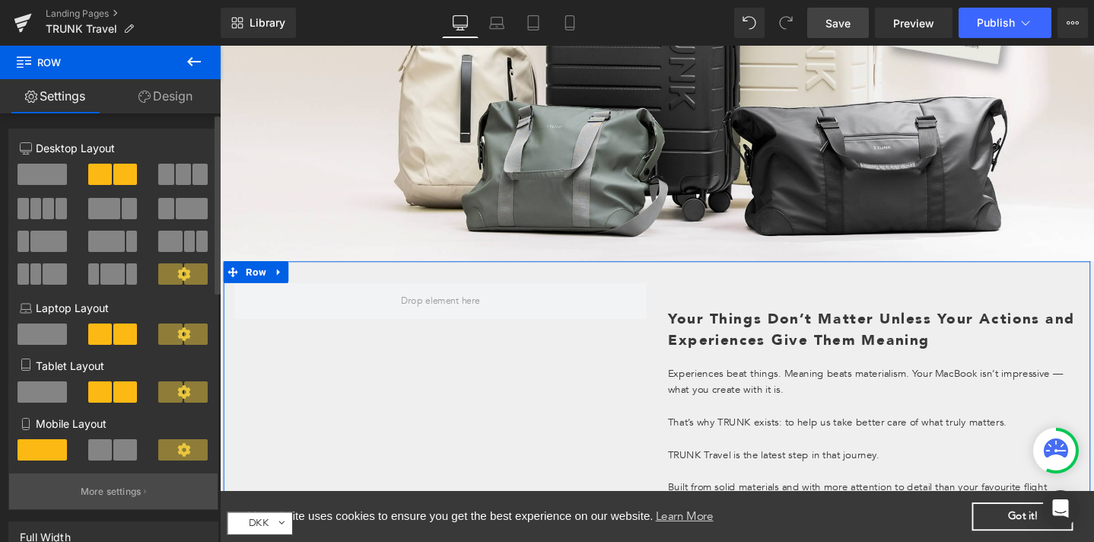
click at [138, 484] on button "More settings" at bounding box center [113, 491] width 208 height 36
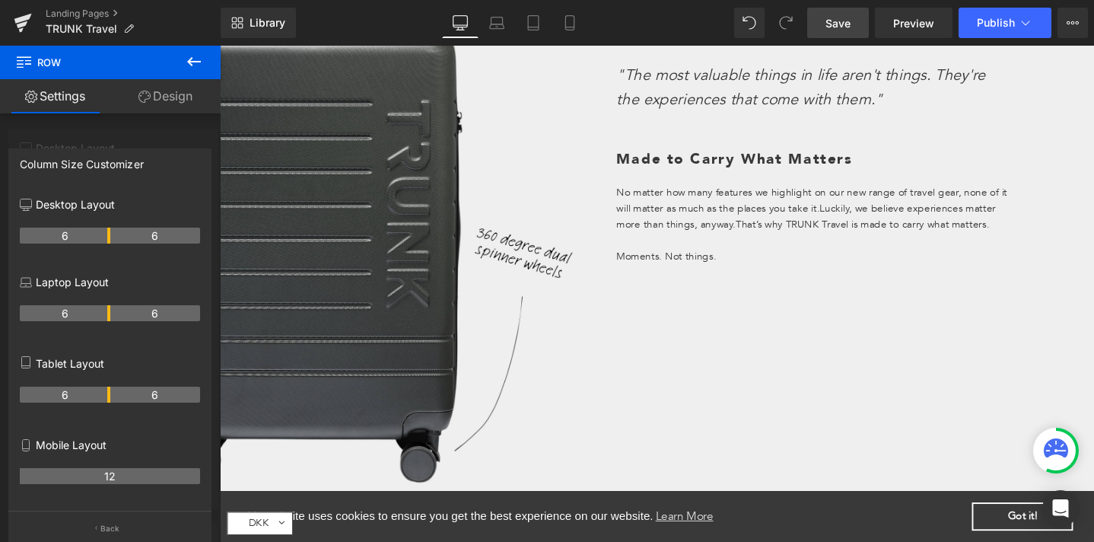
scroll to position [427, 0]
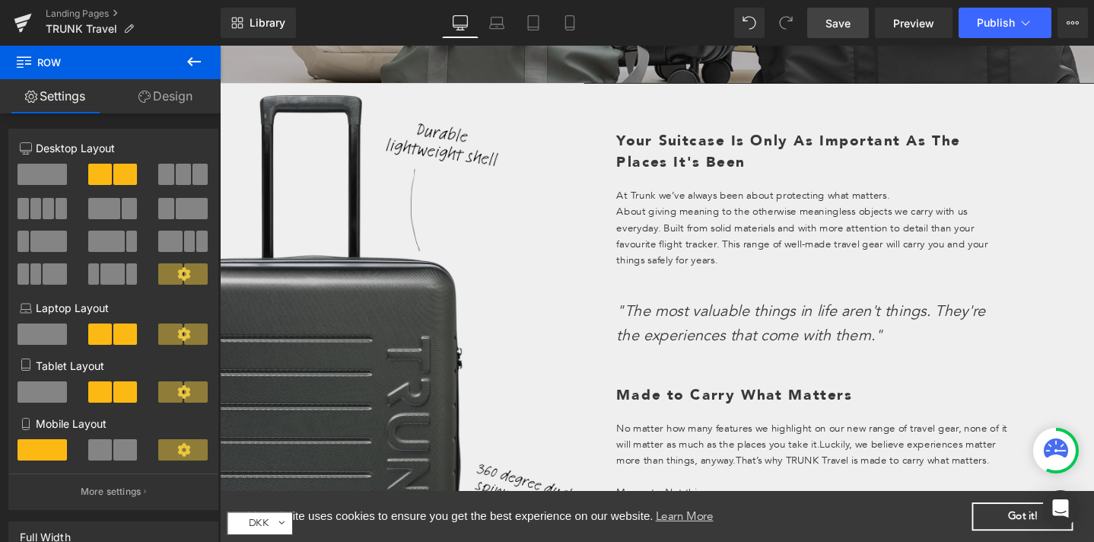
click at [186, 275] on span at bounding box center [196, 273] width 24 height 21
click at [177, 272] on icon at bounding box center [184, 274] width 14 height 14
click at [150, 493] on button "More settings" at bounding box center [113, 491] width 208 height 36
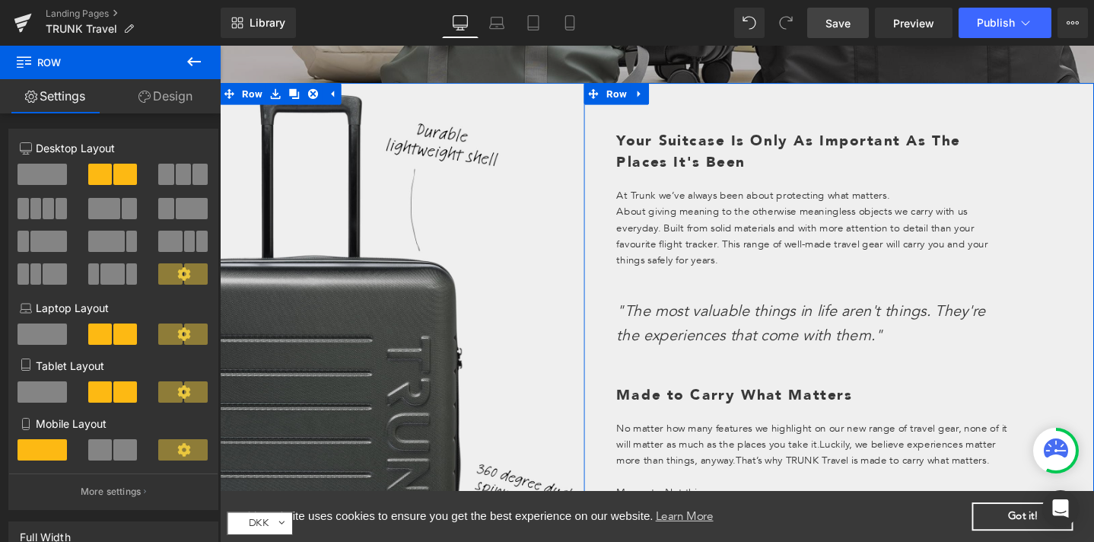
click at [605, 112] on div "Your Suitcase Is Only As Important As The Places It's Been Heading At Trunk we’…" at bounding box center [871, 308] width 537 height 447
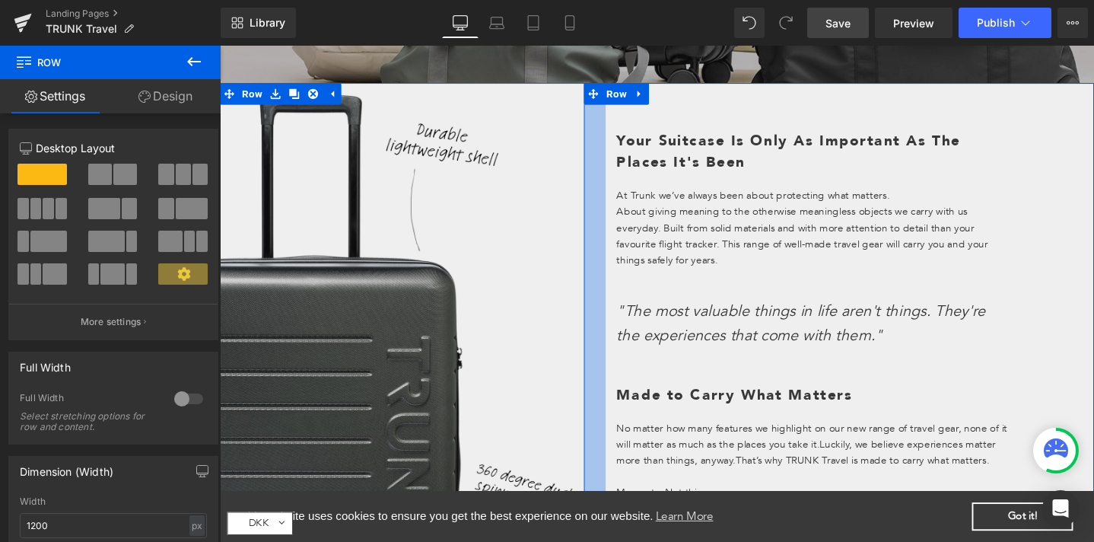
click at [608, 132] on div at bounding box center [614, 308] width 23 height 447
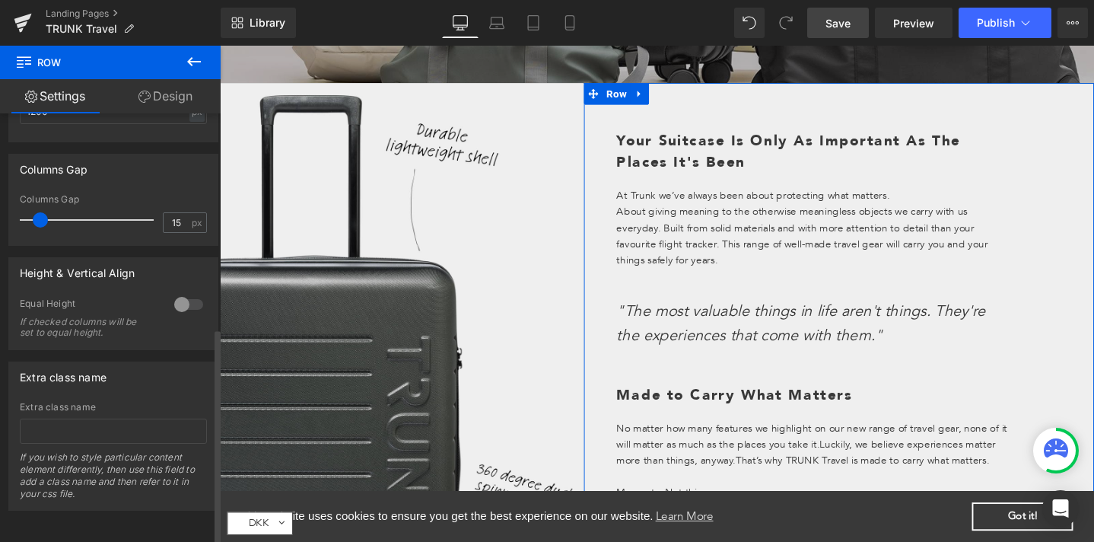
scroll to position [0, 0]
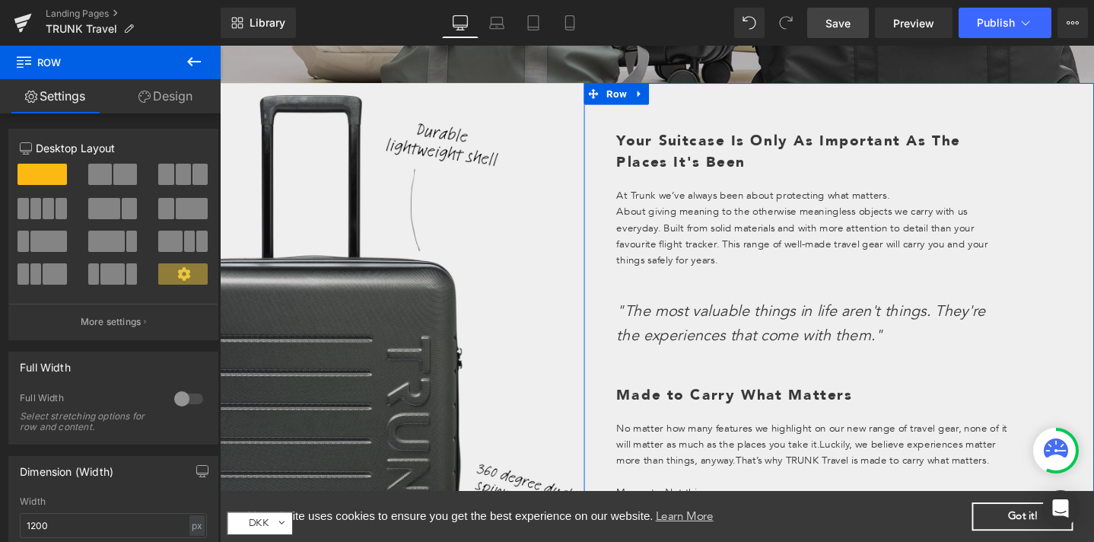
click at [160, 94] on link "Design" at bounding box center [165, 96] width 110 height 34
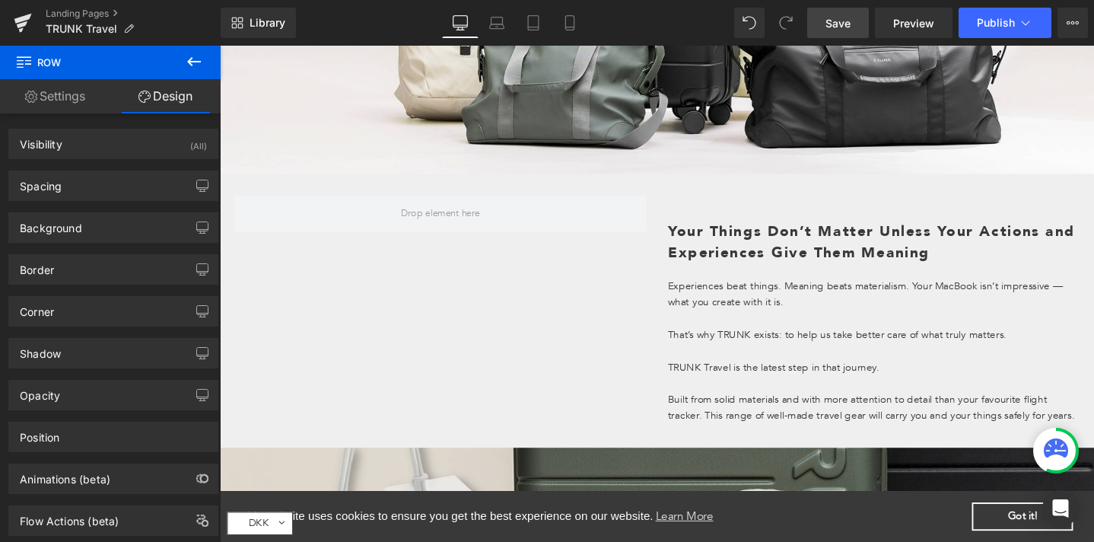
scroll to position [1547, 0]
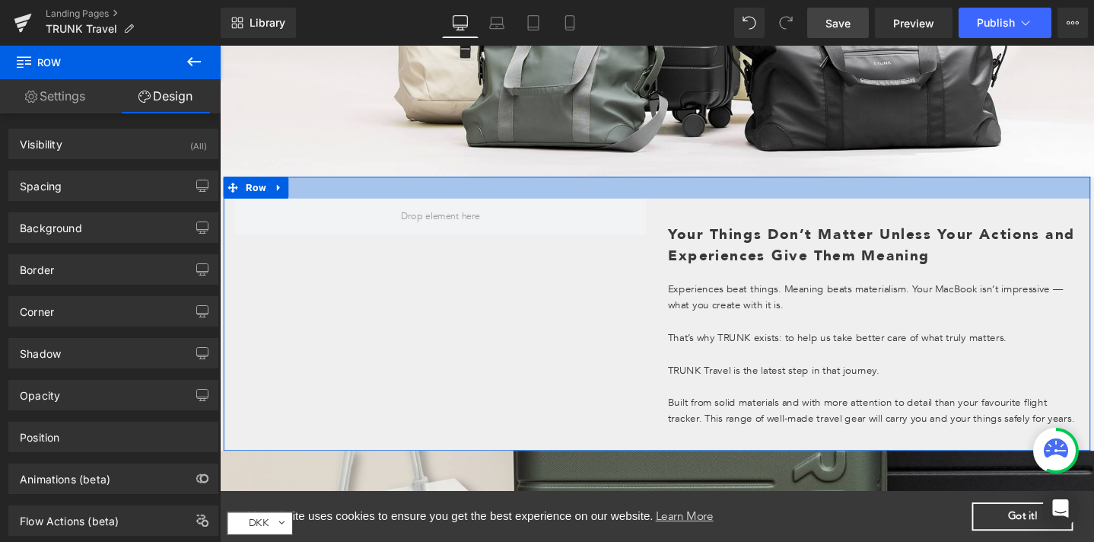
click at [663, 199] on div at bounding box center [680, 195] width 913 height 23
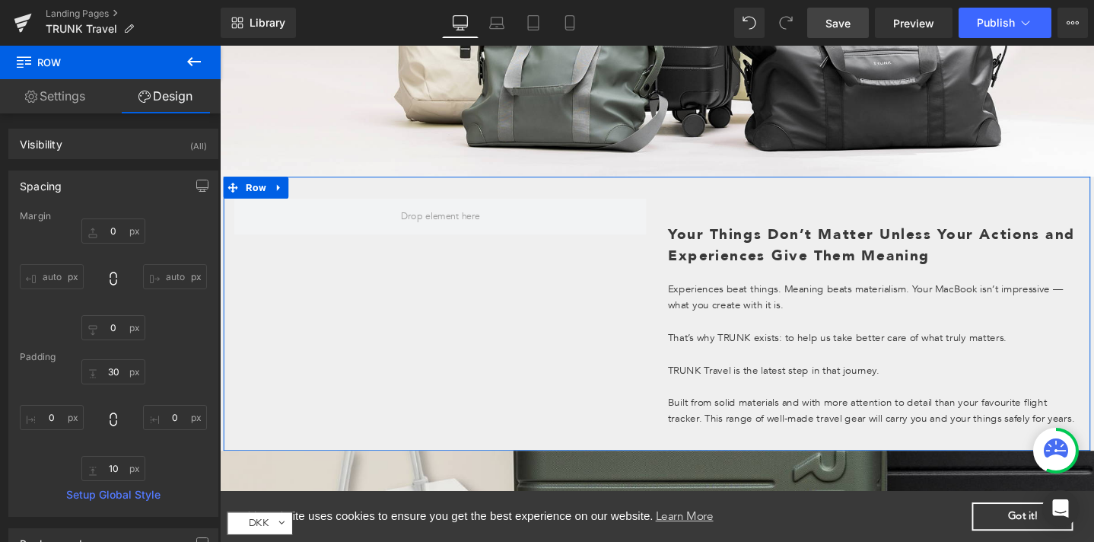
click at [57, 92] on link "Settings" at bounding box center [55, 96] width 110 height 34
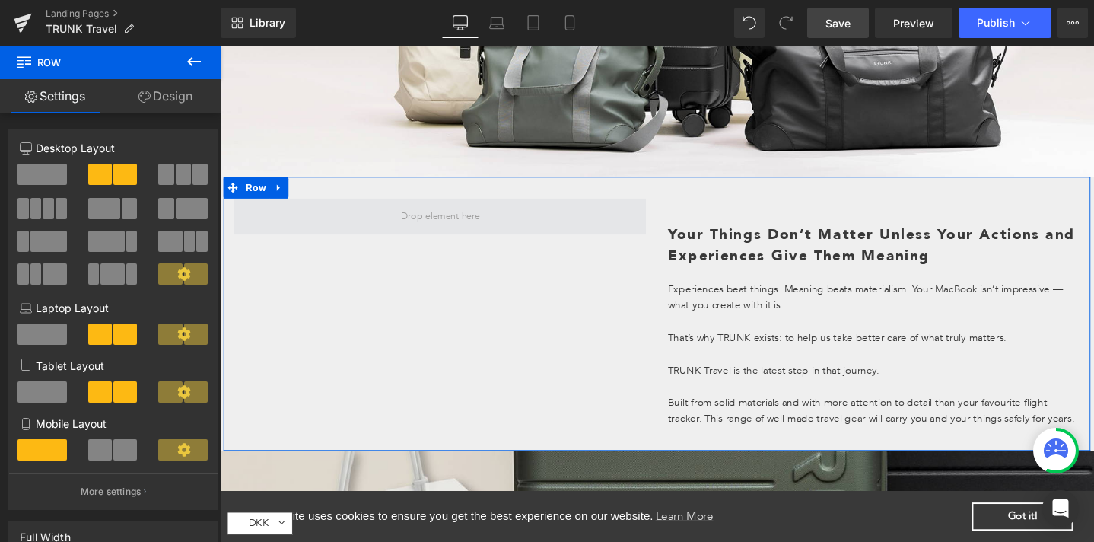
click at [651, 215] on span at bounding box center [452, 226] width 434 height 38
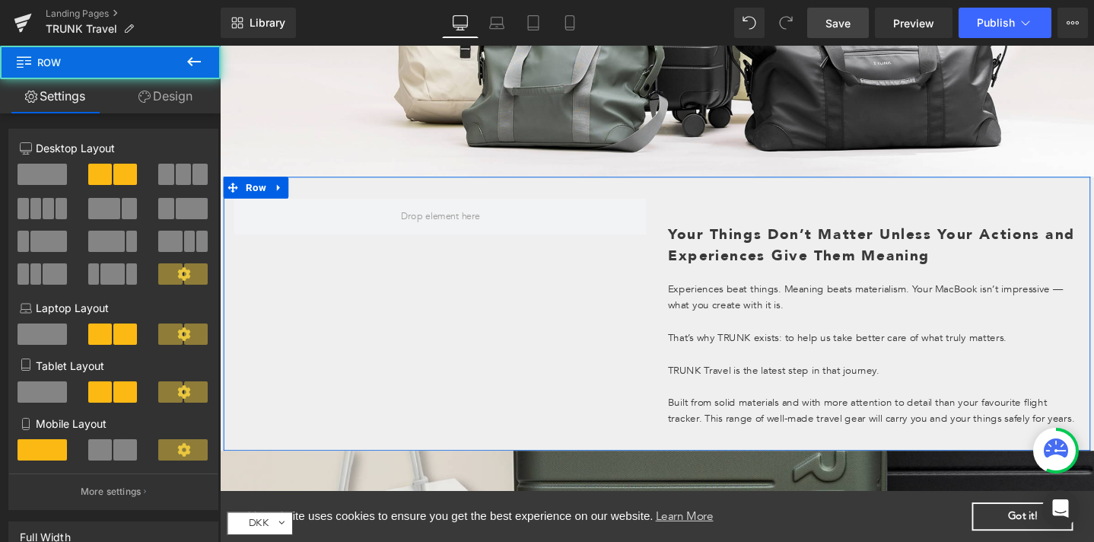
click at [690, 220] on div "Your Things Don’t Matter Unless Your Actions and Experiences Give Them Meaning …" at bounding box center [908, 336] width 456 height 258
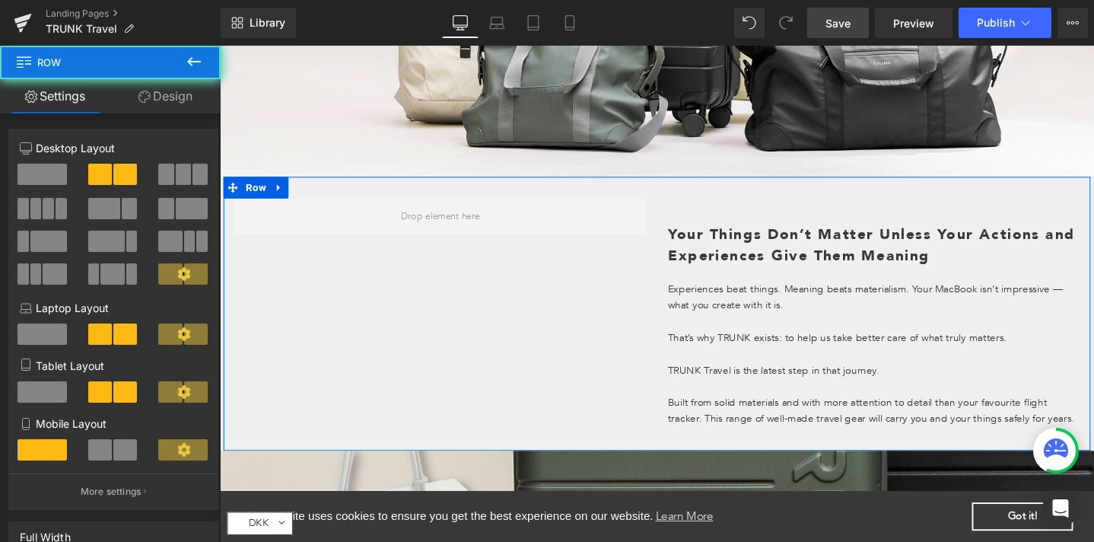
click at [680, 220] on div "Your Things Don’t Matter Unless Your Actions and Experiences Give Them Meaning …" at bounding box center [908, 336] width 456 height 258
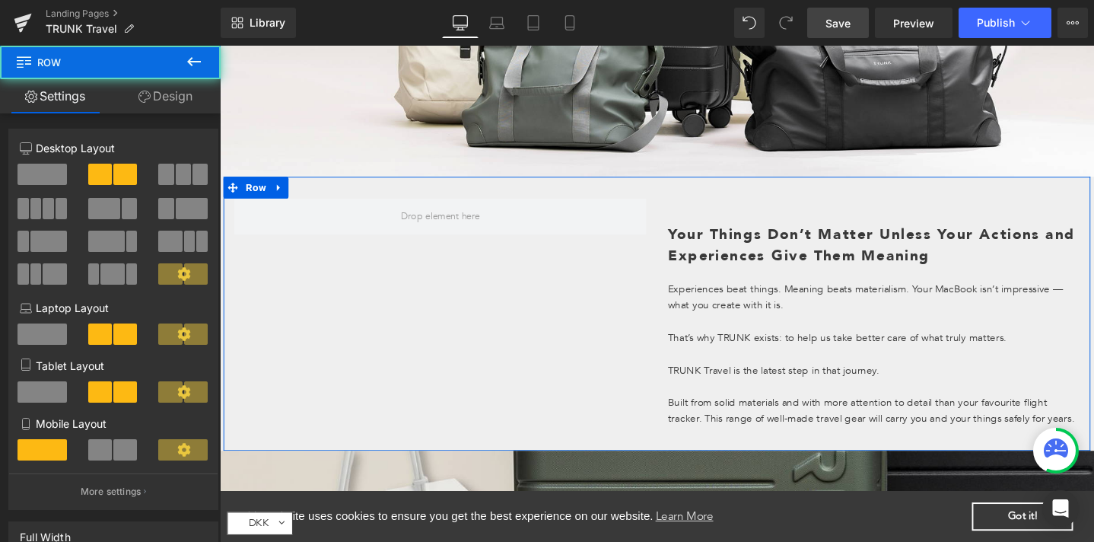
click at [707, 287] on div "Your Things Don’t Matter Unless Your Actions and Experiences Give Them Meaning …" at bounding box center [908, 336] width 456 height 258
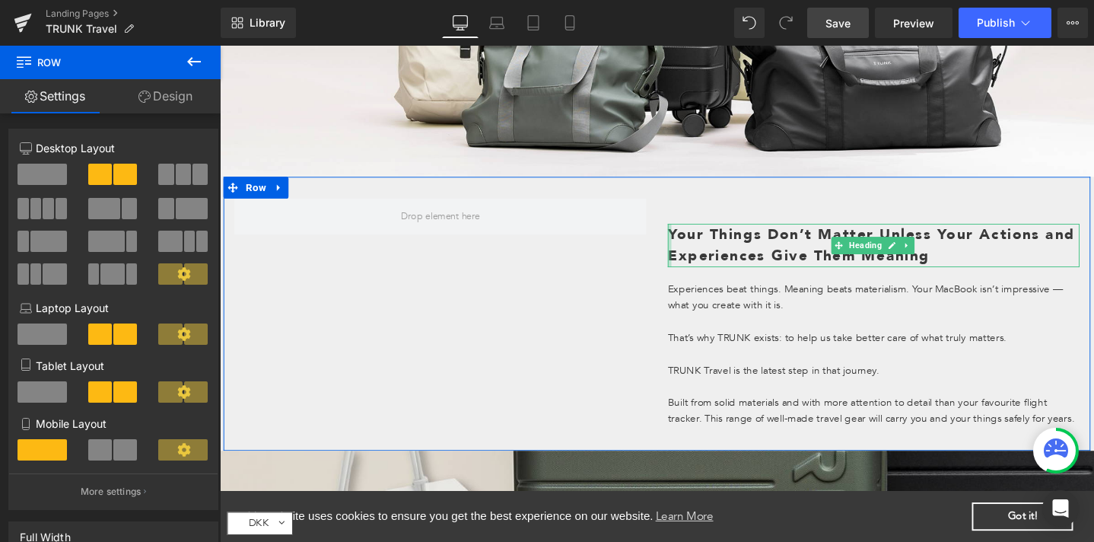
click at [692, 234] on div at bounding box center [694, 257] width 4 height 46
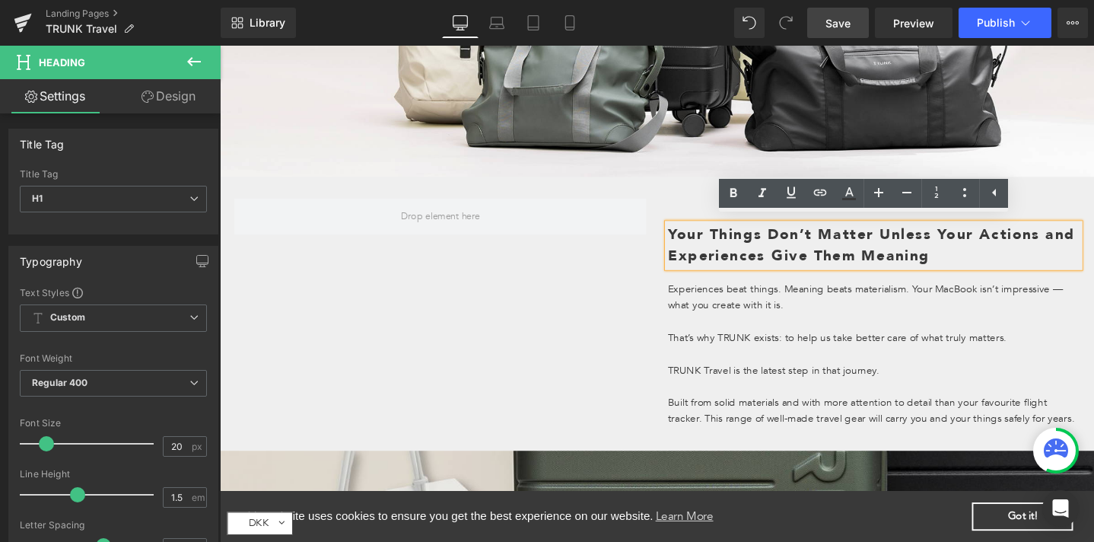
click at [666, 210] on div at bounding box center [452, 226] width 456 height 38
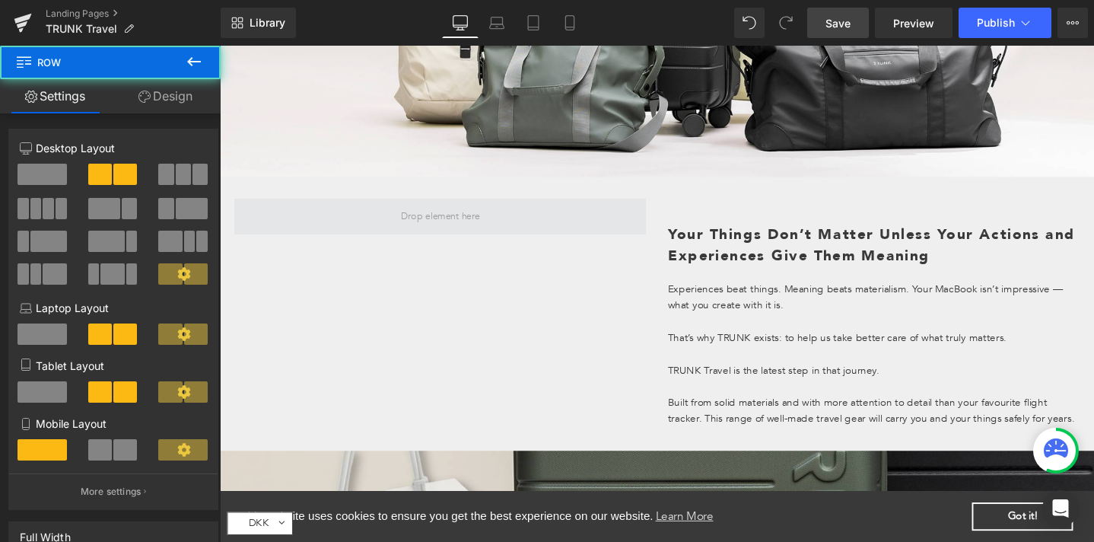
click at [659, 217] on span at bounding box center [452, 226] width 434 height 38
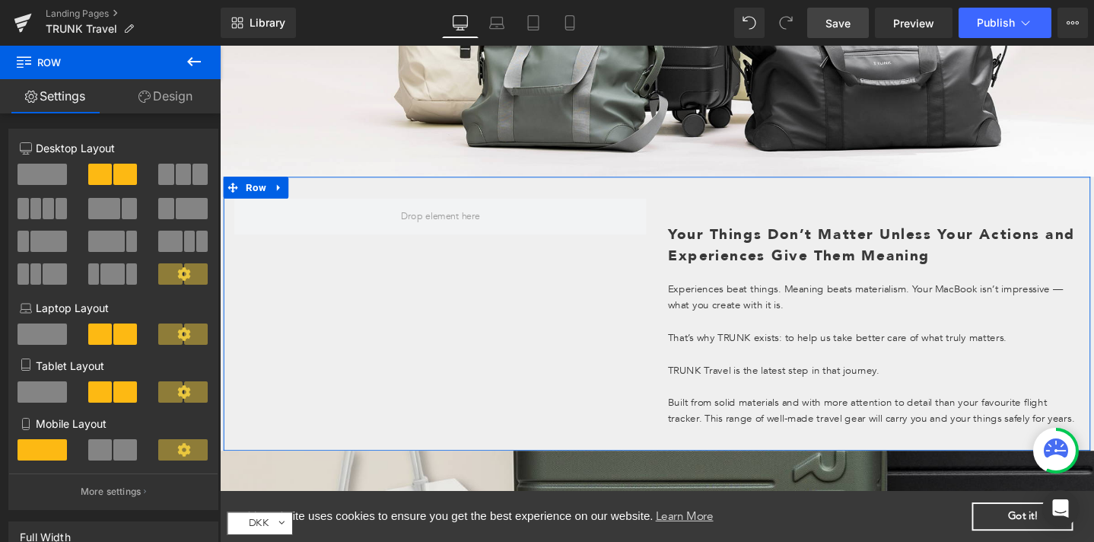
click at [673, 207] on div at bounding box center [452, 226] width 456 height 38
click at [123, 495] on p "More settings" at bounding box center [111, 492] width 61 height 14
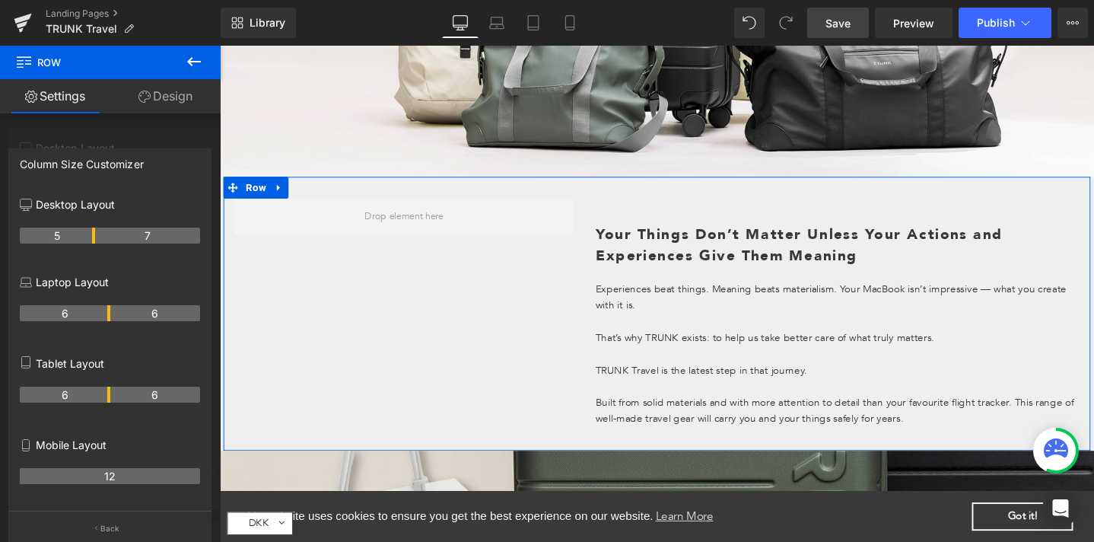
drag, startPoint x: 108, startPoint y: 236, endPoint x: 90, endPoint y: 239, distance: 18.5
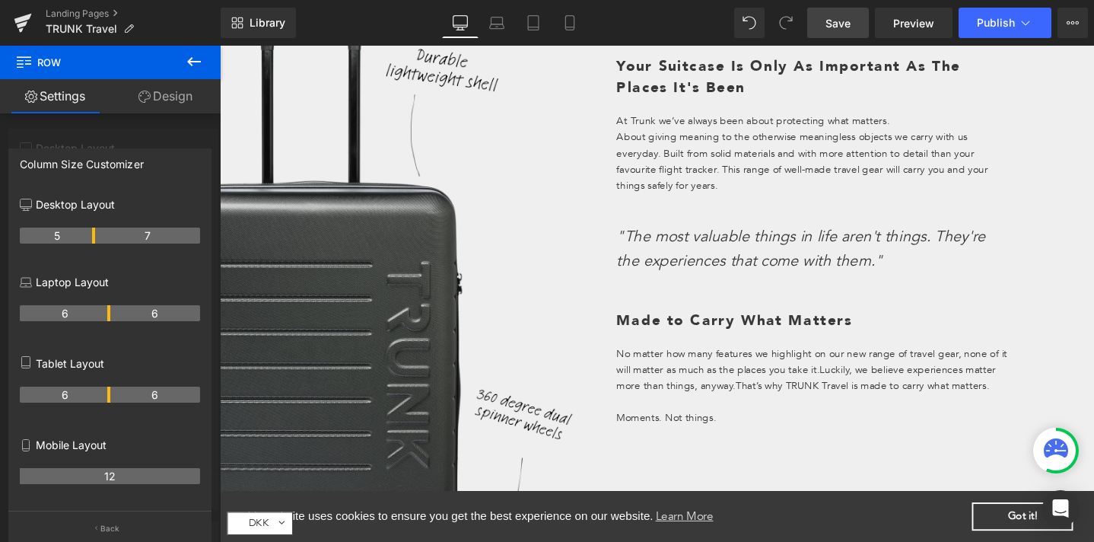
scroll to position [453, 0]
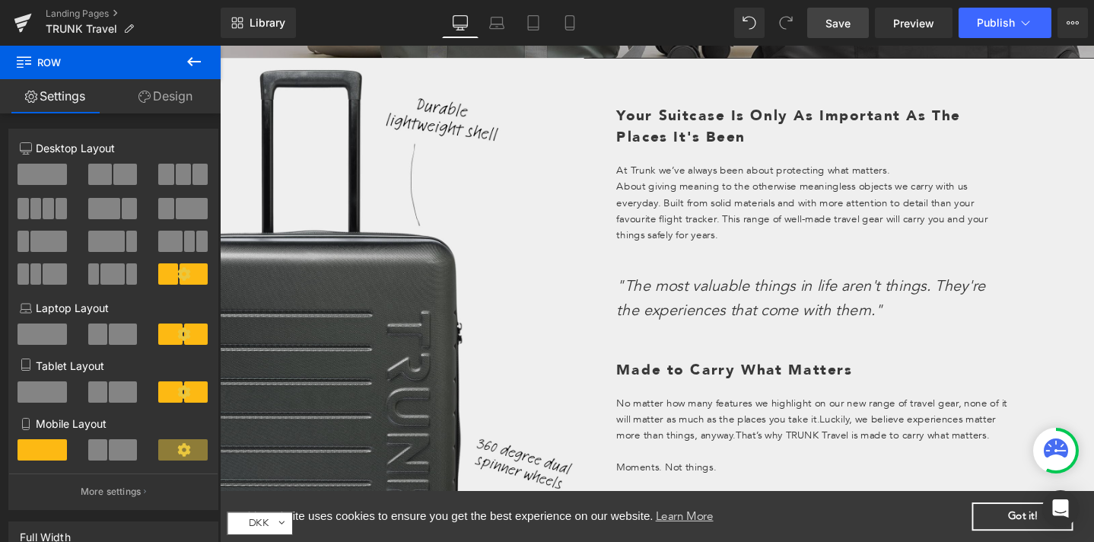
click at [170, 83] on link "Design" at bounding box center [165, 96] width 110 height 34
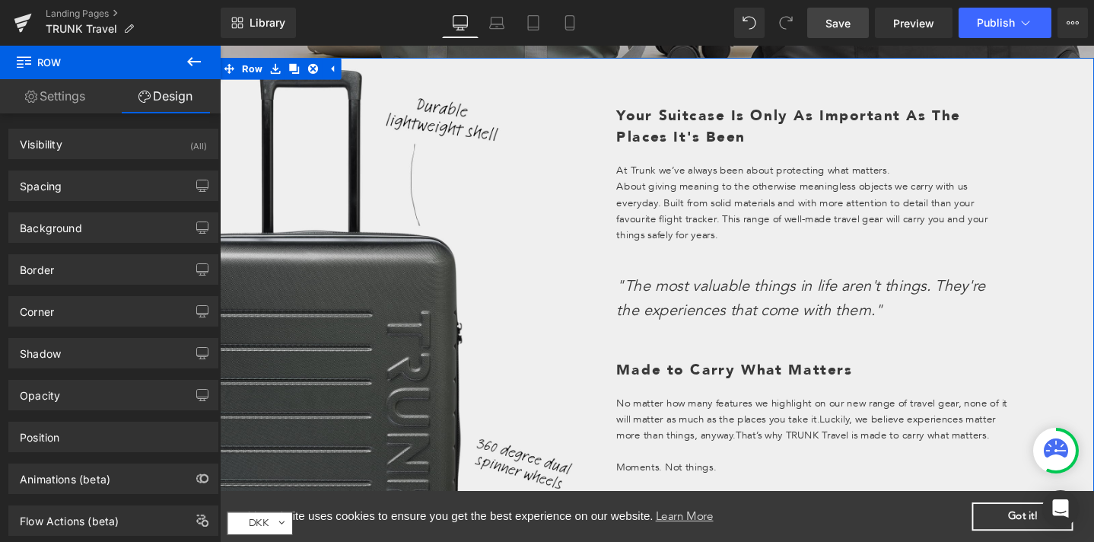
click at [729, 198] on p "About giving meaning to the otherwise meaningless objects we carry with us ever…" at bounding box center [845, 220] width 415 height 68
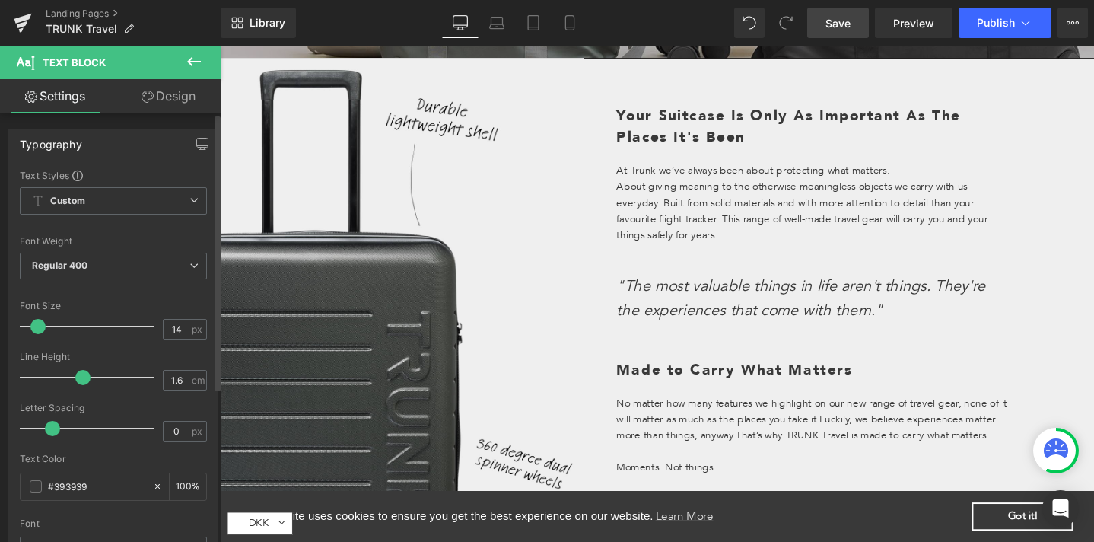
click at [162, 118] on div "Typography Text Styles Custom Custom Setup Global Style Custom Setup Global Sty…" at bounding box center [113, 378] width 227 height 523
click at [168, 93] on link "Design" at bounding box center [168, 96] width 110 height 34
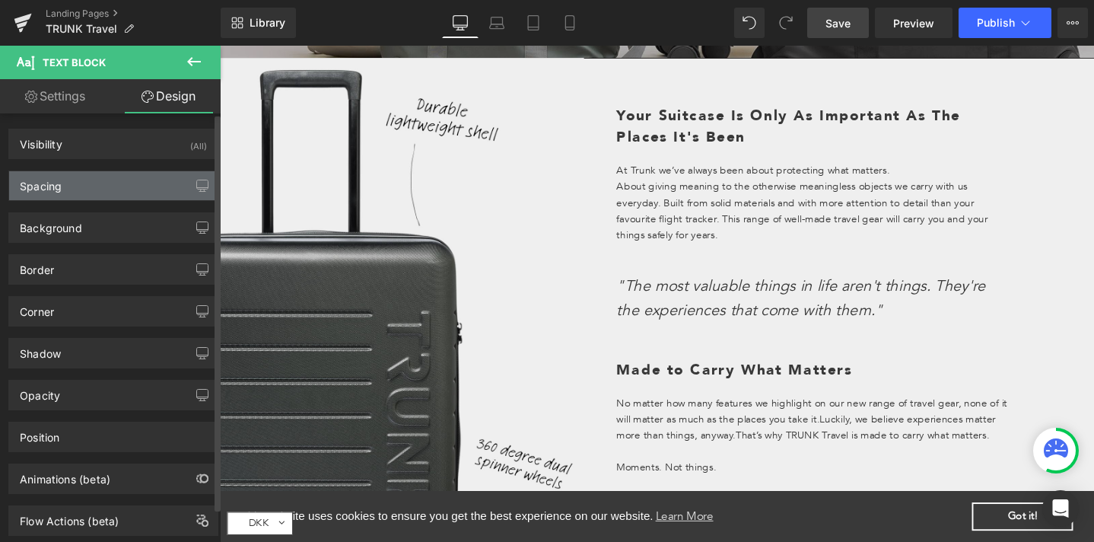
click at [137, 184] on div "Spacing" at bounding box center [113, 185] width 208 height 29
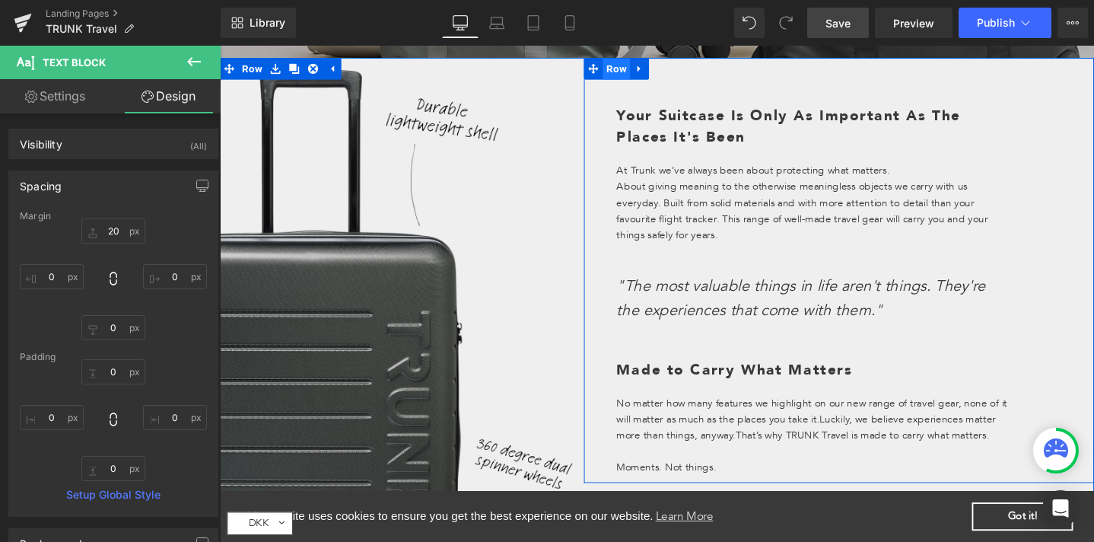
click at [624, 67] on span "Row" at bounding box center [637, 70] width 29 height 23
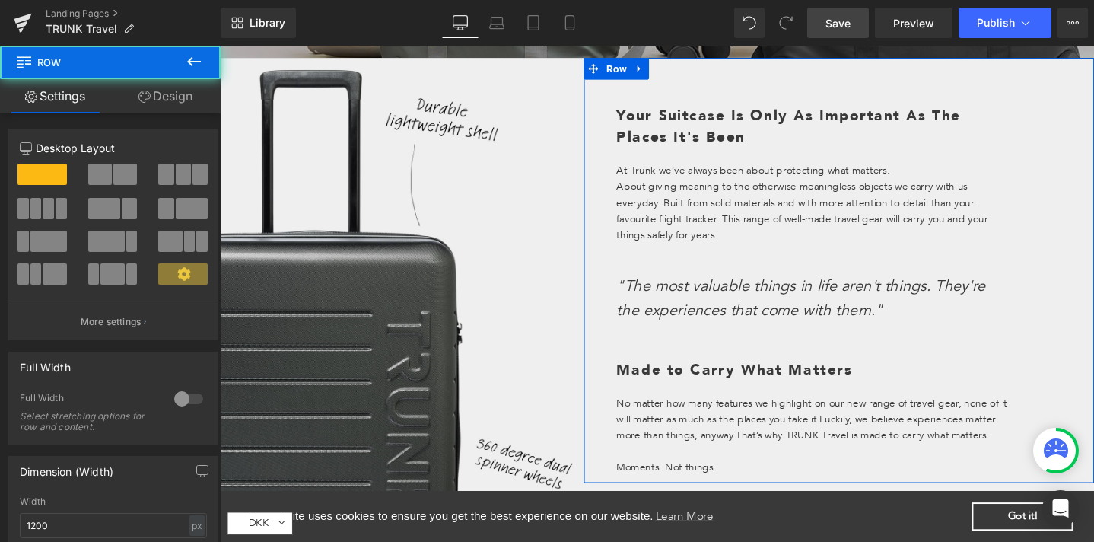
click at [183, 98] on link "Design" at bounding box center [165, 96] width 110 height 34
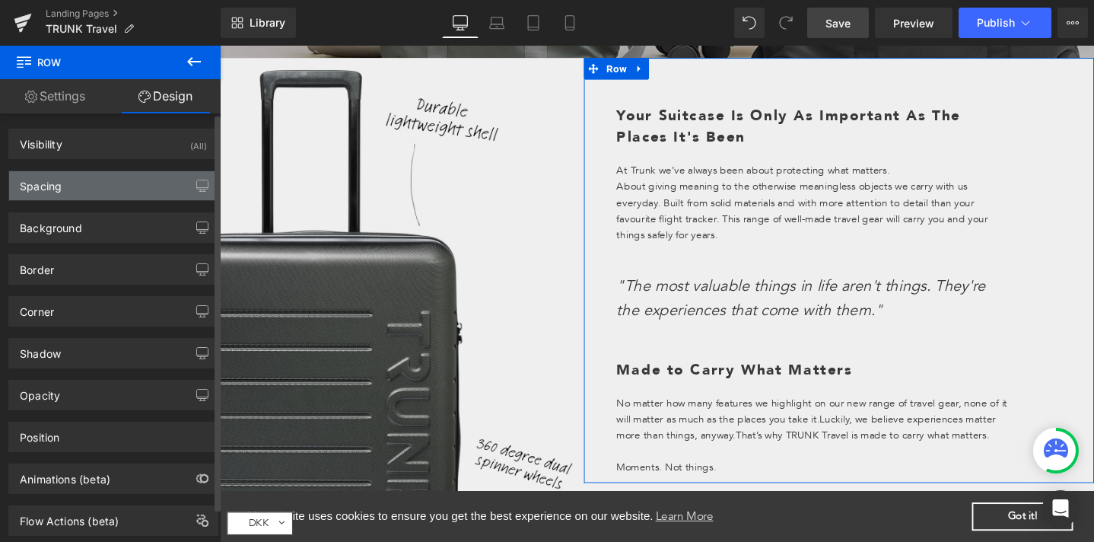
click at [119, 196] on div "Spacing" at bounding box center [113, 185] width 208 height 29
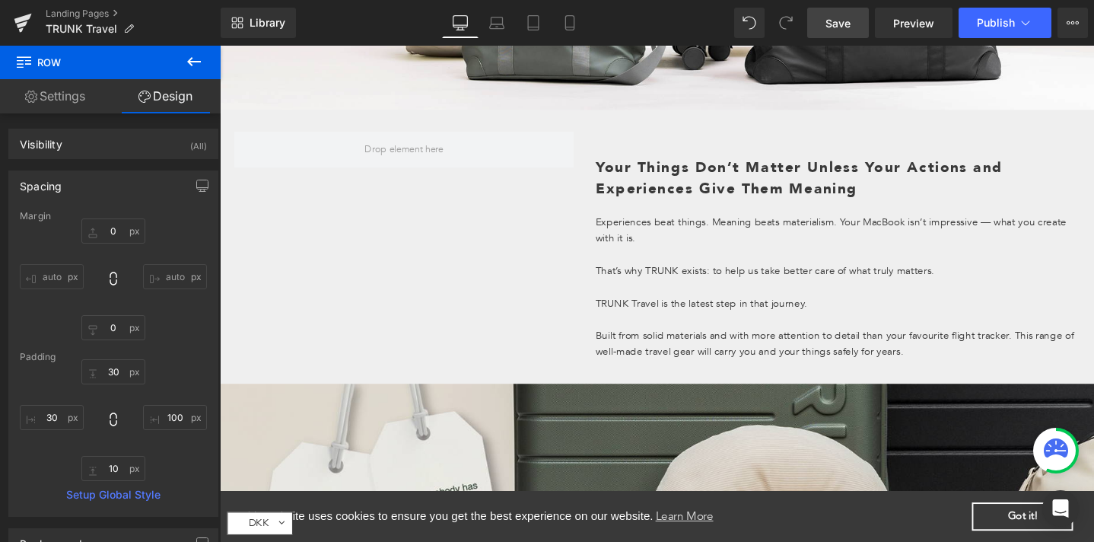
scroll to position [1628, 0]
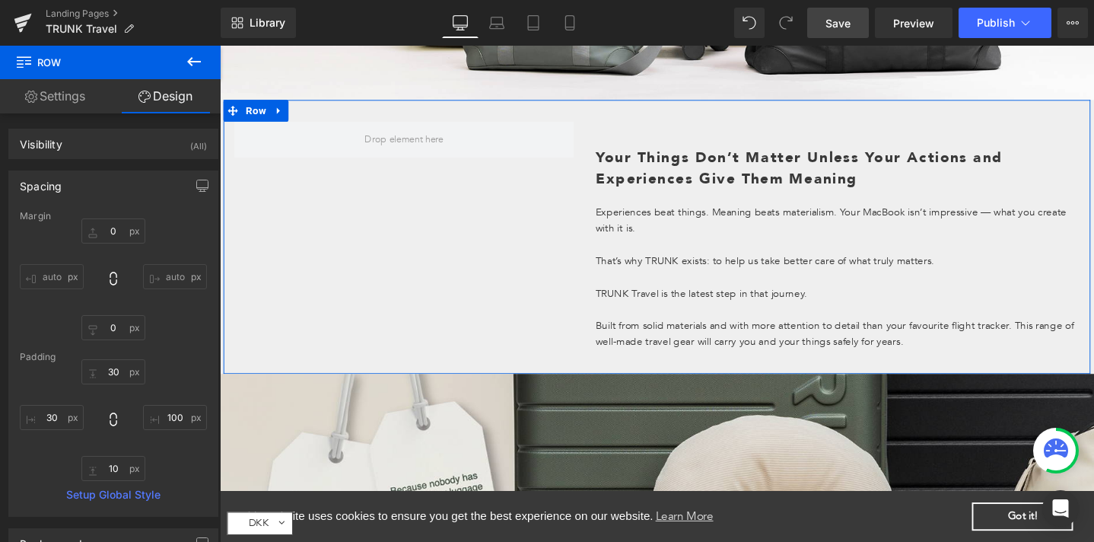
click at [624, 142] on div "Your Things Don’t Matter Unless Your Actions and Experiences Give Them Meaning …" at bounding box center [870, 255] width 533 height 258
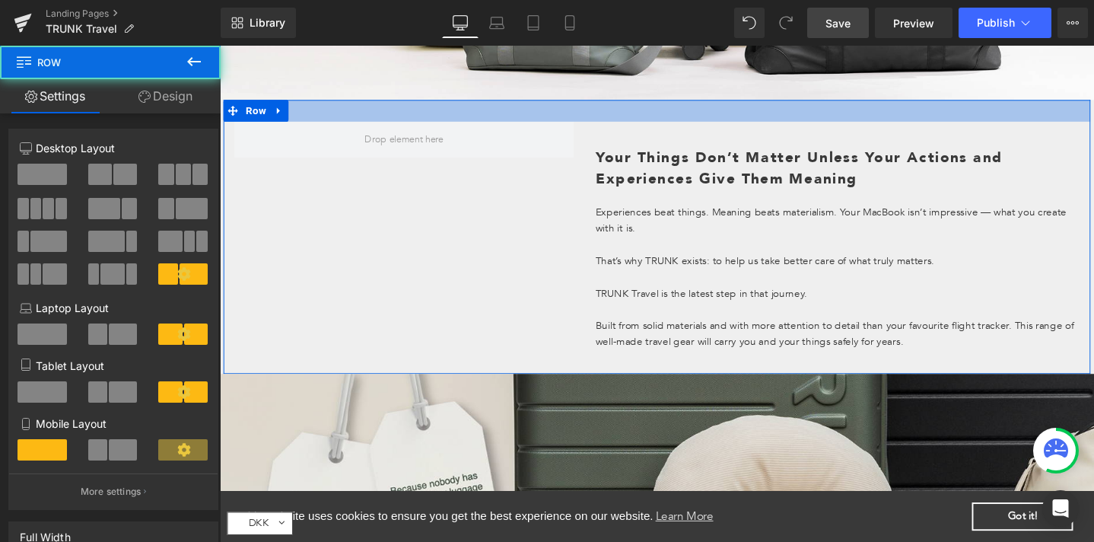
click at [604, 115] on div at bounding box center [680, 114] width 913 height 23
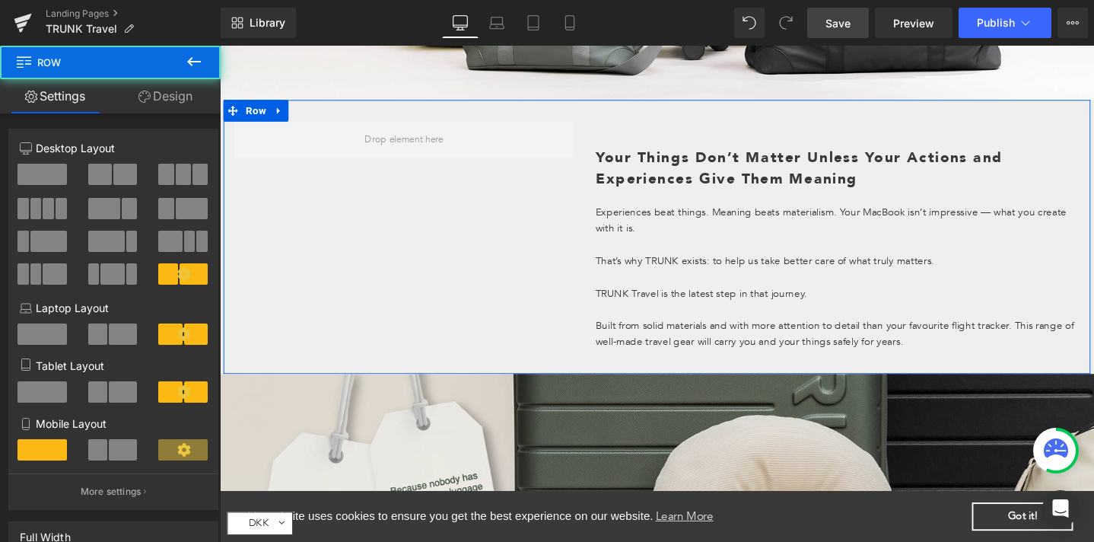
click at [604, 141] on div "Your Things Don’t Matter Unless Your Actions and Experiences Give Them Meaning …" at bounding box center [870, 255] width 533 height 258
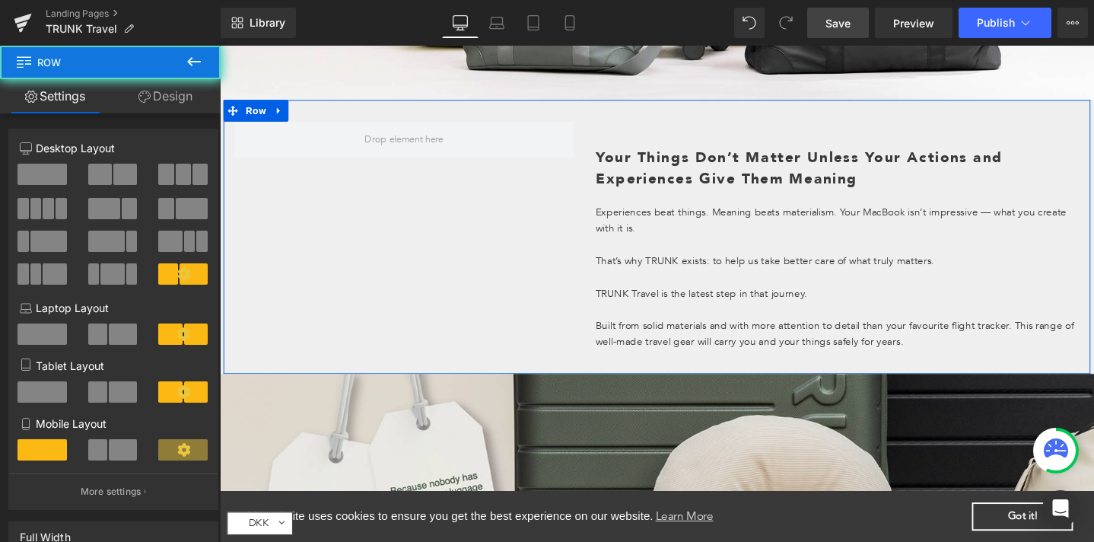
click at [593, 137] on div at bounding box center [414, 145] width 380 height 38
click at [625, 135] on div "Your Things Don’t Matter Unless Your Actions and Experiences Give Them Meaning …" at bounding box center [870, 255] width 533 height 258
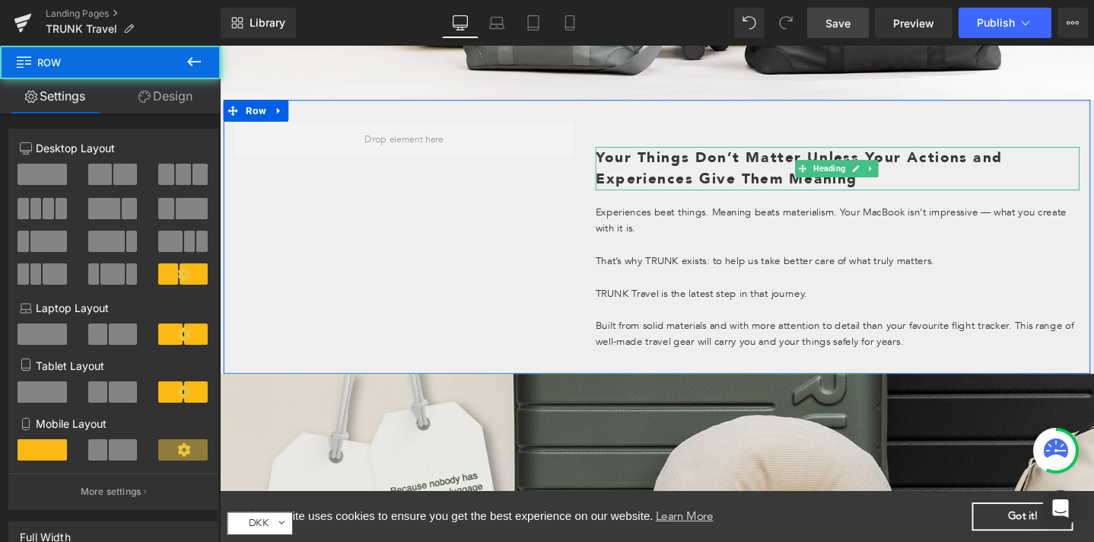
click at [615, 174] on h1 "Your Things Don’t Matter Unless Your Actions and Experiences Give Them Meaning" at bounding box center [870, 175] width 510 height 46
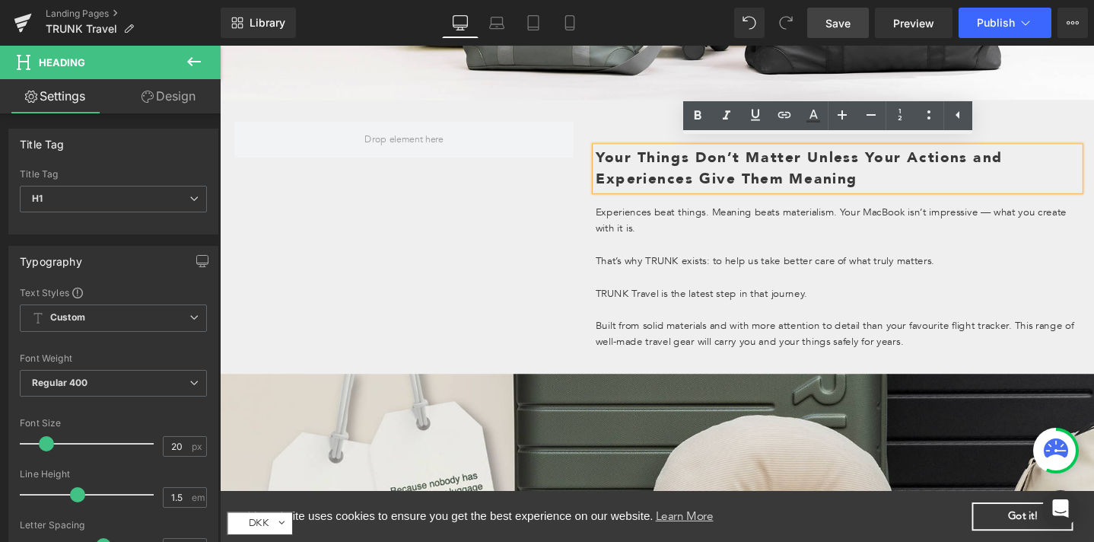
click at [619, 126] on div "Your Things Don’t Matter Unless Your Actions and Experiences Give Them Meaning …" at bounding box center [870, 255] width 533 height 258
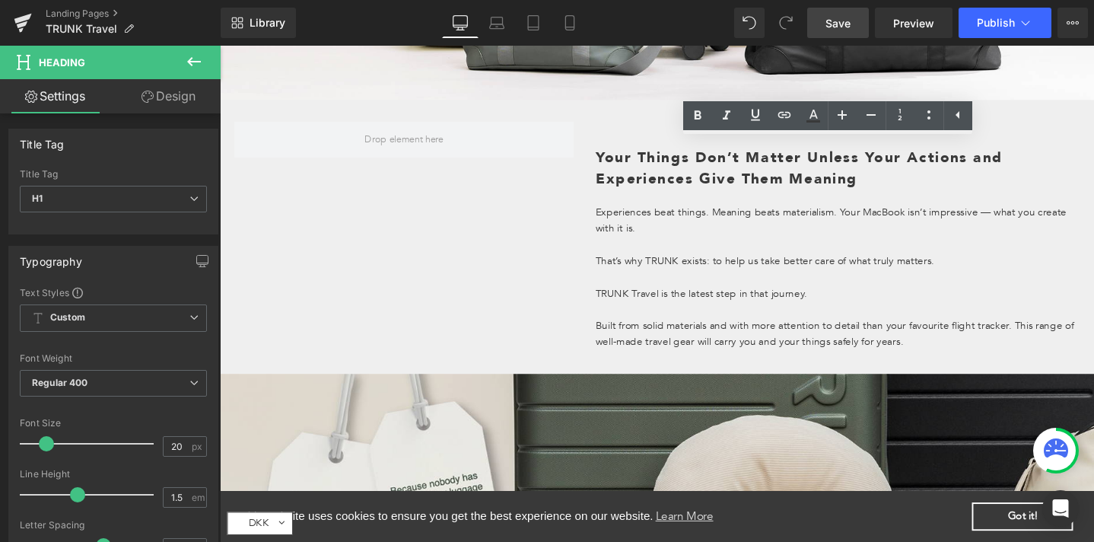
click at [619, 126] on div "Your Things Don’t Matter Unless Your Actions and Experiences Give Them Meaning …" at bounding box center [870, 255] width 533 height 258
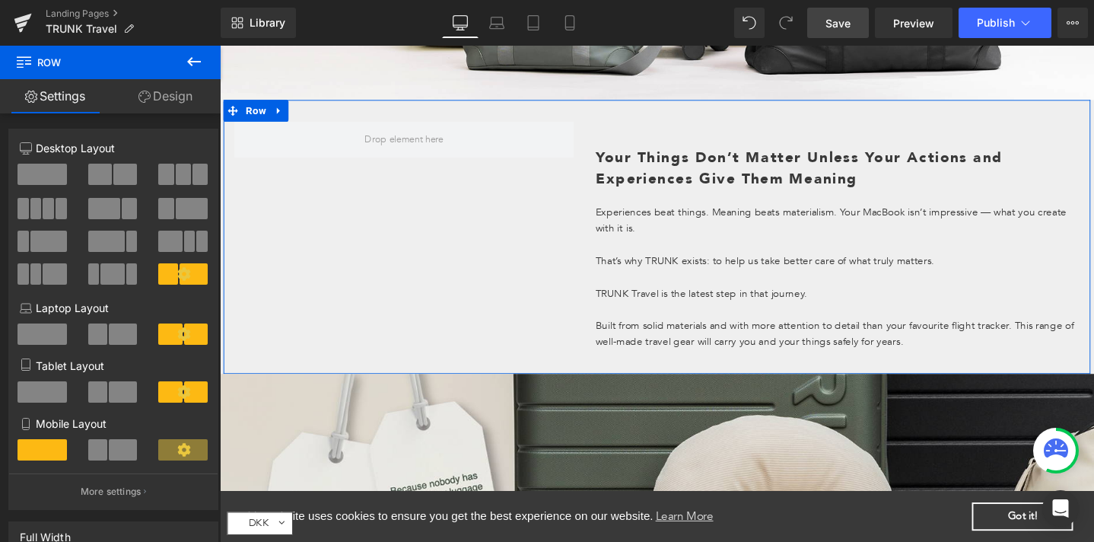
click at [596, 129] on div at bounding box center [414, 145] width 380 height 38
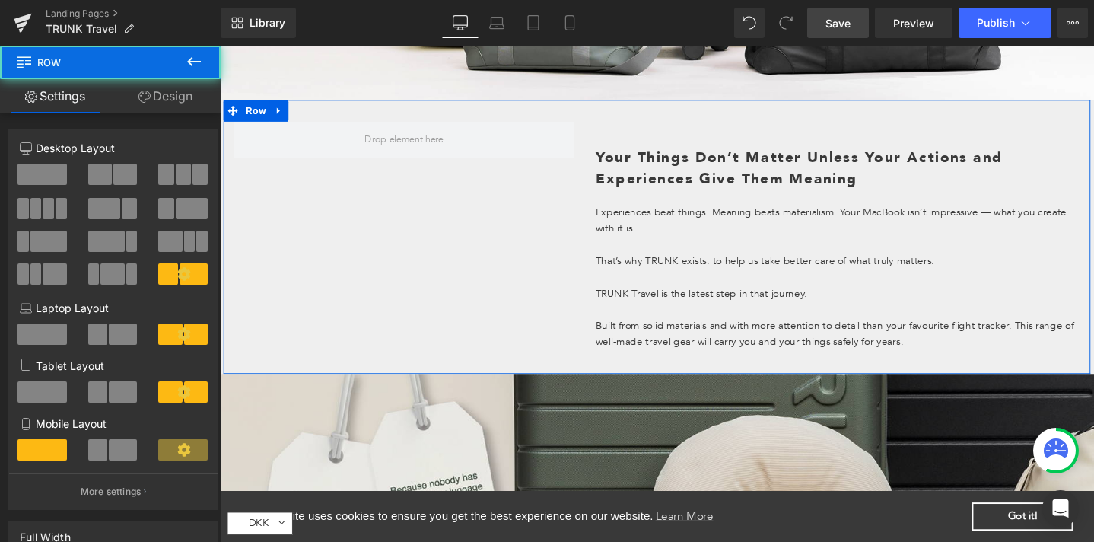
click at [597, 212] on div "Your Things Don’t Matter Unless Your Actions and Experiences Give Them Meaning …" at bounding box center [680, 247] width 913 height 288
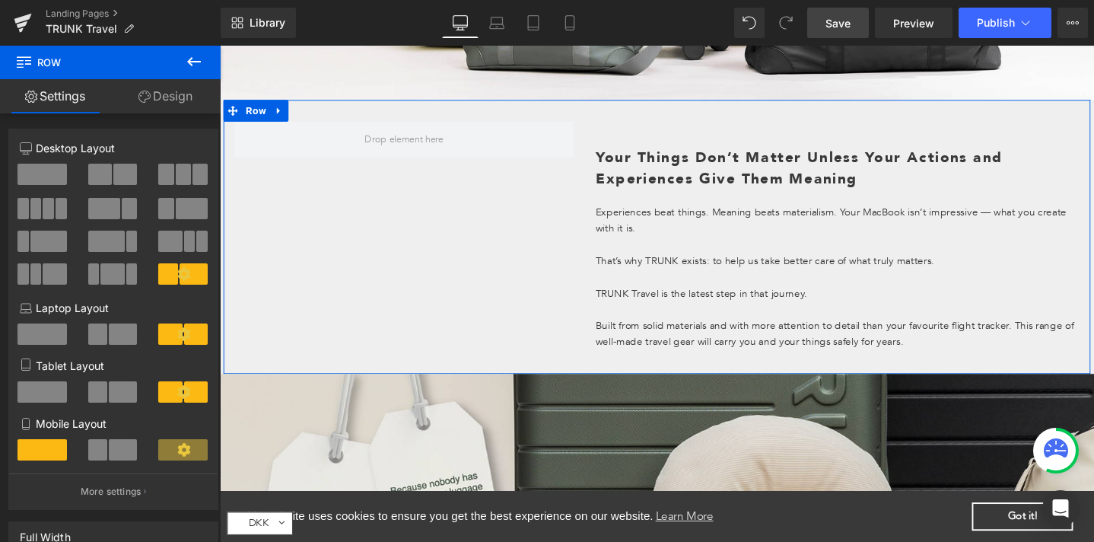
click at [183, 93] on link "Design" at bounding box center [165, 96] width 110 height 34
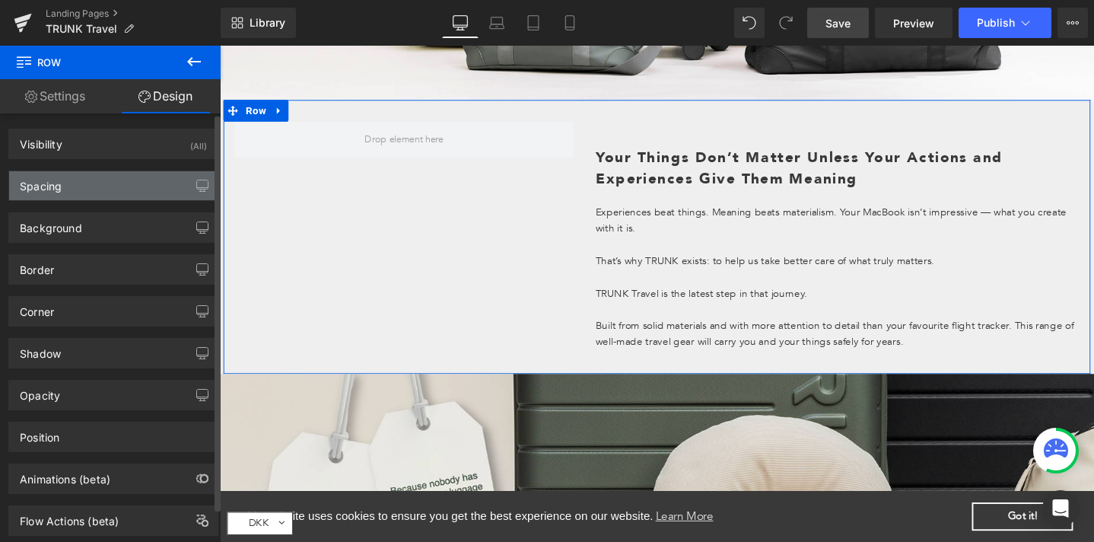
click at [89, 180] on div "Spacing" at bounding box center [113, 185] width 208 height 29
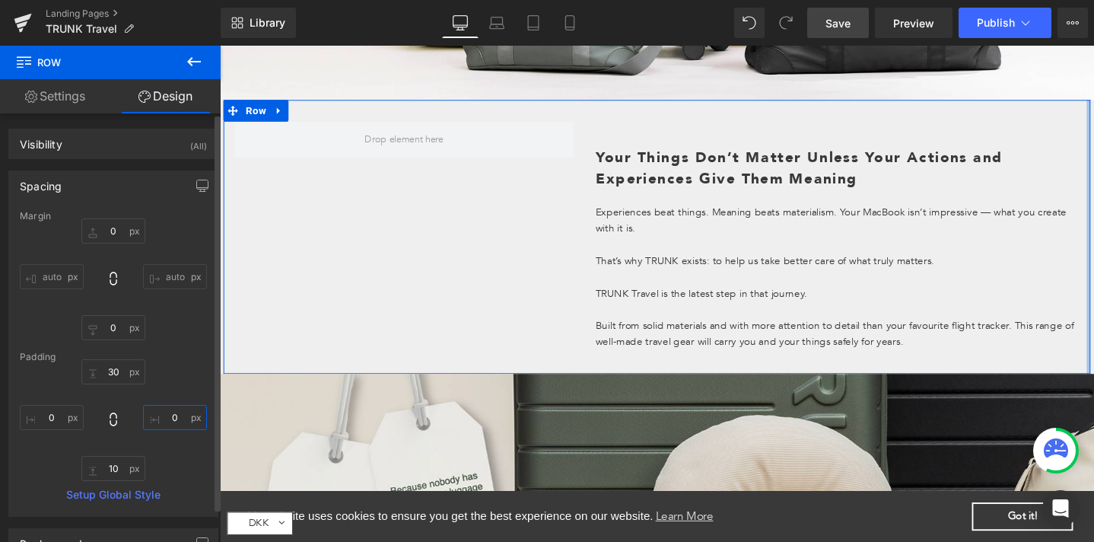
click at [154, 418] on input "0" at bounding box center [175, 417] width 64 height 25
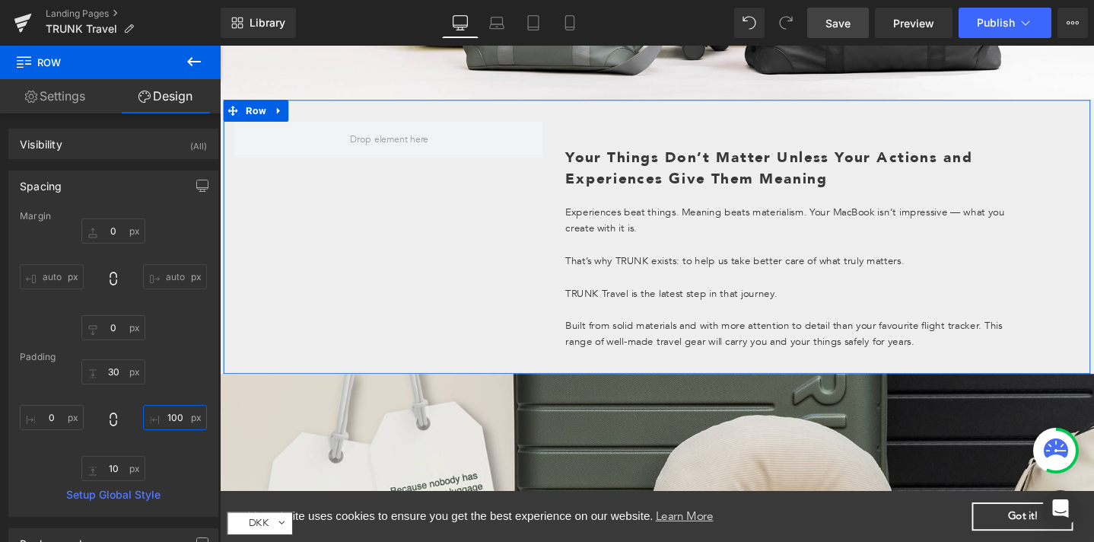
type input "100"
click at [75, 93] on link "Settings" at bounding box center [55, 96] width 110 height 34
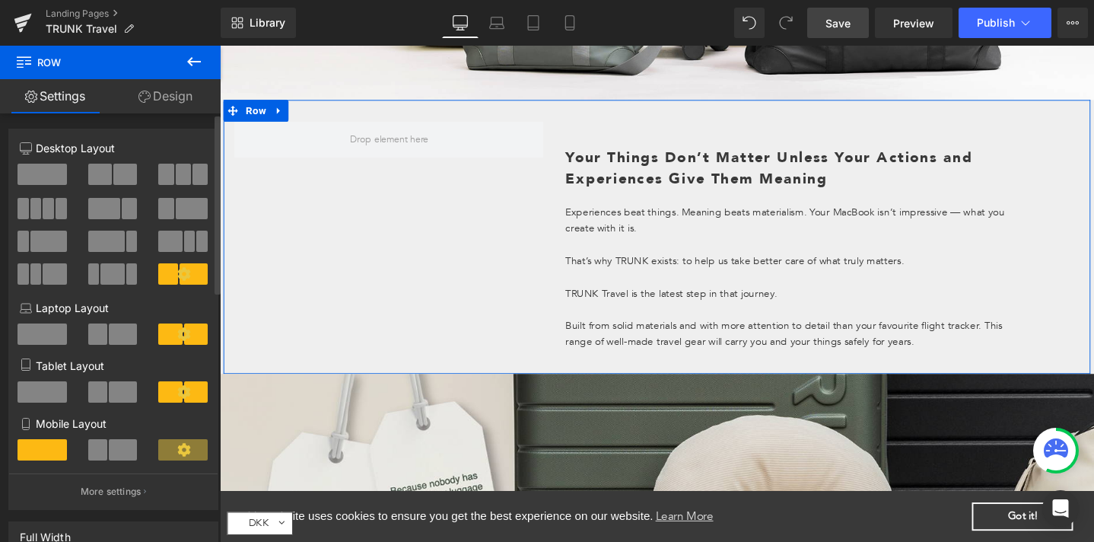
click at [180, 263] on div at bounding box center [183, 247] width 71 height 33
click at [177, 276] on icon at bounding box center [184, 274] width 14 height 14
click at [164, 281] on span at bounding box center [168, 273] width 20 height 21
click at [132, 505] on button "More settings" at bounding box center [113, 491] width 208 height 36
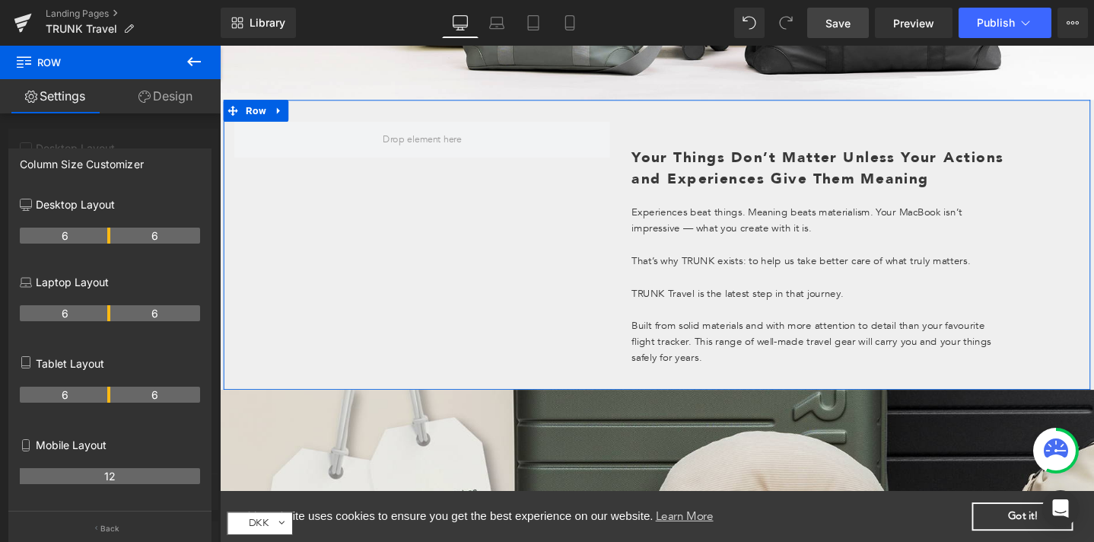
drag, startPoint x: 90, startPoint y: 233, endPoint x: 107, endPoint y: 234, distance: 17.5
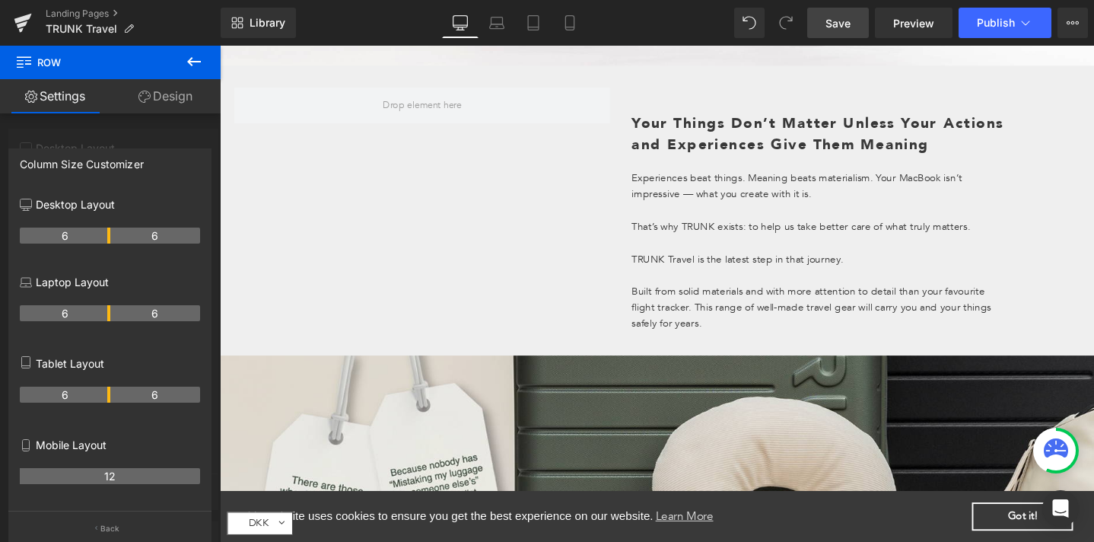
scroll to position [1622, 0]
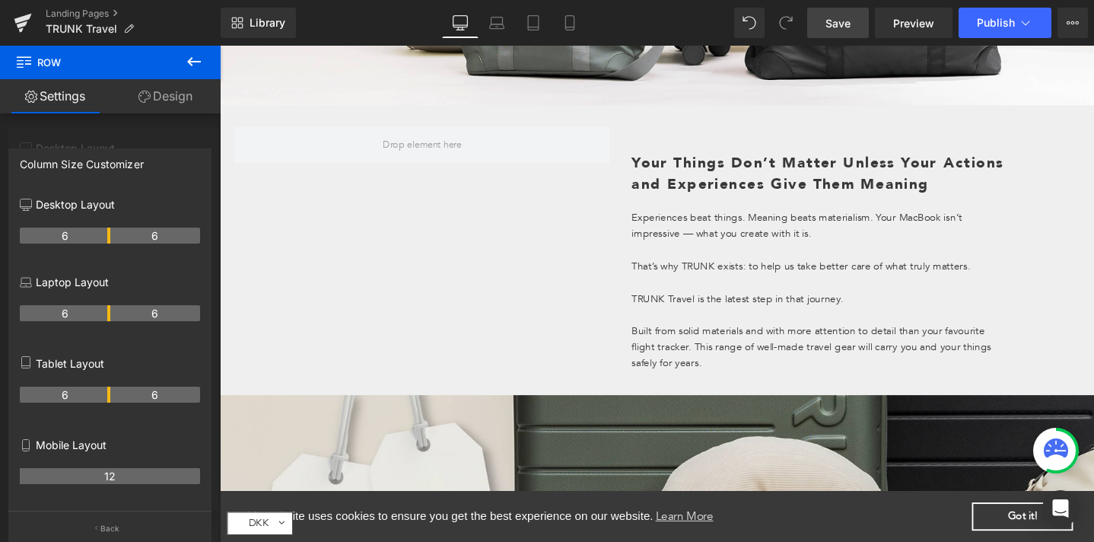
click at [795, 300] on body "This website uses cookies to ensure you get the best experience on our website.…" at bounding box center [680, 54] width 921 height 3260
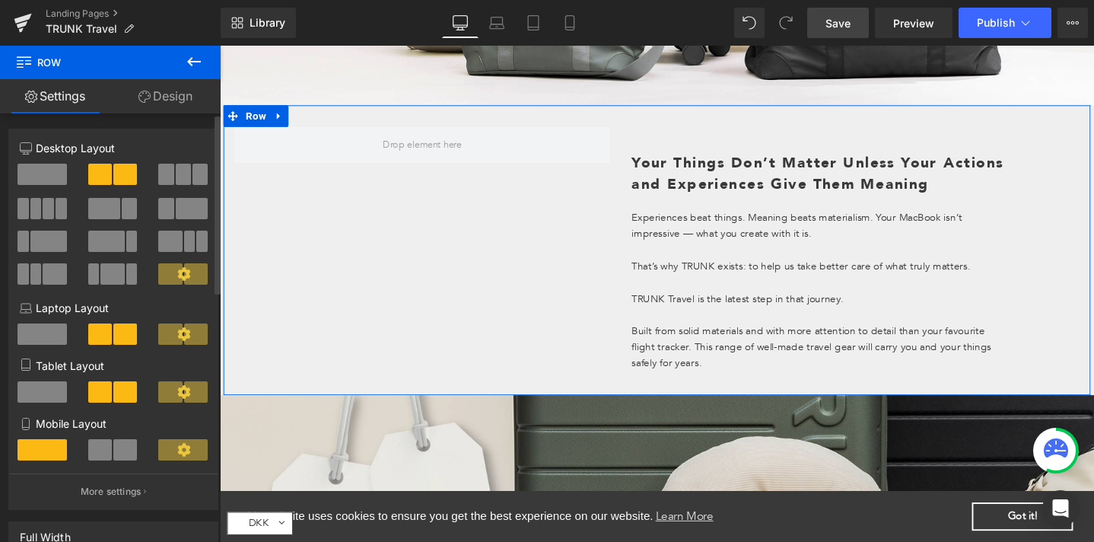
click at [167, 100] on link "Design" at bounding box center [165, 96] width 110 height 34
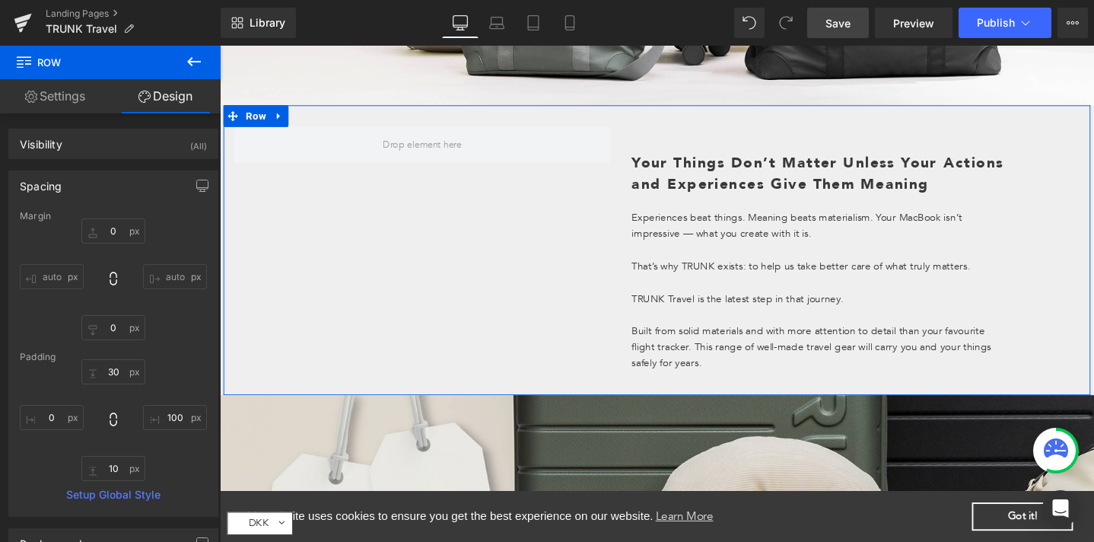
type input "0"
type input "30"
type input "100"
type input "10"
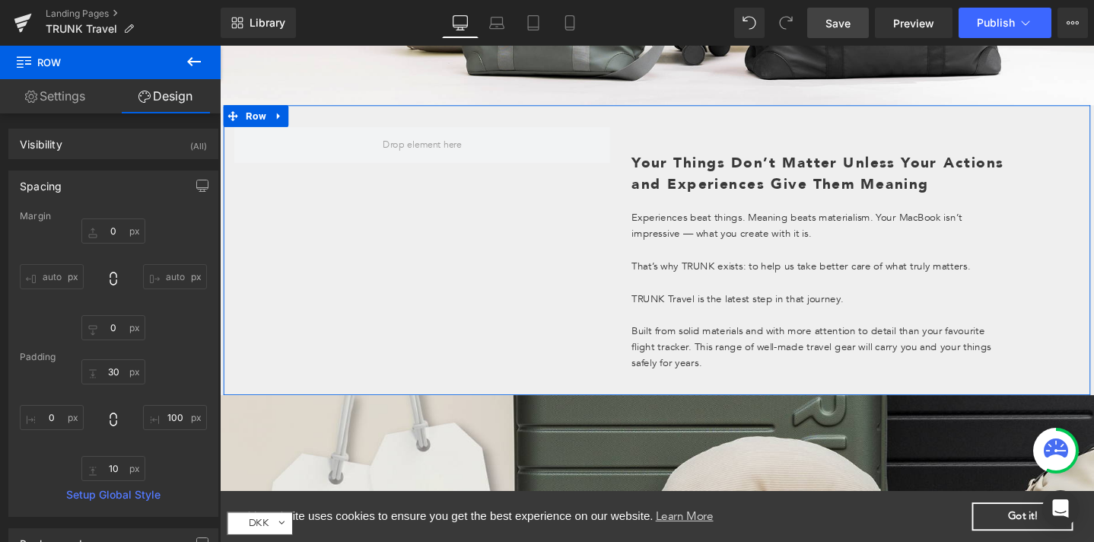
type input "0"
click at [107, 332] on input "0" at bounding box center [113, 327] width 64 height 25
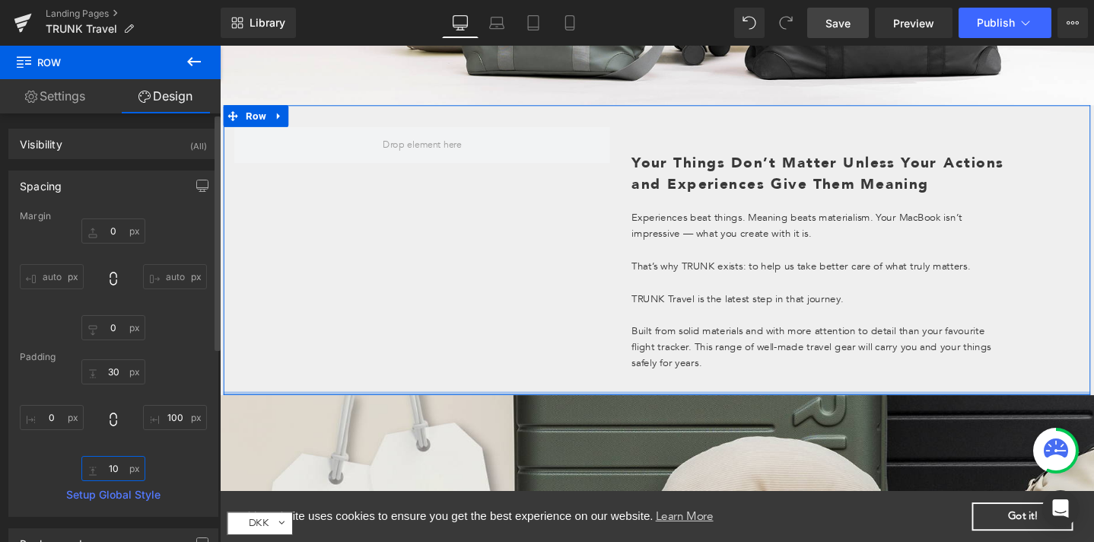
click at [108, 467] on input "10" at bounding box center [113, 468] width 64 height 25
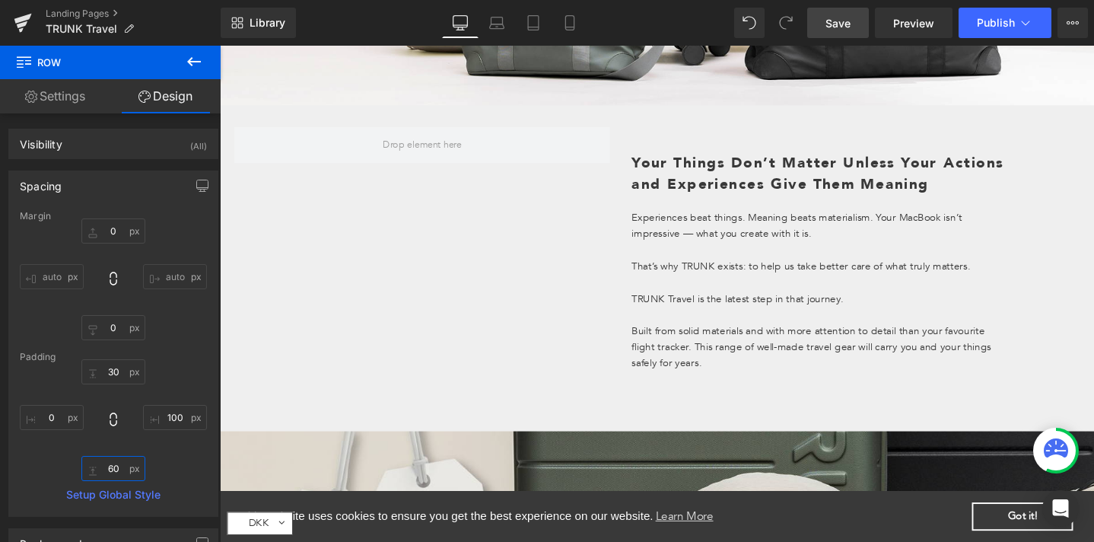
type input "60"
click at [845, 18] on span "Save" at bounding box center [837, 23] width 25 height 16
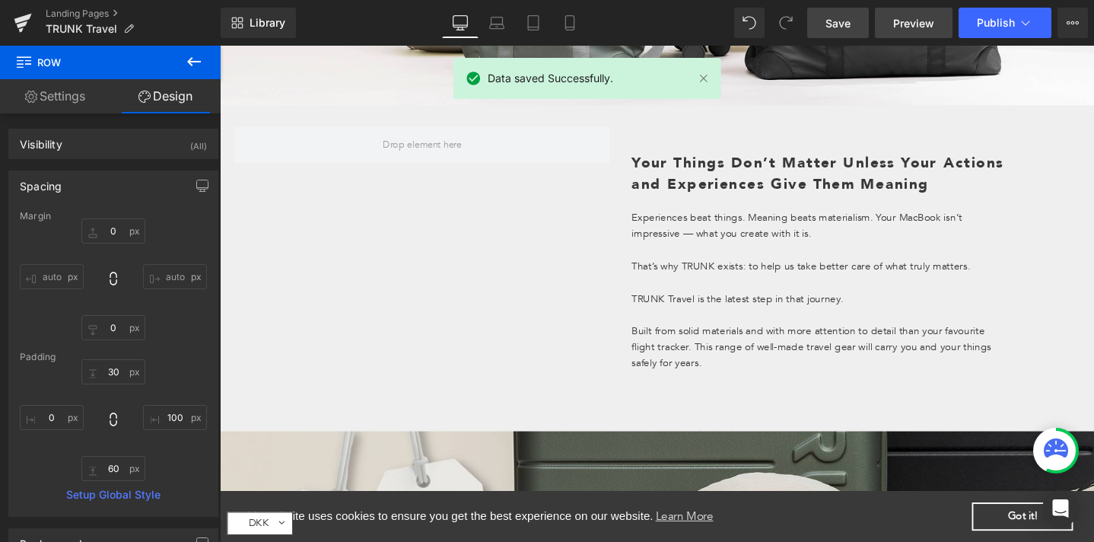
click at [925, 25] on span "Preview" at bounding box center [913, 23] width 41 height 16
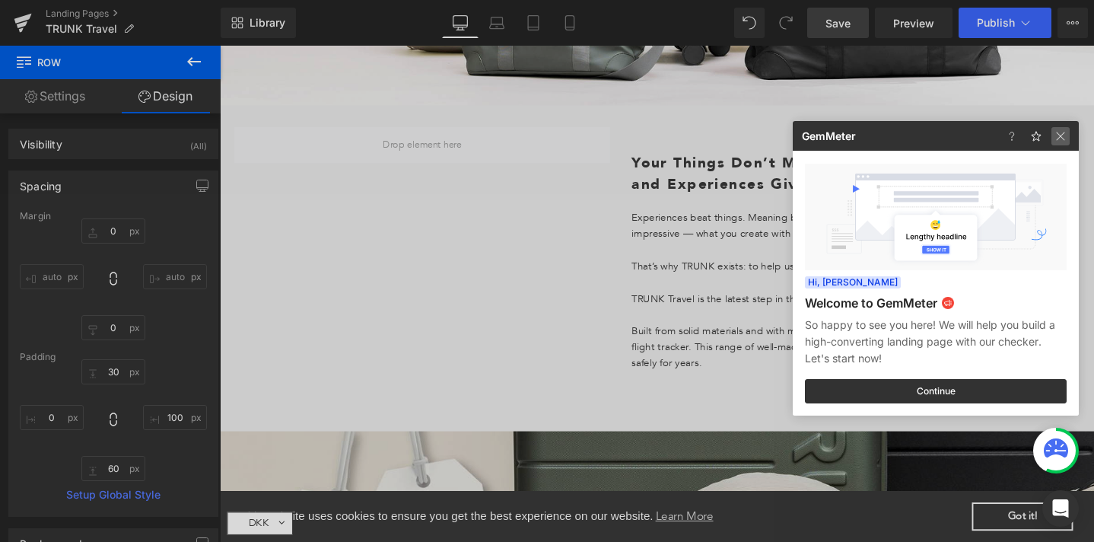
click at [1064, 130] on img at bounding box center [1060, 136] width 18 height 18
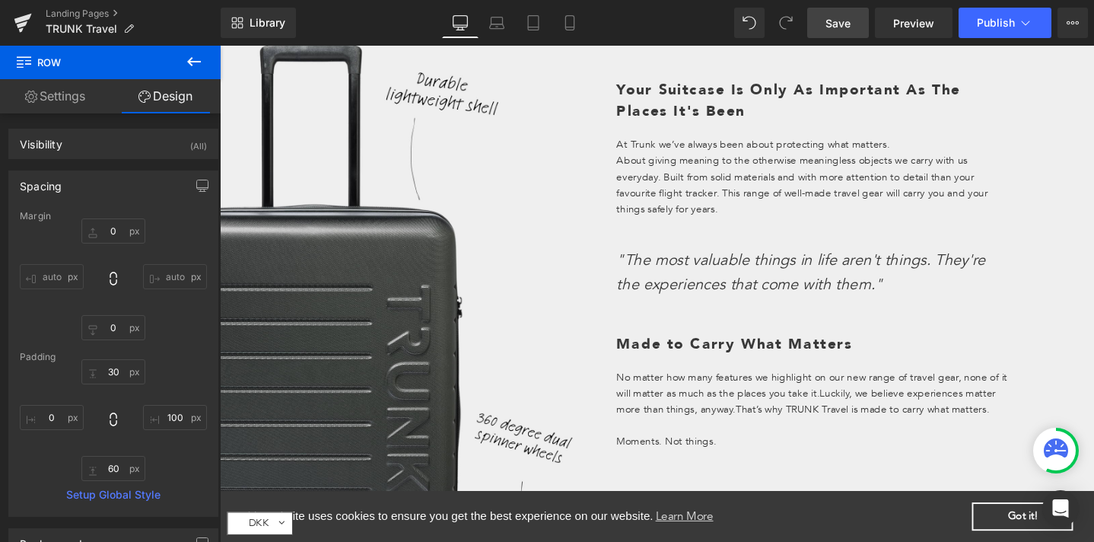
scroll to position [470, 0]
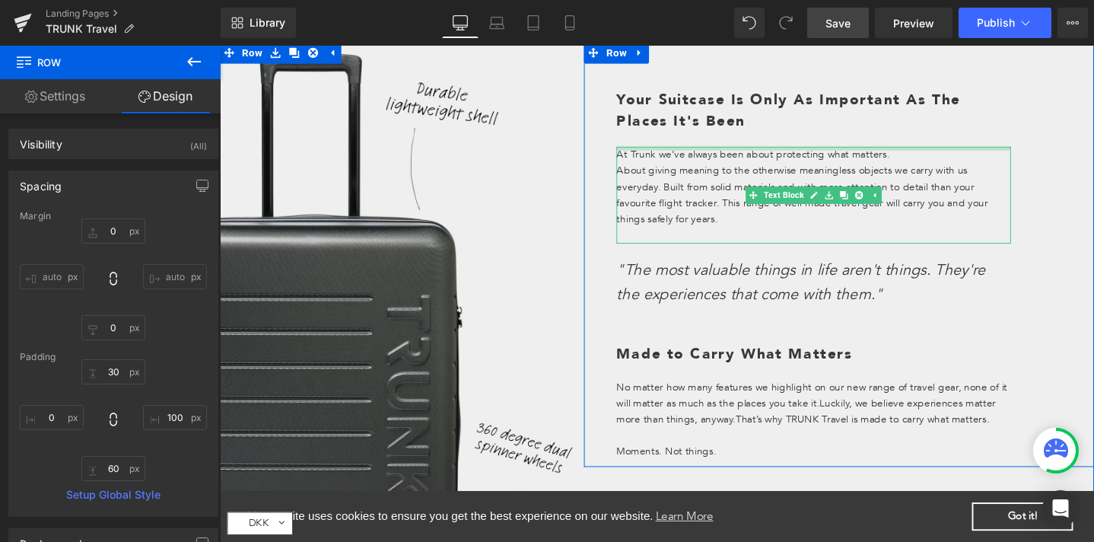
click at [935, 154] on div "At Trunk we’ve always been about protecting what matters. About giving meaning …" at bounding box center [845, 203] width 415 height 102
click at [937, 163] on p "At Trunk we’ve always been about protecting what matters." at bounding box center [845, 160] width 415 height 17
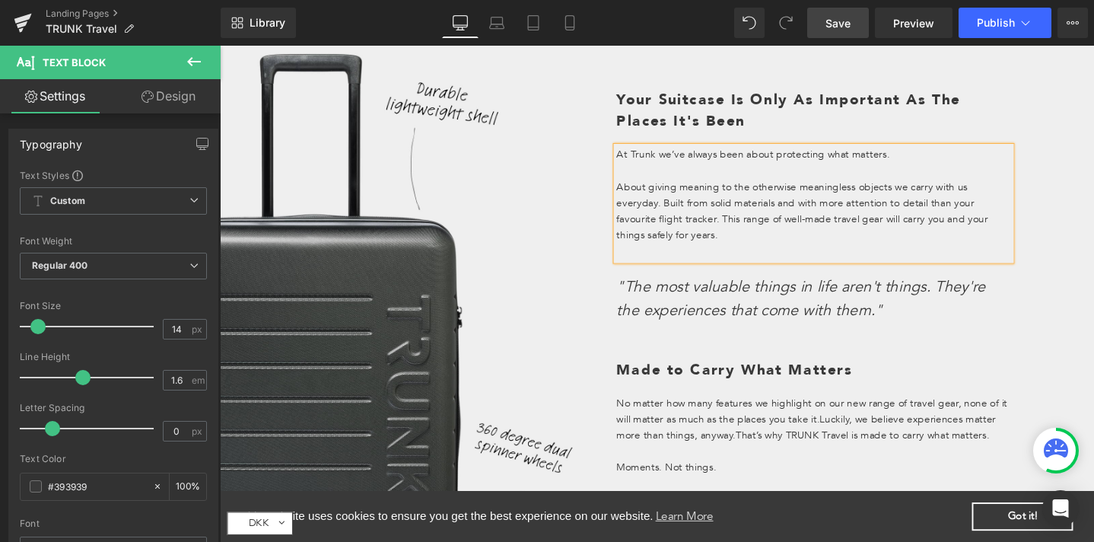
click at [1093, 140] on div "Your Suitcase Is Only As Important As The Places It's Been Heading At Trunk we’…" at bounding box center [871, 274] width 537 height 465
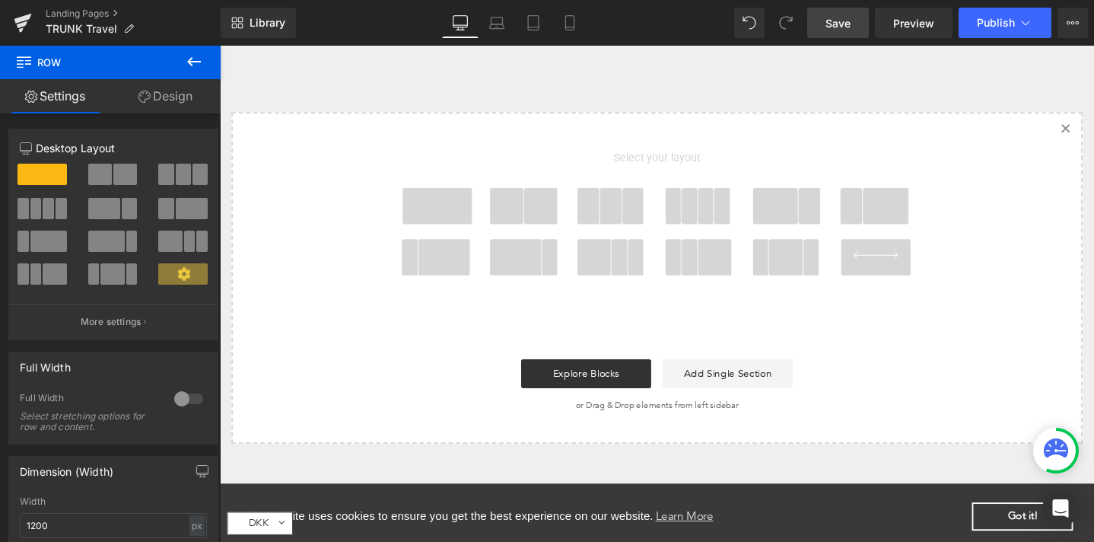
scroll to position [2488, 0]
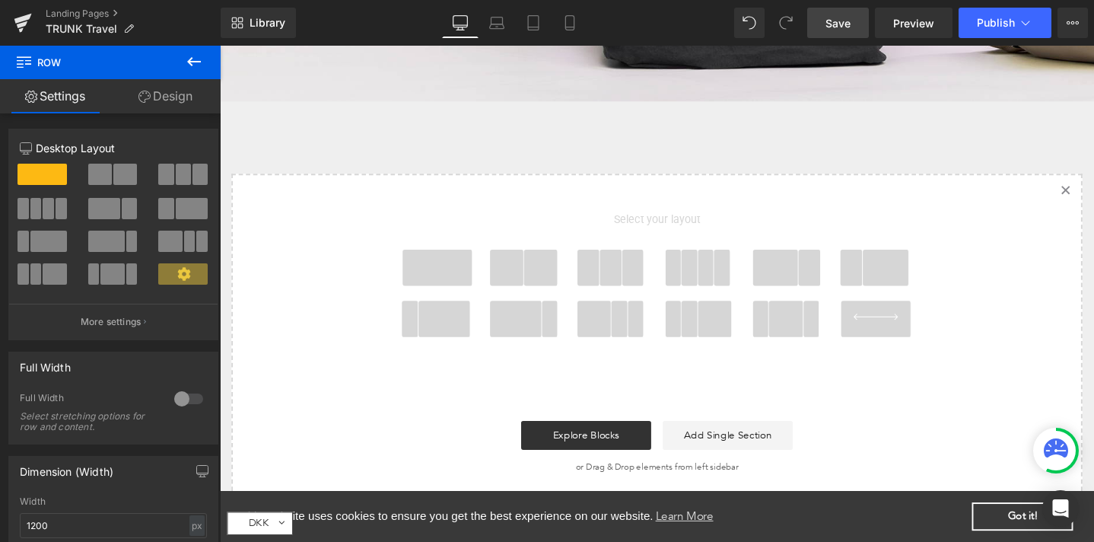
click at [1093, 194] on icon at bounding box center [1110, 198] width 8 height 8
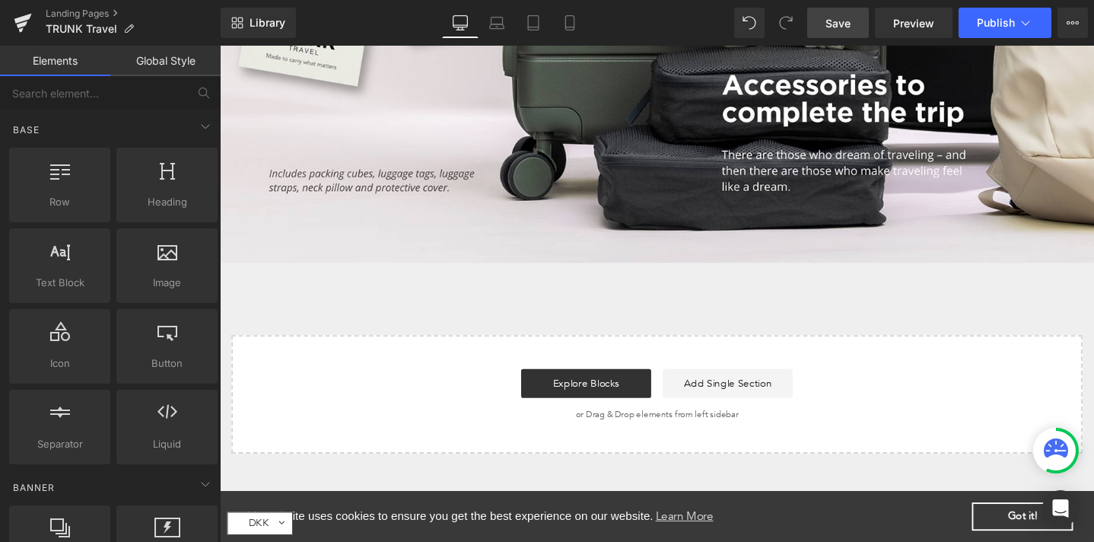
scroll to position [2312, 0]
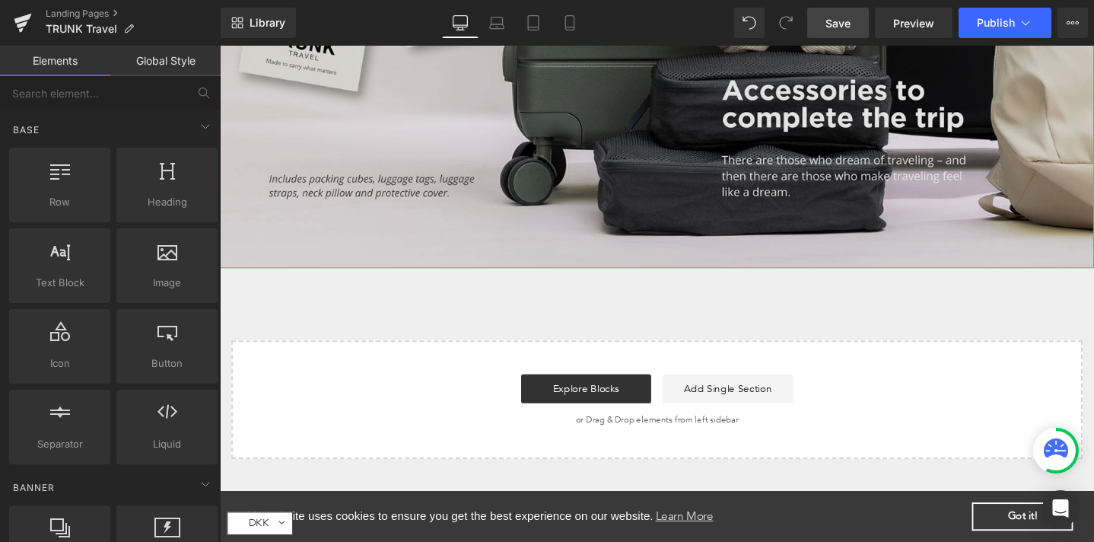
click at [368, 216] on img at bounding box center [680, 21] width 921 height 518
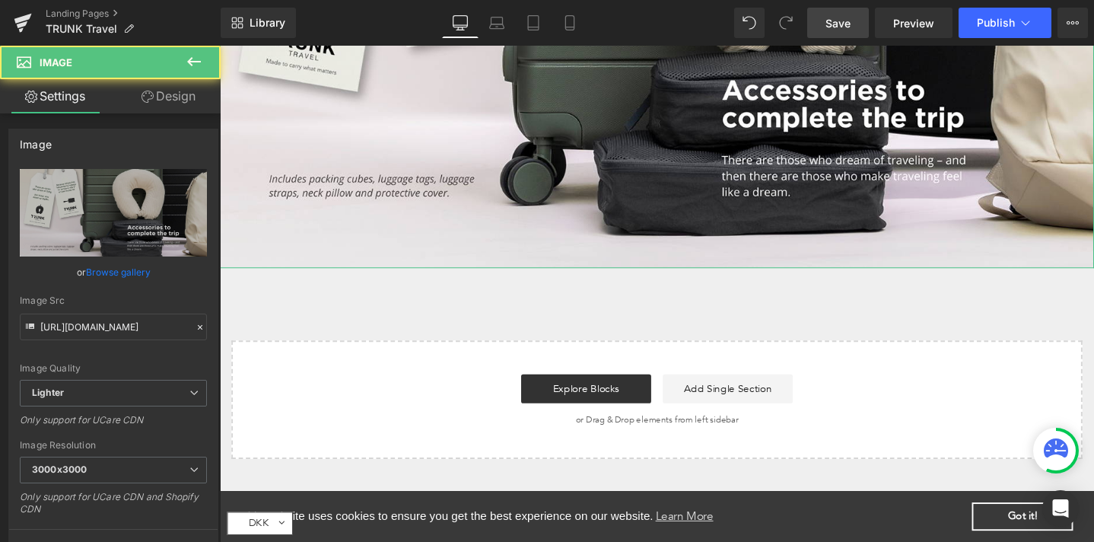
click at [179, 99] on link "Design" at bounding box center [168, 96] width 110 height 34
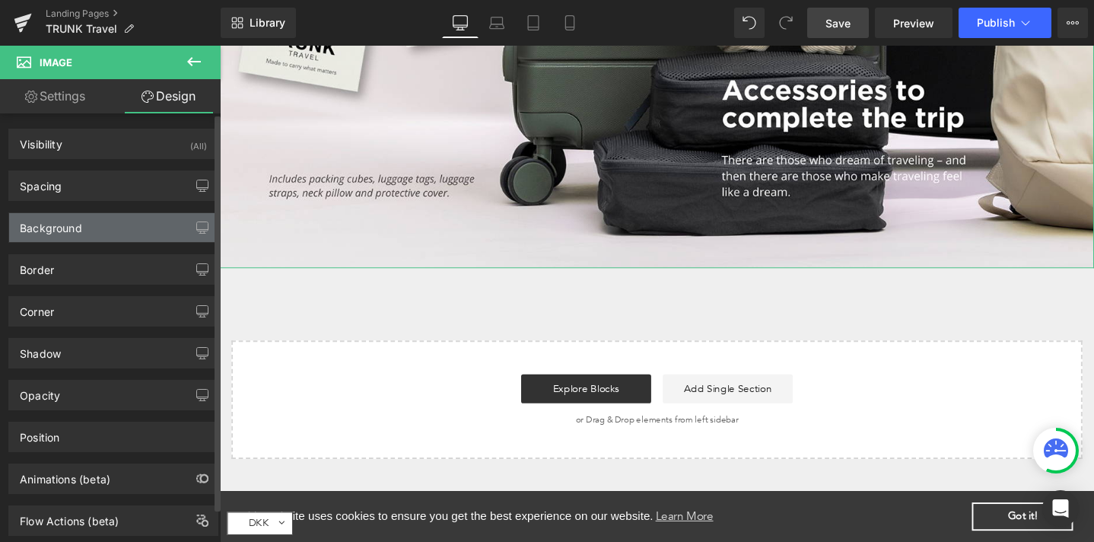
type input "0"
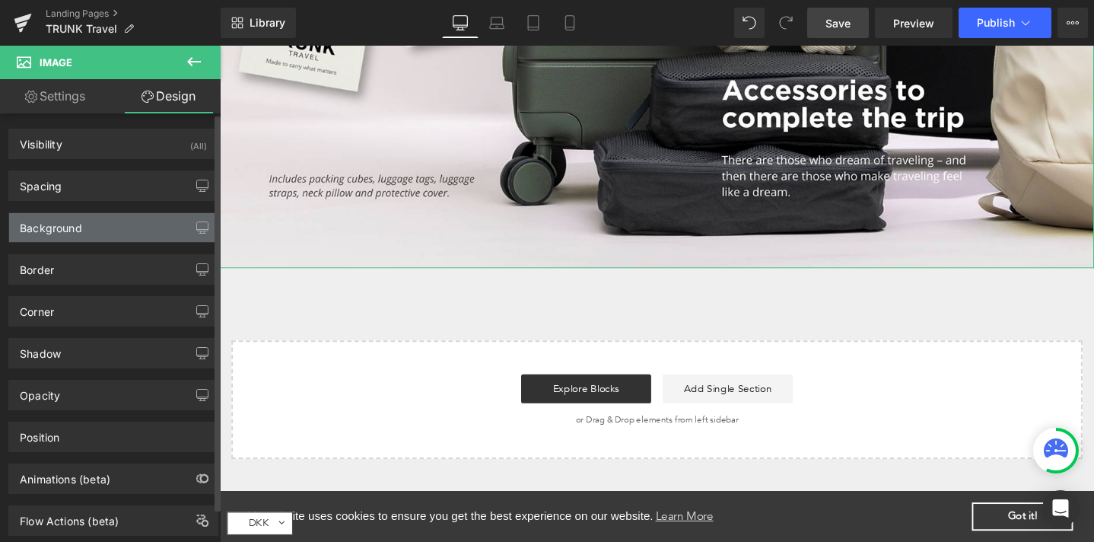
type input "0"
type input "transparent"
type input "0"
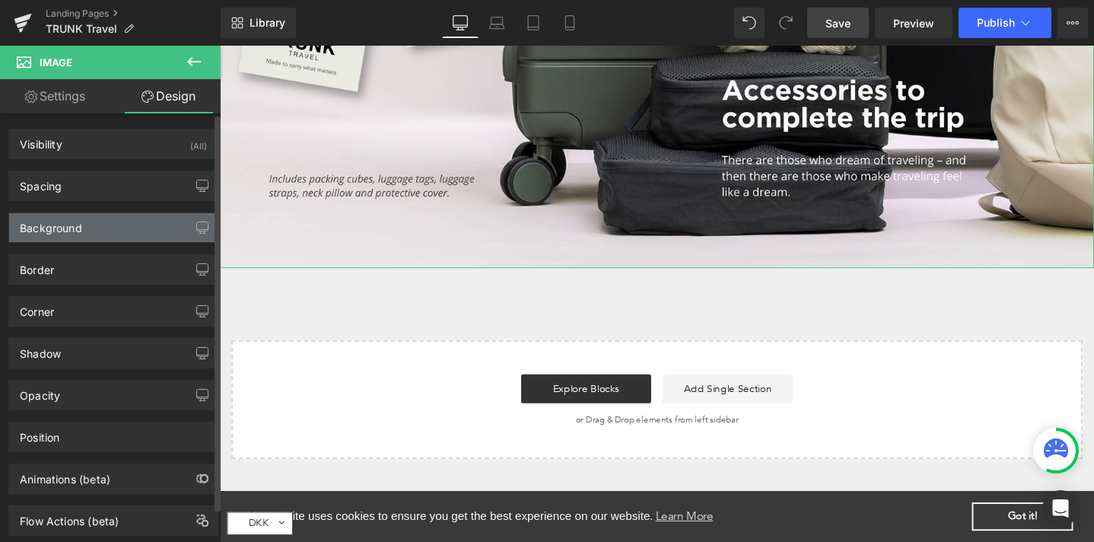
click at [122, 220] on div "Background" at bounding box center [113, 227] width 208 height 29
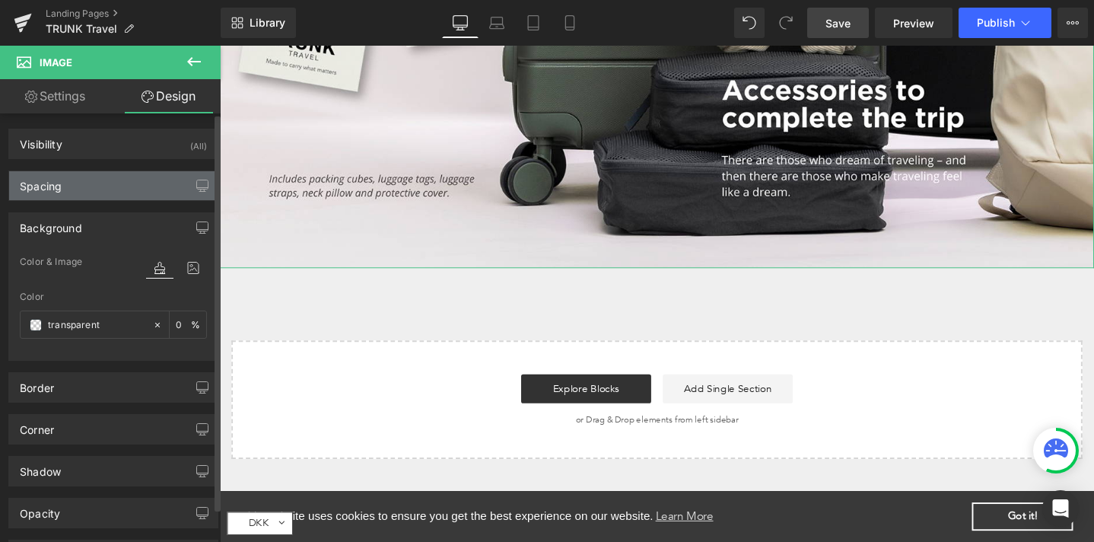
click at [118, 192] on div "Spacing" at bounding box center [113, 185] width 208 height 29
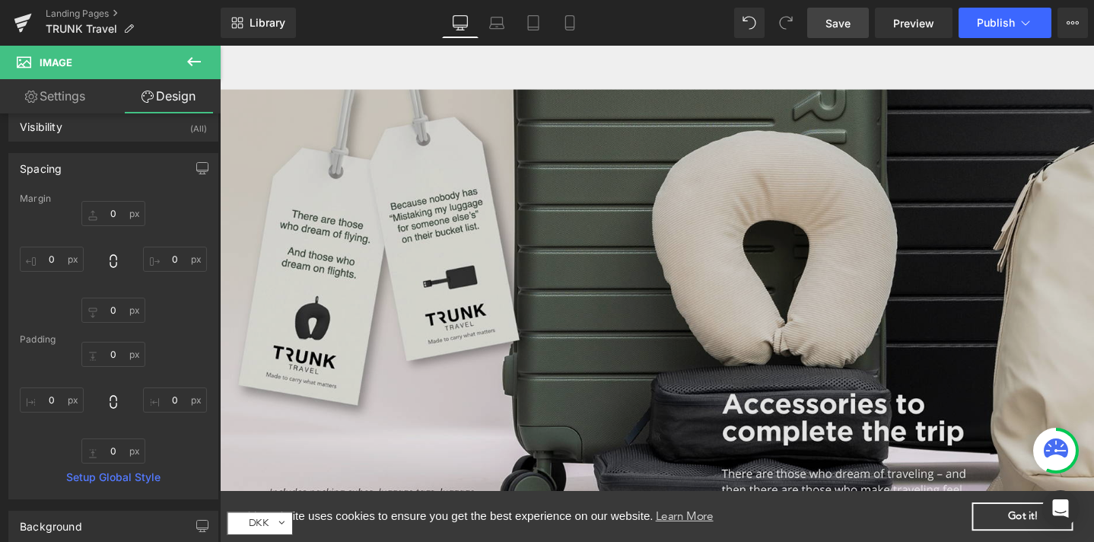
scroll to position [1943, 0]
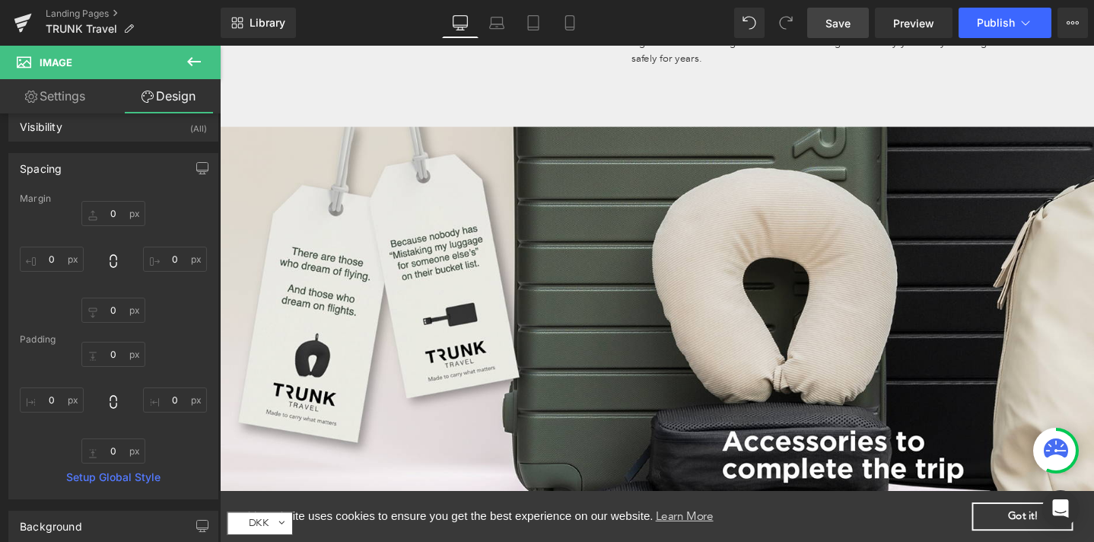
click at [852, 12] on link "Save" at bounding box center [838, 23] width 62 height 30
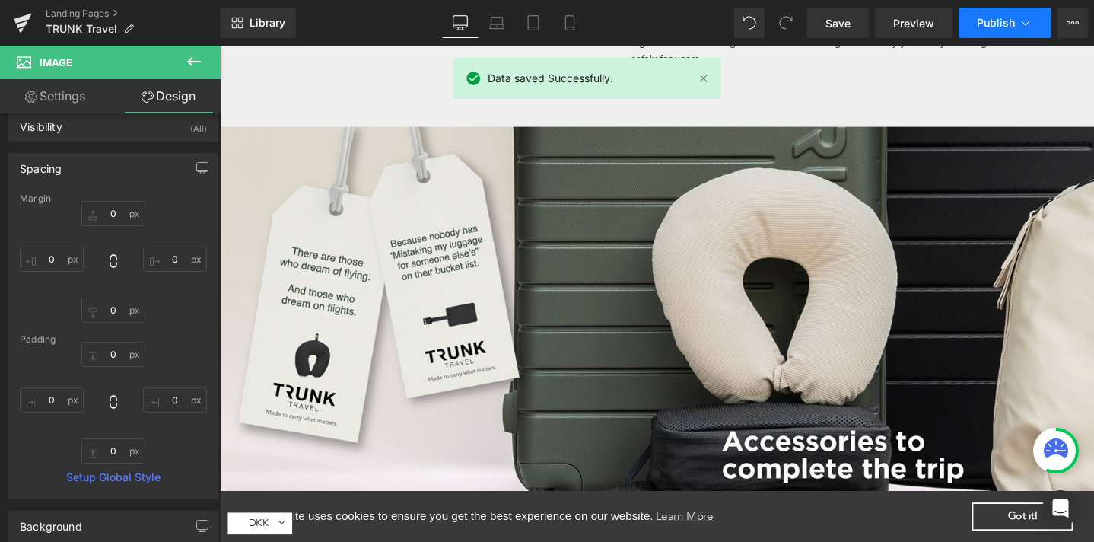
click at [1007, 20] on span "Publish" at bounding box center [996, 23] width 38 height 12
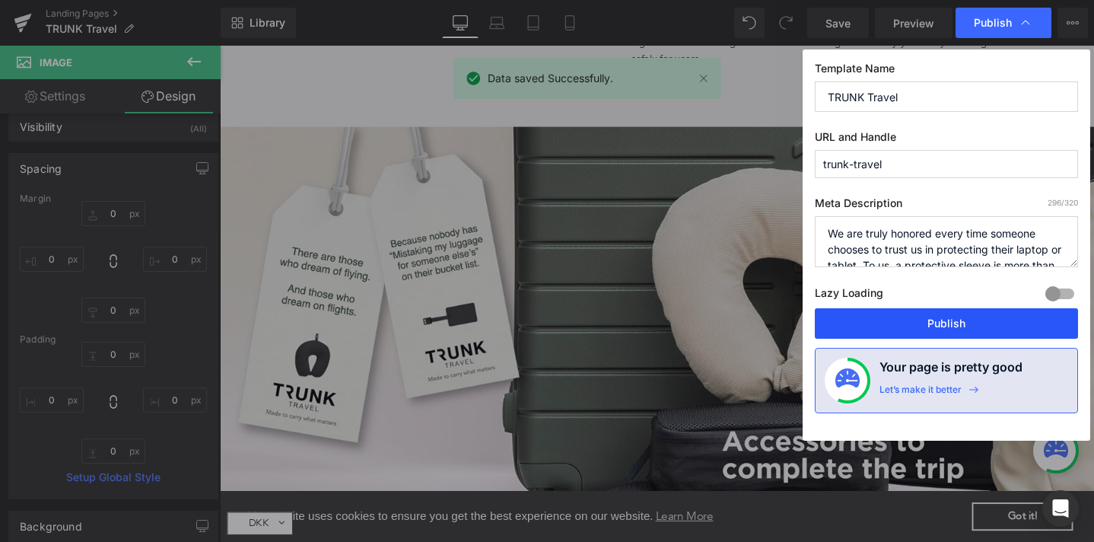
click at [931, 324] on button "Publish" at bounding box center [946, 323] width 263 height 30
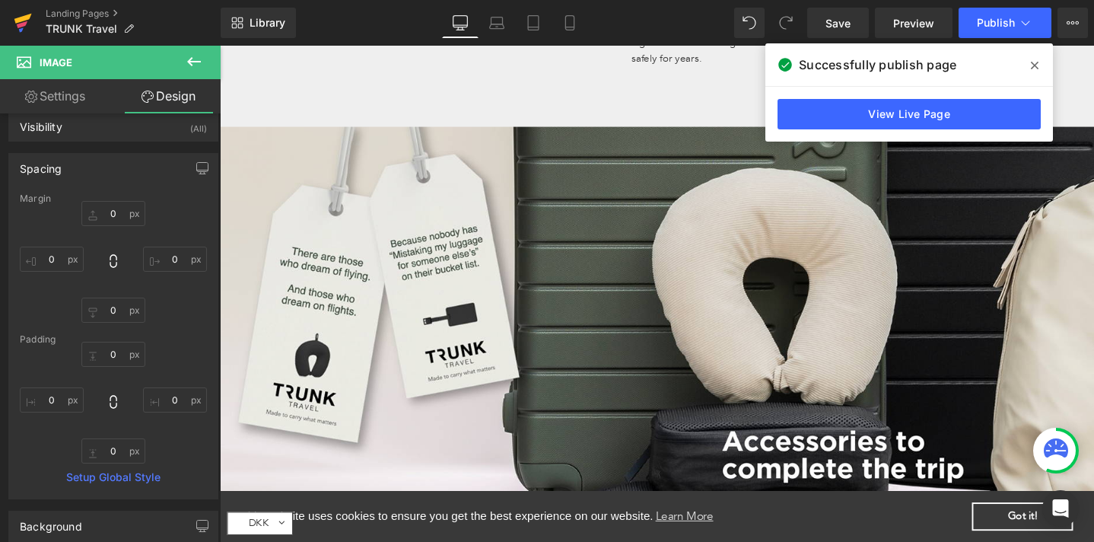
click at [22, 18] on icon at bounding box center [22, 19] width 17 height 10
